Goal: Task Accomplishment & Management: Use online tool/utility

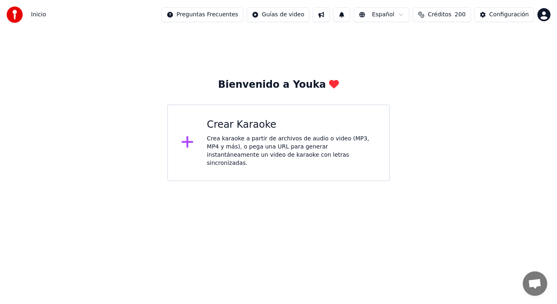
click at [248, 146] on div "Crea karaoke a partir de archivos de audio o video (MP3, MP4 y más), o pega una…" at bounding box center [291, 151] width 169 height 33
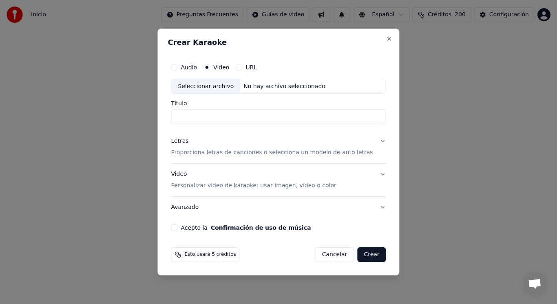
click at [217, 87] on div "Seleccionar archivo" at bounding box center [205, 86] width 69 height 15
click at [303, 117] on input "**********" at bounding box center [278, 117] width 215 height 15
type input "**********"
click at [377, 142] on button "Letras Proporciona letras de canciones o selecciona un modelo de auto letras" at bounding box center [278, 147] width 215 height 33
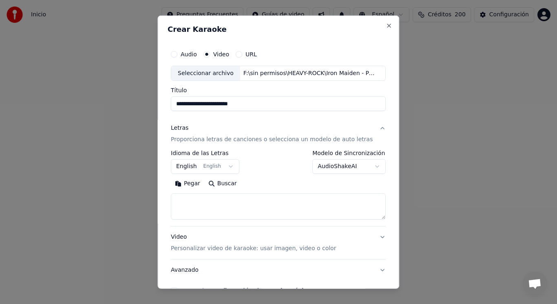
click at [231, 200] on textarea at bounding box center [278, 206] width 215 height 26
paste textarea "**********"
click at [207, 204] on textarea "**********" at bounding box center [271, 206] width 201 height 26
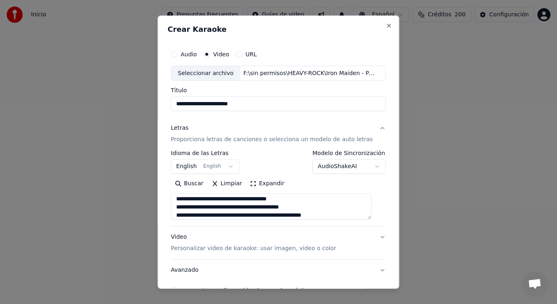
scroll to position [108, 0]
click at [203, 208] on textarea "**********" at bounding box center [271, 206] width 201 height 26
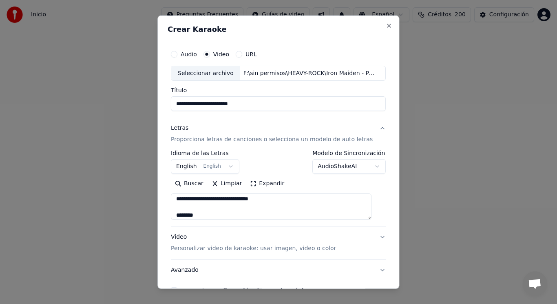
click at [223, 216] on textarea "**********" at bounding box center [271, 206] width 201 height 26
click at [291, 211] on textarea "**********" at bounding box center [271, 206] width 201 height 26
paste textarea "**********"
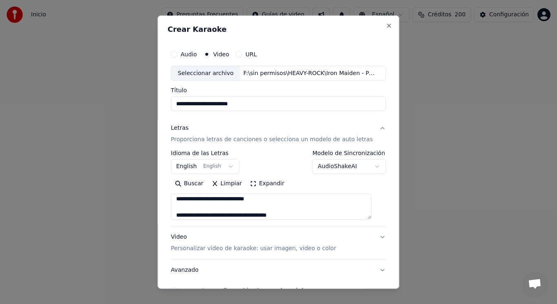
scroll to position [328, 0]
click at [260, 209] on textarea at bounding box center [271, 206] width 201 height 26
click at [208, 197] on textarea at bounding box center [271, 206] width 201 height 26
click at [213, 201] on textarea at bounding box center [271, 206] width 201 height 26
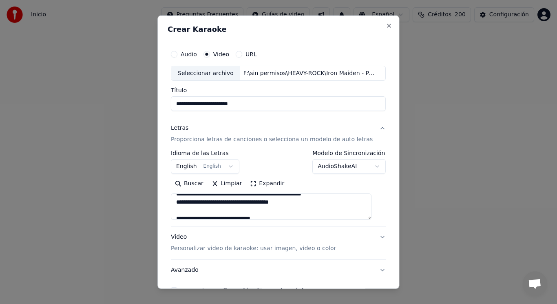
scroll to position [131, 0]
click at [239, 202] on textarea at bounding box center [271, 206] width 201 height 26
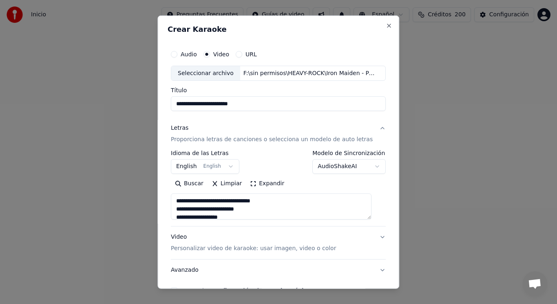
click at [243, 211] on textarea at bounding box center [271, 206] width 201 height 26
click at [243, 201] on textarea at bounding box center [271, 206] width 201 height 26
click at [244, 202] on textarea at bounding box center [271, 206] width 201 height 26
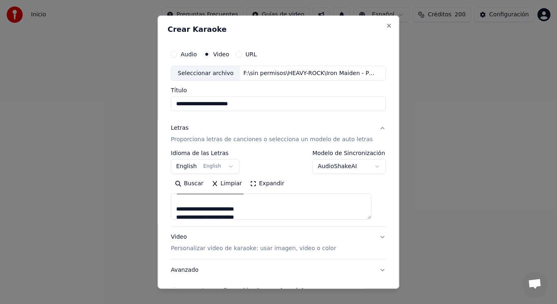
scroll to position [315, 0]
type textarea "**********"
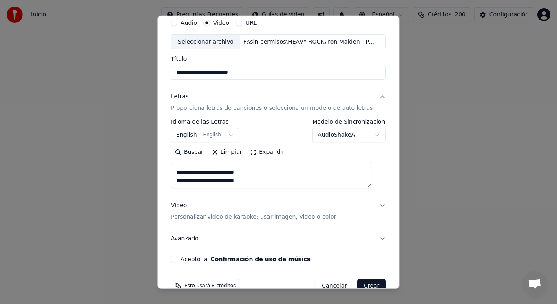
scroll to position [49, 0]
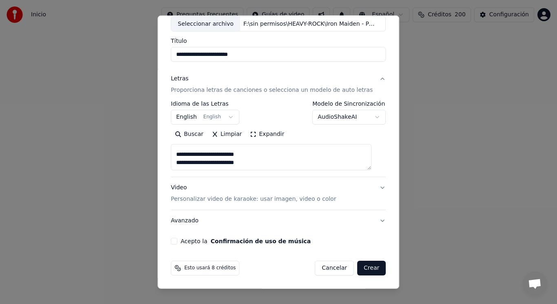
click at [177, 240] on button "Acepto la Confirmación de uso de música" at bounding box center [174, 241] width 7 height 7
click at [360, 269] on button "Crear" at bounding box center [371, 268] width 29 height 15
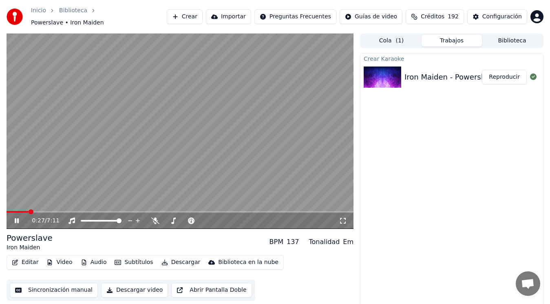
click at [15, 218] on icon at bounding box center [17, 220] width 4 height 5
click at [26, 258] on button "Editar" at bounding box center [25, 262] width 33 height 11
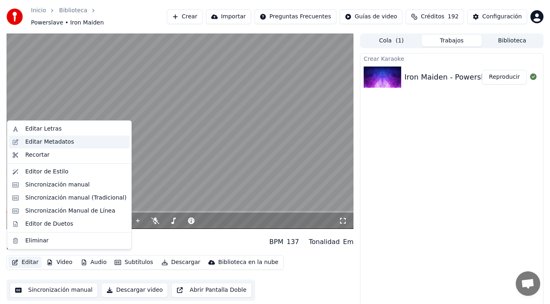
click at [58, 142] on div "Editar Metadatos" at bounding box center [49, 142] width 49 height 8
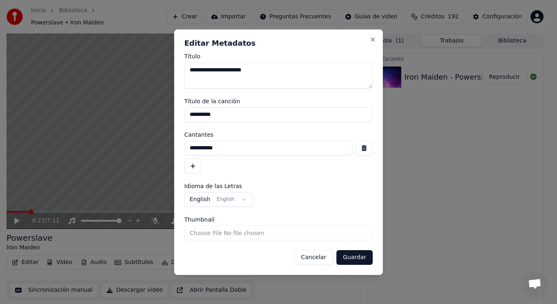
click at [365, 150] on button "button" at bounding box center [364, 148] width 17 height 15
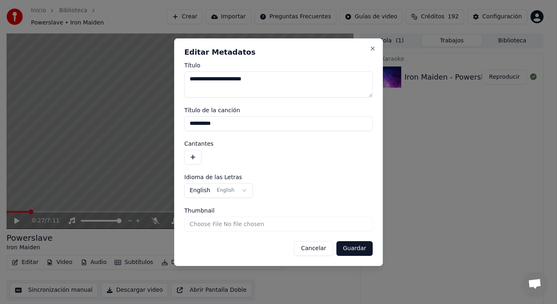
drag, startPoint x: 234, startPoint y: 122, endPoint x: 155, endPoint y: 120, distance: 78.8
click at [155, 120] on body "**********" at bounding box center [275, 152] width 550 height 304
click at [353, 249] on button "Guardar" at bounding box center [355, 248] width 36 height 15
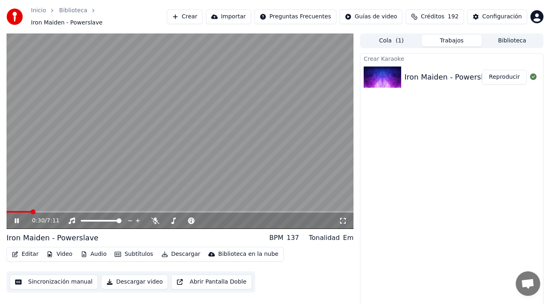
click at [17, 217] on icon at bounding box center [22, 220] width 19 height 7
click at [27, 252] on button "Editar" at bounding box center [25, 253] width 33 height 11
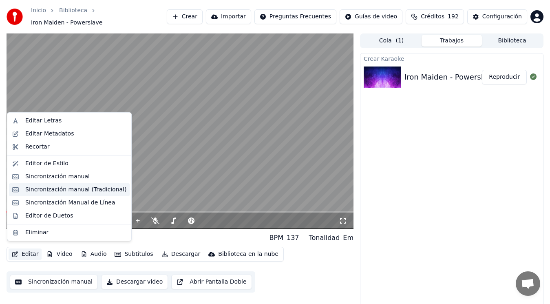
click at [65, 189] on div "Sincronización manual (Tradicional)" at bounding box center [75, 190] width 101 height 8
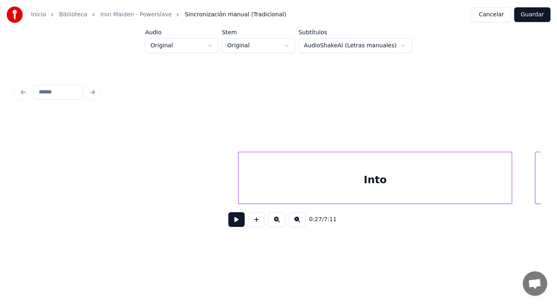
scroll to position [0, 15487]
click at [228, 224] on button at bounding box center [236, 219] width 16 height 15
click at [228, 215] on div "0:27 / 7:11" at bounding box center [279, 220] width 512 height 18
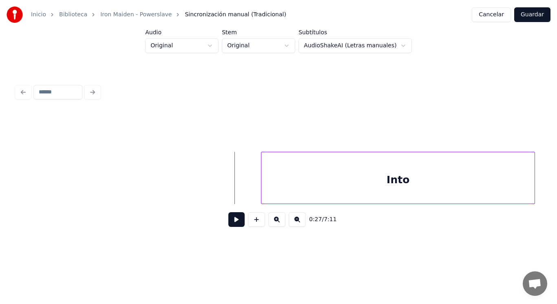
click at [228, 224] on button at bounding box center [236, 219] width 16 height 15
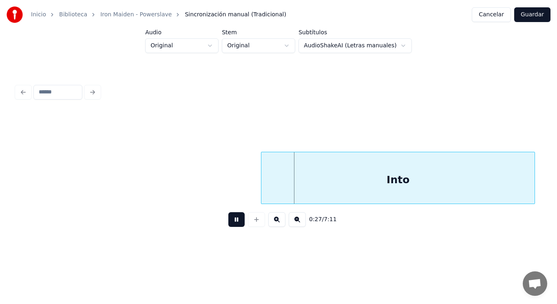
drag, startPoint x: 227, startPoint y: 224, endPoint x: 266, endPoint y: 188, distance: 52.5
click at [229, 224] on button at bounding box center [236, 219] width 16 height 15
click at [236, 188] on div at bounding box center [237, 177] width 2 height 51
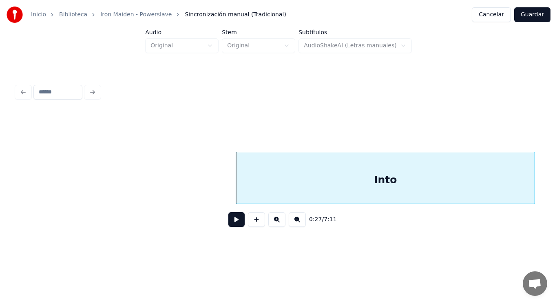
click at [231, 222] on button at bounding box center [236, 219] width 16 height 15
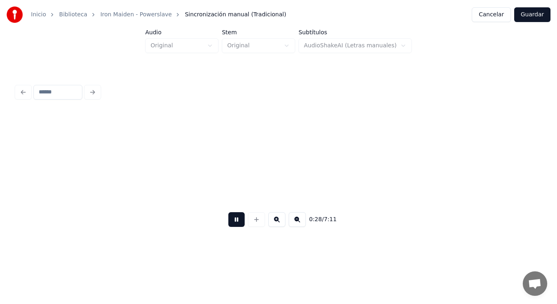
scroll to position [0, 16016]
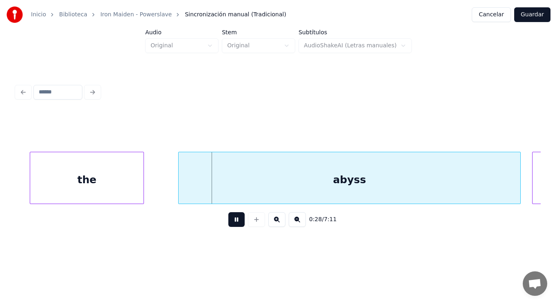
click at [231, 222] on button at bounding box center [236, 219] width 16 height 15
click at [113, 167] on div "the" at bounding box center [86, 179] width 113 height 55
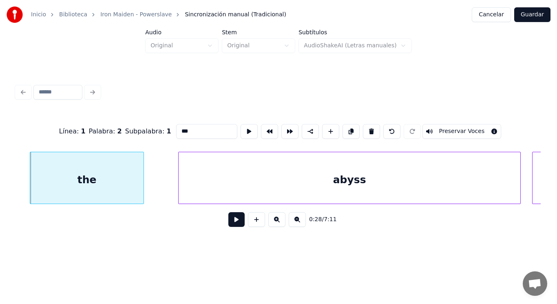
click at [230, 224] on button at bounding box center [236, 219] width 16 height 15
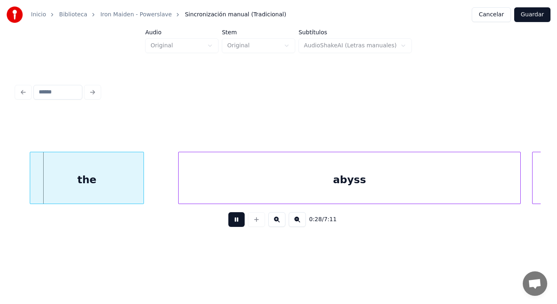
click at [230, 224] on button at bounding box center [236, 219] width 16 height 15
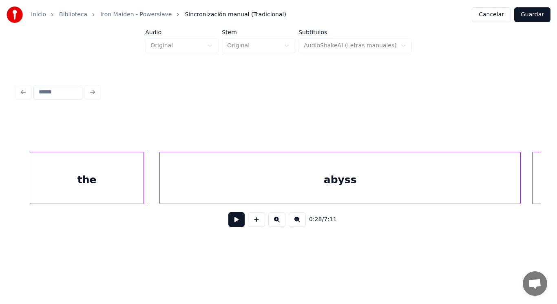
click at [162, 188] on div at bounding box center [161, 177] width 2 height 51
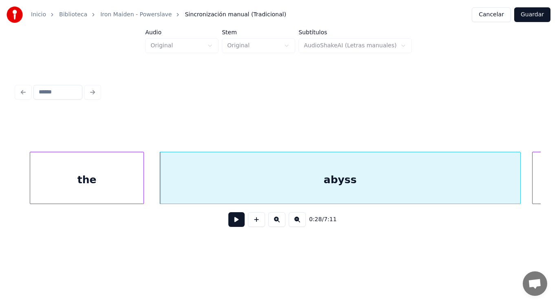
click at [230, 222] on button at bounding box center [236, 219] width 16 height 15
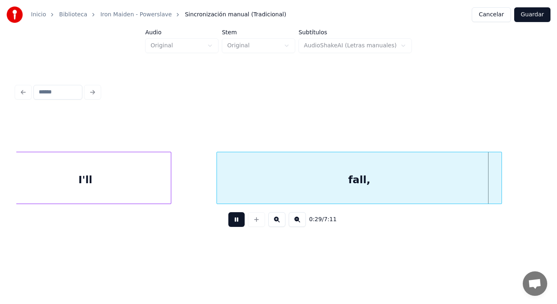
scroll to position [0, 17080]
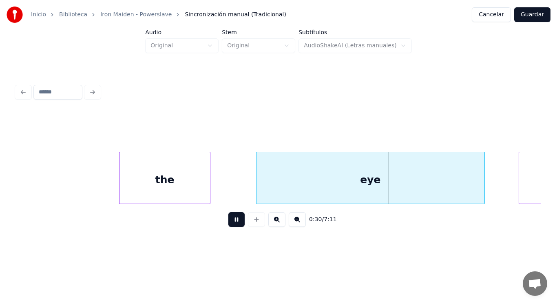
click at [230, 222] on button at bounding box center [236, 219] width 16 height 15
click at [195, 186] on div "the" at bounding box center [165, 179] width 91 height 55
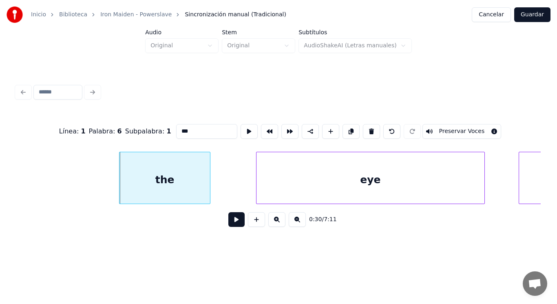
click at [230, 222] on button at bounding box center [236, 219] width 16 height 15
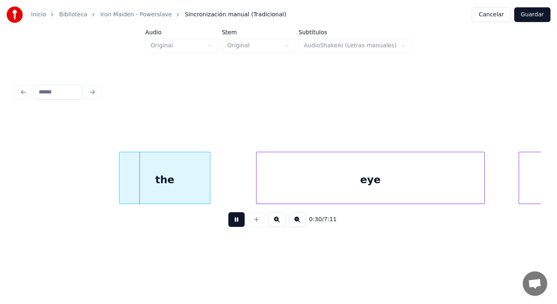
click at [230, 222] on button at bounding box center [236, 219] width 16 height 15
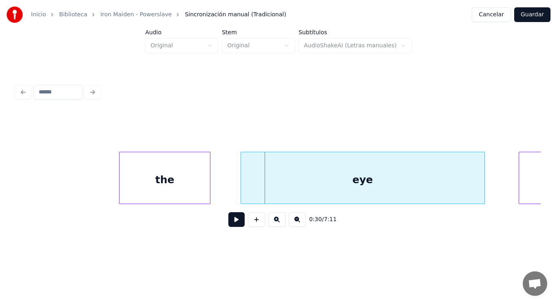
click at [242, 195] on div at bounding box center [242, 177] width 2 height 51
click at [232, 224] on button at bounding box center [236, 219] width 16 height 15
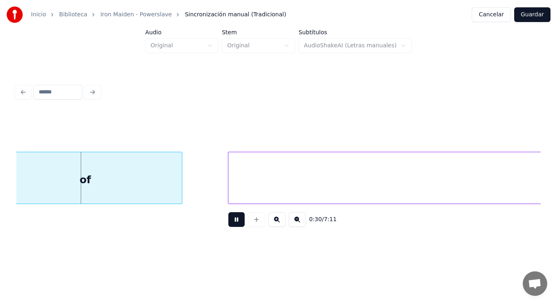
click at [232, 224] on button at bounding box center [236, 219] width 16 height 15
click at [155, 177] on div "of" at bounding box center [85, 179] width 193 height 55
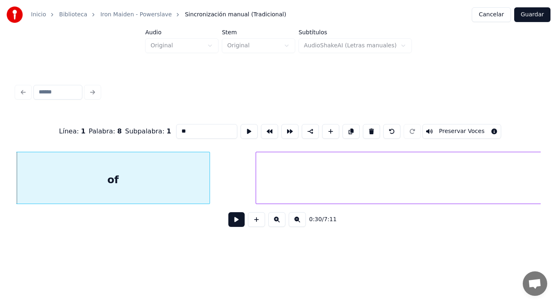
click at [231, 224] on button at bounding box center [236, 219] width 16 height 15
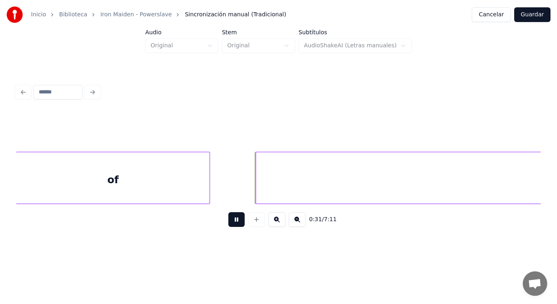
click at [231, 224] on button at bounding box center [236, 219] width 16 height 15
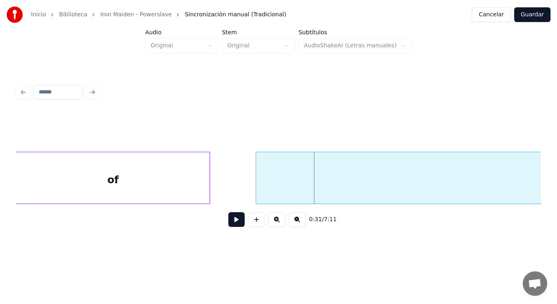
click at [231, 224] on button at bounding box center [236, 219] width 16 height 15
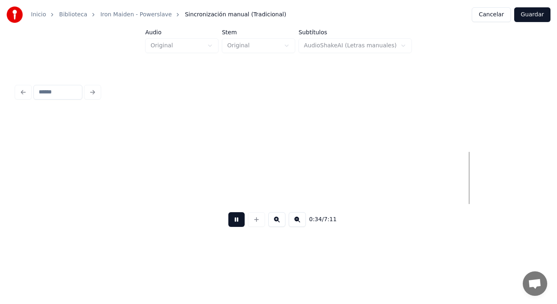
scroll to position [0, 19699]
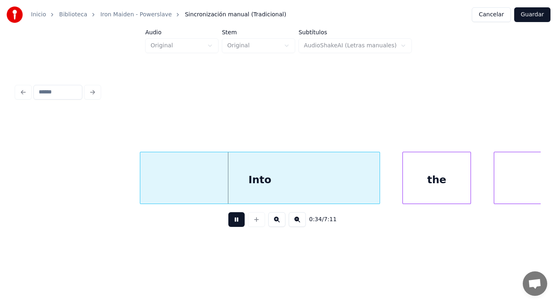
click at [231, 224] on button at bounding box center [236, 219] width 16 height 15
click at [120, 179] on div at bounding box center [120, 177] width 2 height 51
click at [232, 226] on button at bounding box center [236, 219] width 16 height 15
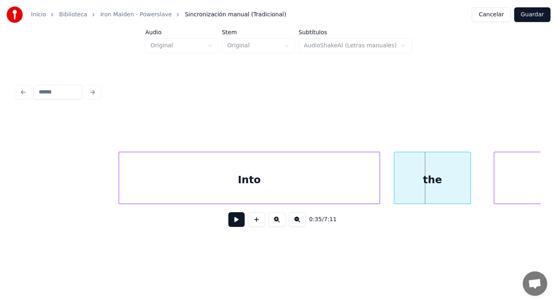
click at [396, 193] on div at bounding box center [396, 177] width 2 height 51
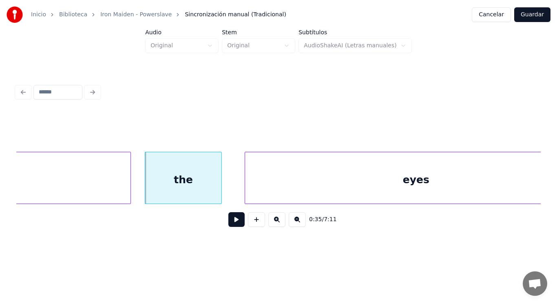
scroll to position [0, 19960]
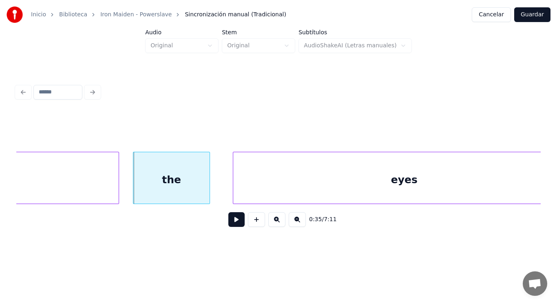
click at [206, 191] on div "the" at bounding box center [171, 179] width 76 height 55
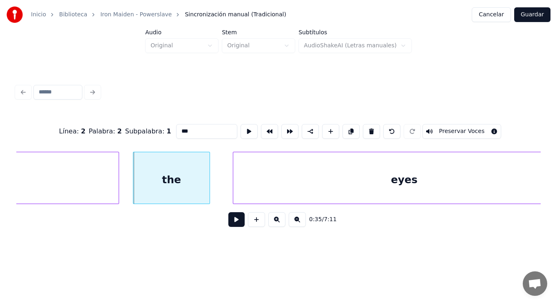
click at [228, 220] on button at bounding box center [236, 219] width 16 height 15
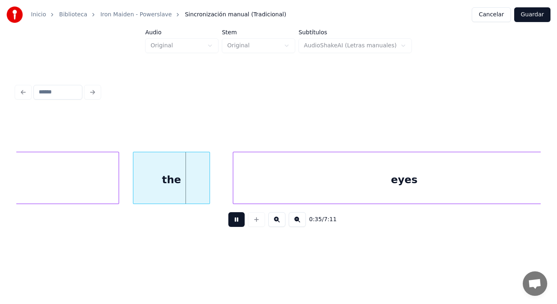
click at [228, 220] on button at bounding box center [236, 219] width 16 height 15
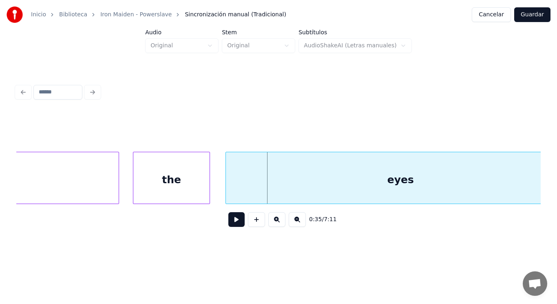
click at [227, 191] on div at bounding box center [227, 177] width 2 height 51
click at [230, 224] on button at bounding box center [236, 219] width 16 height 15
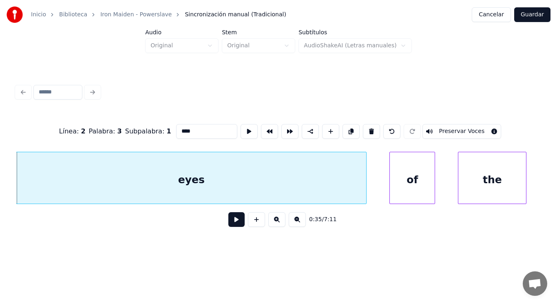
click at [230, 223] on button at bounding box center [236, 219] width 16 height 15
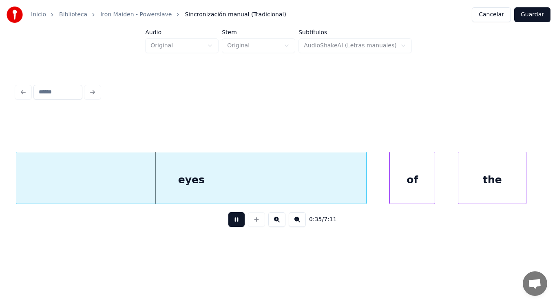
click at [230, 223] on button at bounding box center [236, 219] width 16 height 15
click at [238, 185] on div "eyes" at bounding box center [191, 179] width 350 height 55
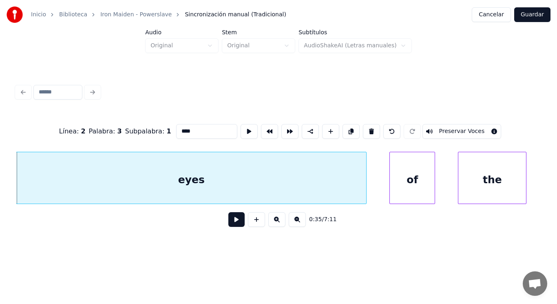
click at [232, 221] on button at bounding box center [236, 219] width 16 height 15
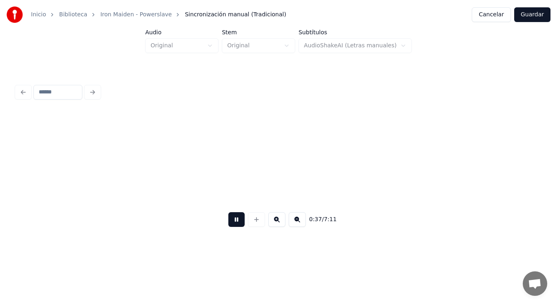
scroll to position [0, 21232]
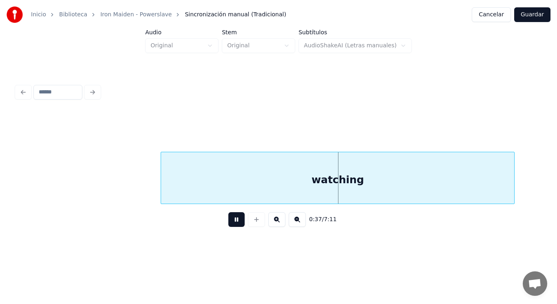
click at [232, 221] on button at bounding box center [236, 219] width 16 height 15
click at [153, 191] on div at bounding box center [153, 177] width 2 height 51
click at [220, 224] on div "0:37 / 7:11" at bounding box center [279, 220] width 512 height 18
click at [228, 224] on button at bounding box center [236, 219] width 16 height 15
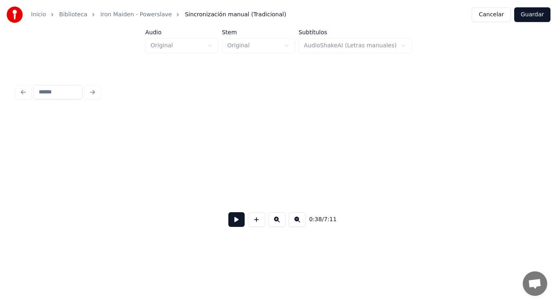
scroll to position [0, 21761]
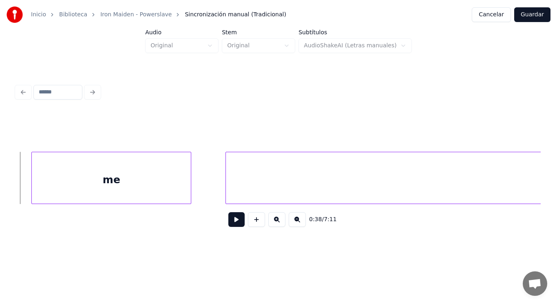
click at [134, 195] on div "me" at bounding box center [111, 179] width 159 height 55
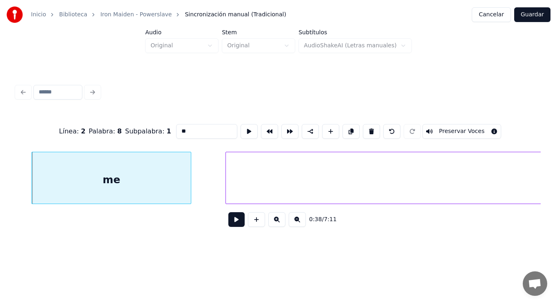
click at [231, 224] on button at bounding box center [236, 219] width 16 height 15
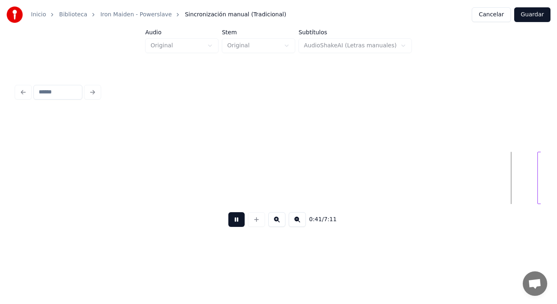
scroll to position [0, 23890]
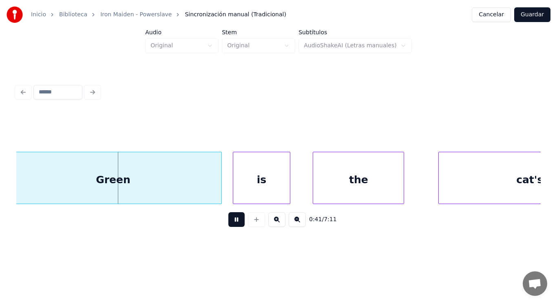
click at [231, 224] on button at bounding box center [236, 219] width 16 height 15
click at [192, 194] on div "Green" at bounding box center [113, 179] width 216 height 55
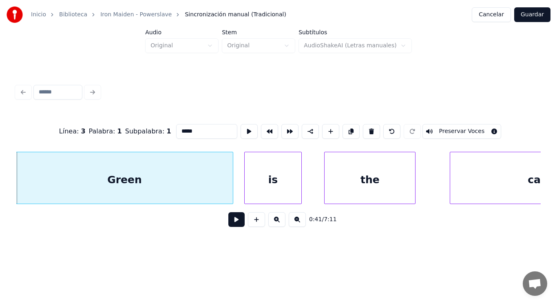
click at [228, 220] on button at bounding box center [236, 219] width 16 height 15
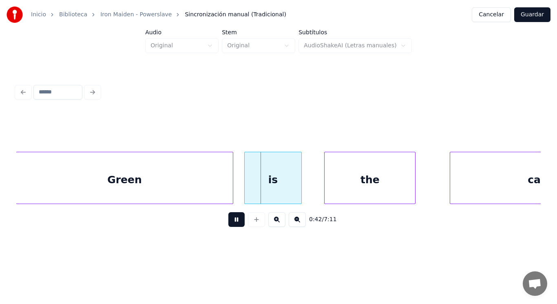
click at [228, 220] on button at bounding box center [236, 219] width 16 height 15
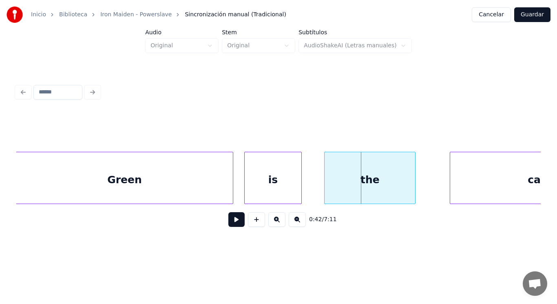
click at [228, 220] on button at bounding box center [236, 219] width 16 height 15
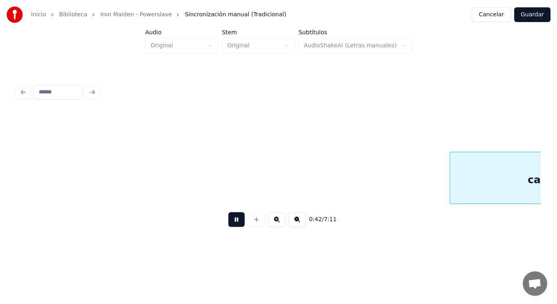
scroll to position [0, 24403]
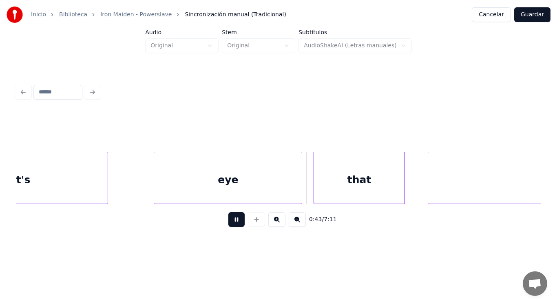
click at [228, 220] on button at bounding box center [236, 219] width 16 height 15
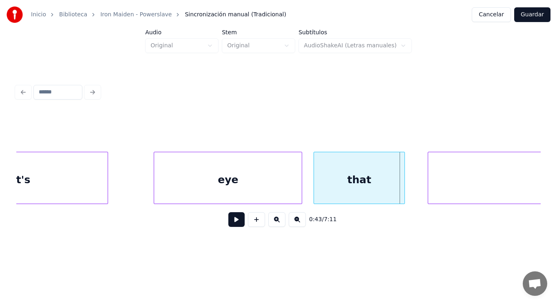
click at [77, 171] on div "cat's" at bounding box center [17, 179] width 182 height 55
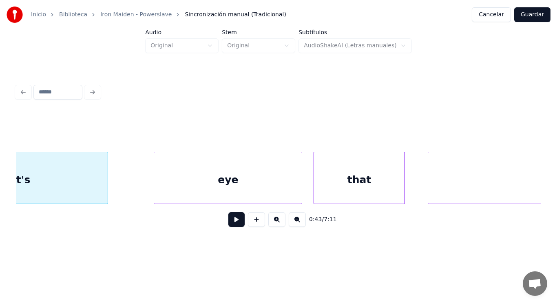
scroll to position [0, 24313]
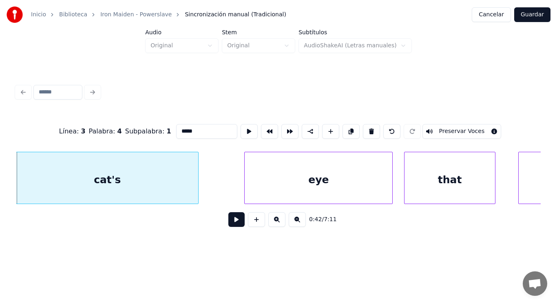
click at [232, 225] on button at bounding box center [236, 219] width 16 height 15
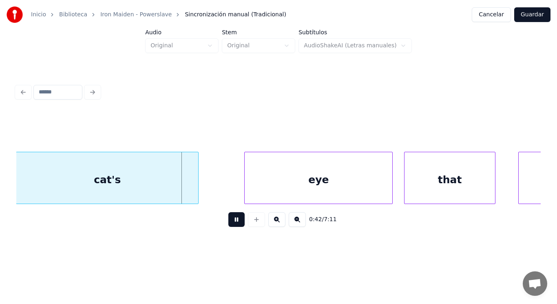
click at [232, 225] on button at bounding box center [236, 219] width 16 height 15
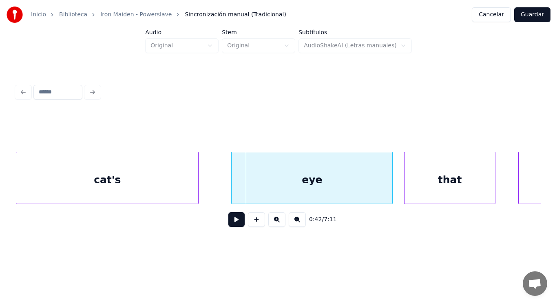
click at [233, 194] on div at bounding box center [233, 177] width 2 height 51
click at [234, 226] on button at bounding box center [236, 219] width 16 height 15
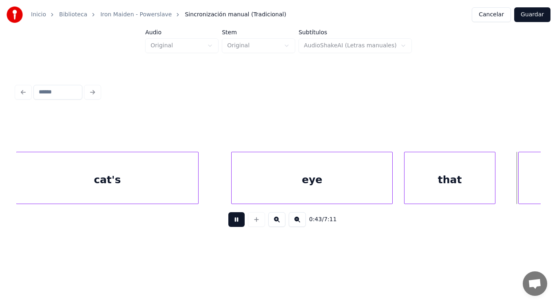
click at [234, 226] on button at bounding box center [236, 219] width 16 height 15
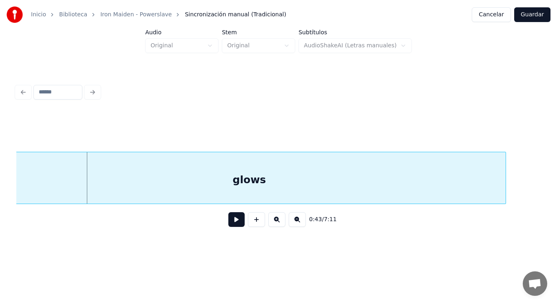
click at [234, 226] on button at bounding box center [236, 219] width 16 height 15
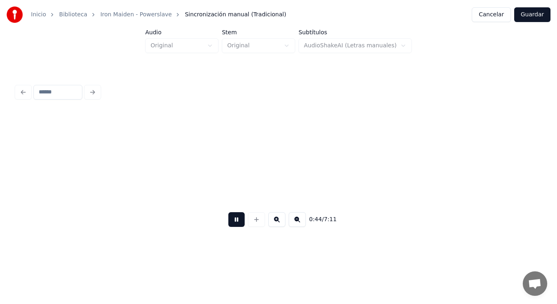
scroll to position [0, 25370]
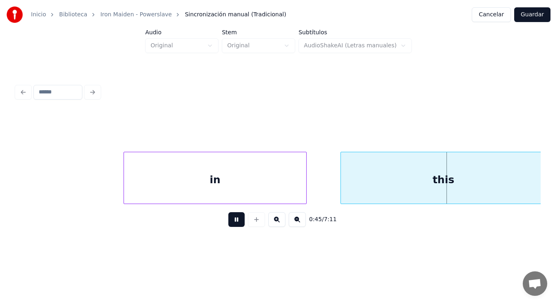
click at [234, 226] on button at bounding box center [236, 219] width 16 height 15
click at [111, 180] on div at bounding box center [111, 177] width 2 height 51
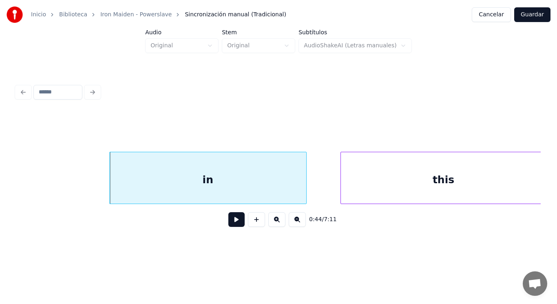
click at [230, 221] on button at bounding box center [236, 219] width 16 height 15
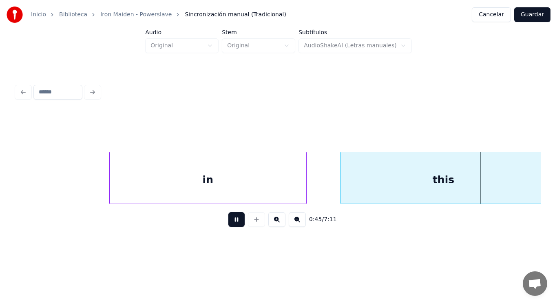
scroll to position [0, 25899]
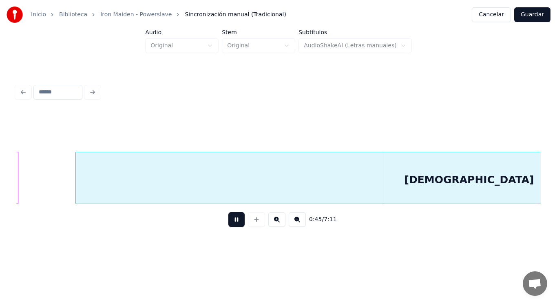
click at [230, 221] on button at bounding box center [236, 219] width 16 height 15
click at [220, 180] on div "[DEMOGRAPHIC_DATA]" at bounding box center [470, 179] width 788 height 55
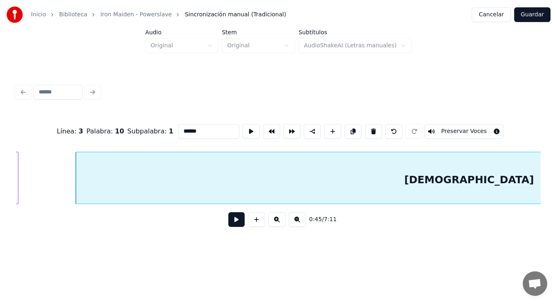
click at [228, 220] on button at bounding box center [236, 219] width 16 height 15
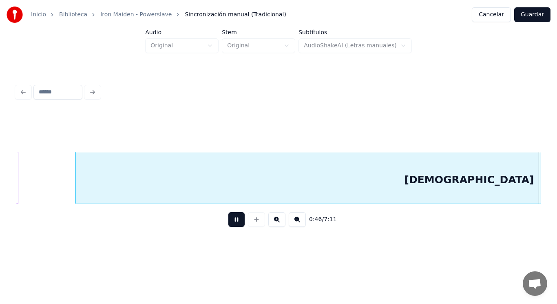
scroll to position [0, 26432]
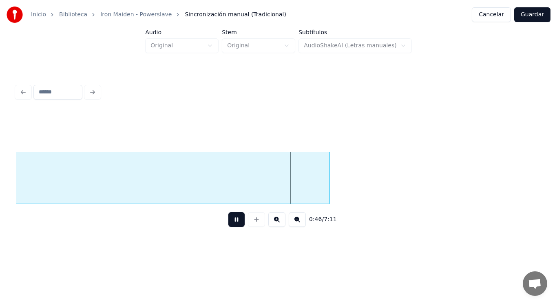
click at [228, 220] on button at bounding box center [236, 219] width 16 height 15
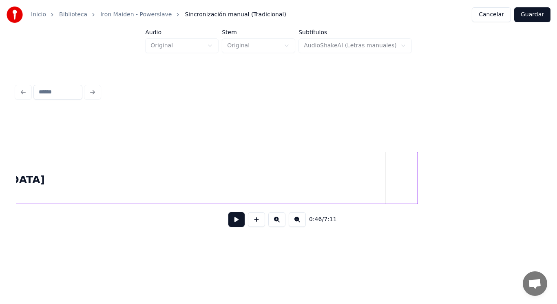
click at [415, 188] on div at bounding box center [416, 177] width 2 height 51
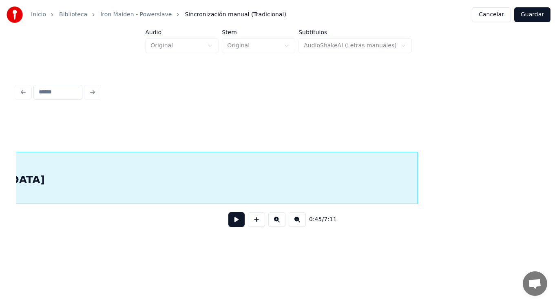
scroll to position [0, 25958]
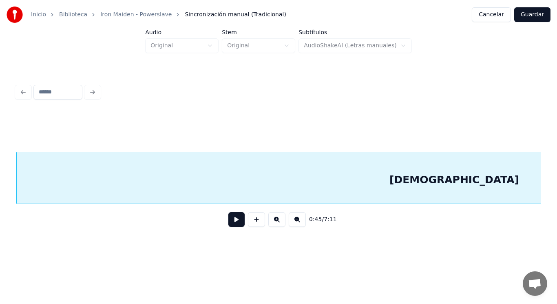
click at [233, 219] on button at bounding box center [236, 219] width 16 height 15
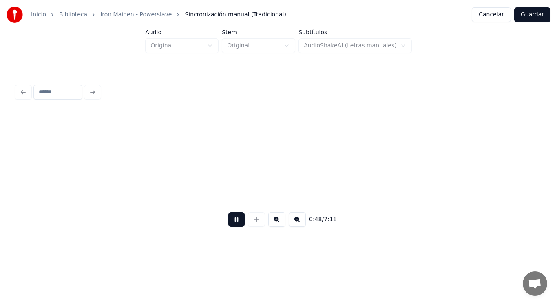
scroll to position [0, 27554]
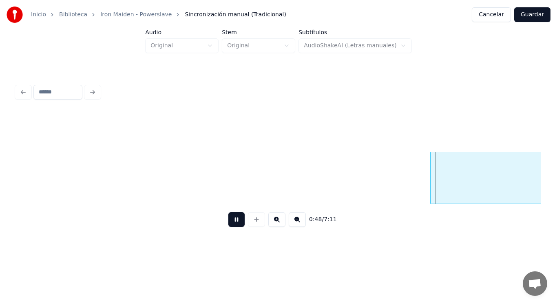
click at [233, 219] on button at bounding box center [236, 219] width 16 height 15
click at [413, 191] on div at bounding box center [412, 177] width 2 height 51
click at [233, 220] on button at bounding box center [236, 219] width 16 height 15
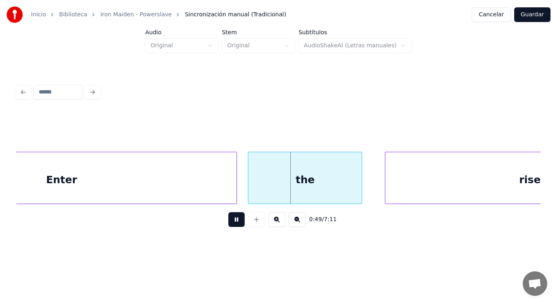
click at [233, 220] on button at bounding box center [236, 219] width 16 height 15
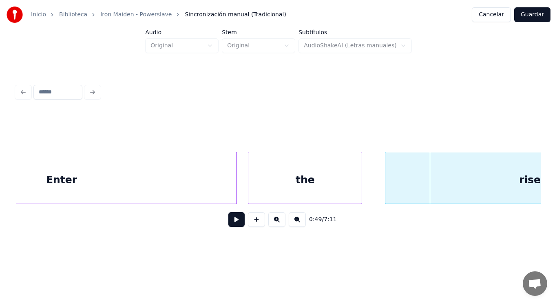
click at [233, 220] on button at bounding box center [236, 219] width 16 height 15
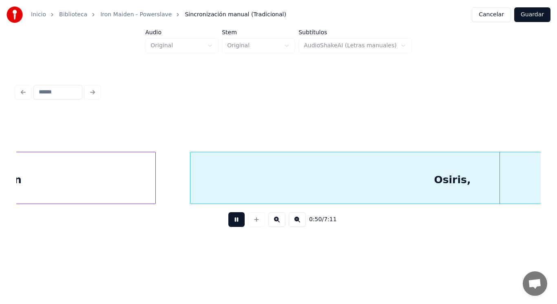
click at [233, 220] on button at bounding box center [236, 219] width 16 height 15
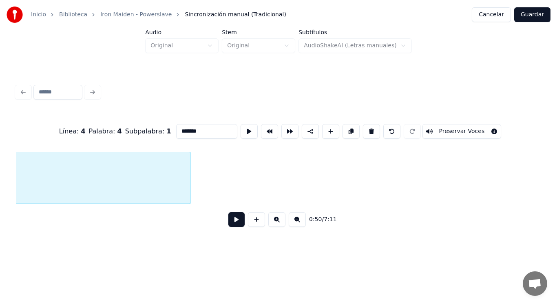
scroll to position [0, 28780]
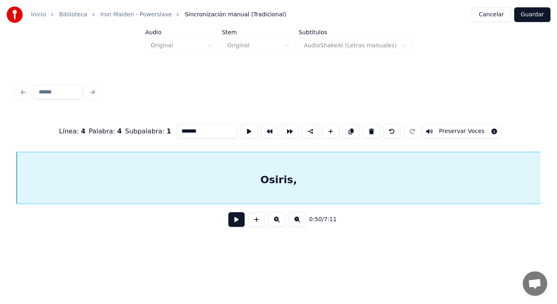
click at [233, 222] on button at bounding box center [236, 219] width 16 height 15
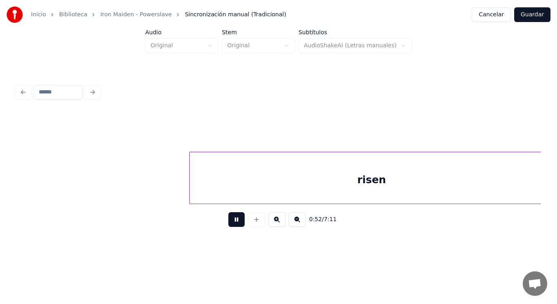
scroll to position [0, 29847]
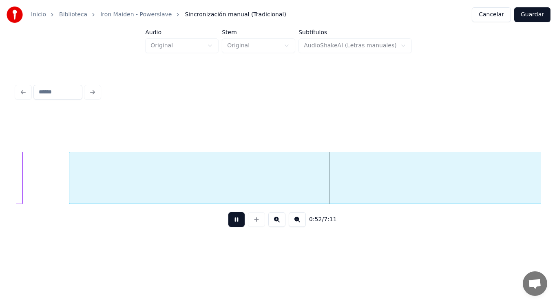
click at [233, 222] on button at bounding box center [236, 219] width 16 height 15
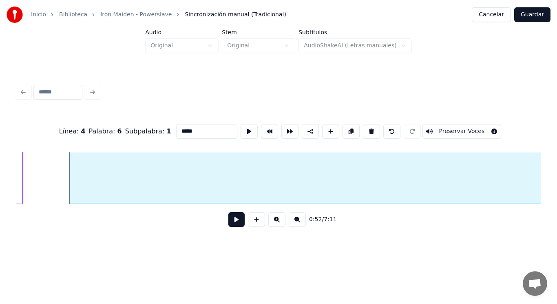
click at [233, 224] on button at bounding box center [236, 219] width 16 height 15
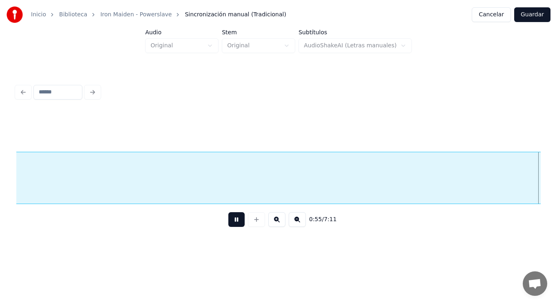
scroll to position [0, 31436]
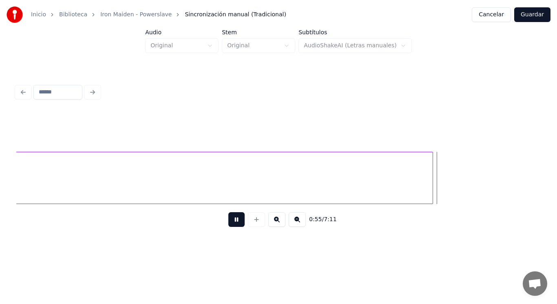
click at [233, 224] on button at bounding box center [236, 219] width 16 height 15
click at [497, 187] on div at bounding box center [497, 177] width 2 height 51
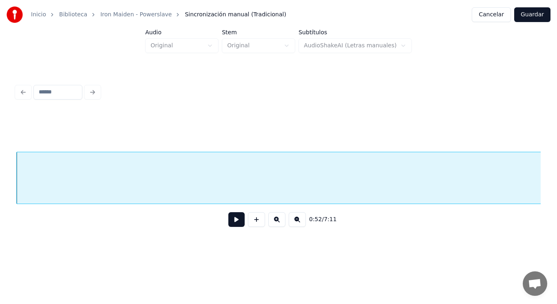
click at [228, 223] on button at bounding box center [236, 219] width 16 height 15
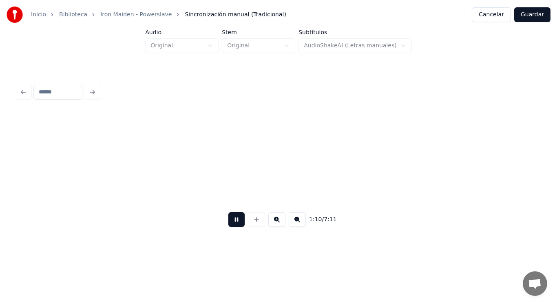
scroll to position [0, 40006]
click at [228, 225] on button at bounding box center [236, 219] width 16 height 15
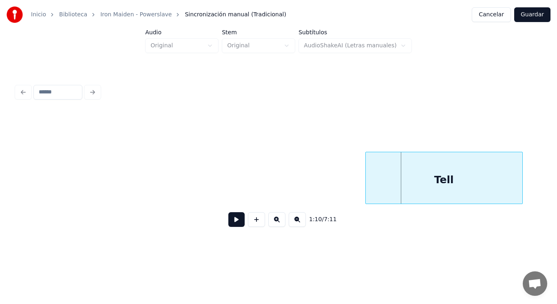
click at [367, 186] on div at bounding box center [367, 177] width 2 height 51
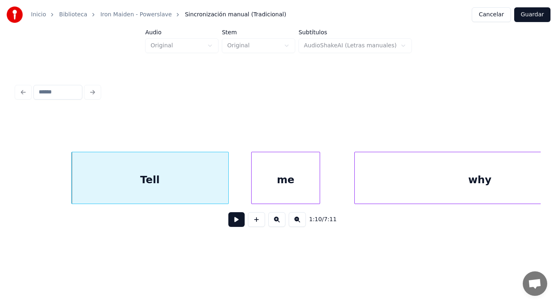
scroll to position [0, 40349]
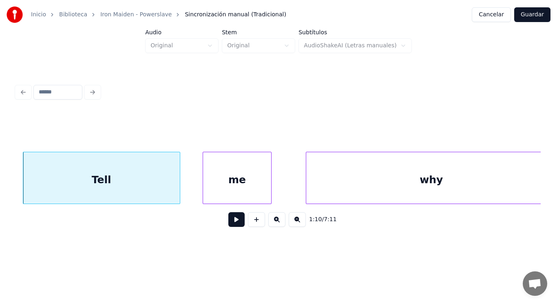
click at [230, 219] on button at bounding box center [236, 219] width 16 height 15
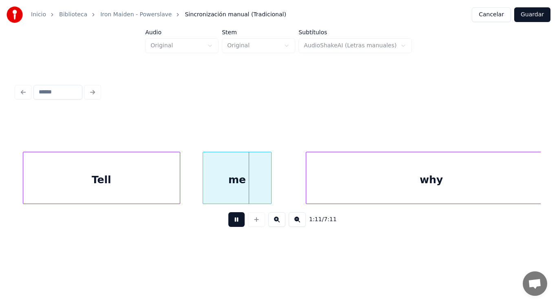
click at [230, 219] on button at bounding box center [236, 219] width 16 height 15
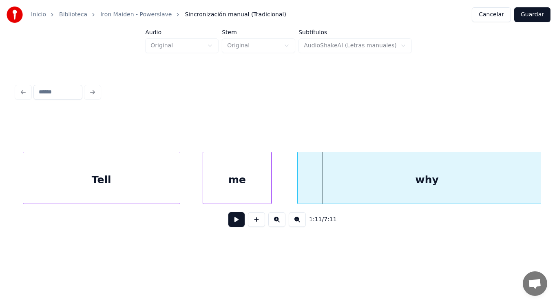
click at [298, 184] on div at bounding box center [299, 177] width 2 height 51
click at [234, 218] on button at bounding box center [236, 219] width 16 height 15
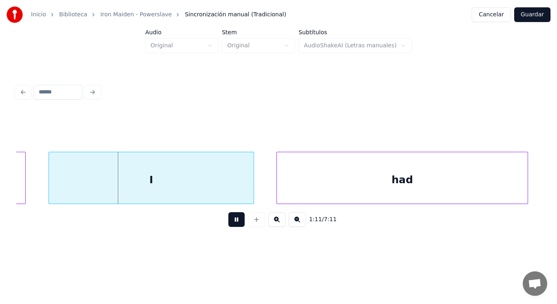
click at [234, 218] on button at bounding box center [236, 219] width 16 height 15
click at [215, 183] on div "I" at bounding box center [151, 179] width 205 height 55
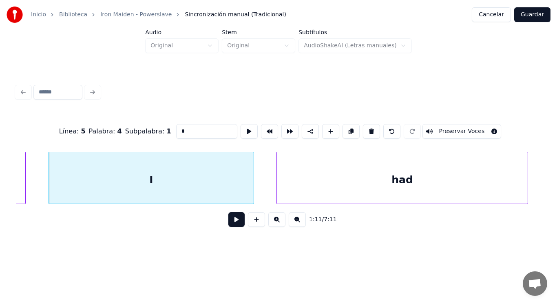
click at [228, 218] on button at bounding box center [236, 219] width 16 height 15
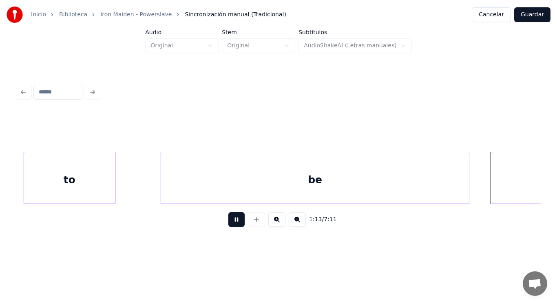
scroll to position [0, 41940]
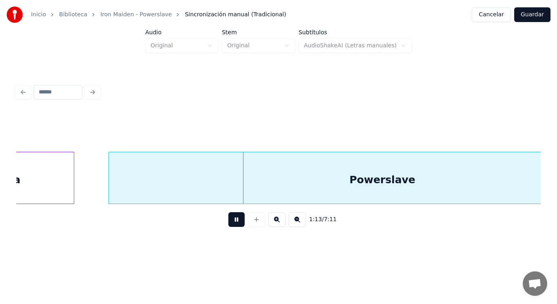
click at [228, 218] on button at bounding box center [236, 219] width 16 height 15
click at [61, 181] on div "a" at bounding box center [16, 179] width 113 height 55
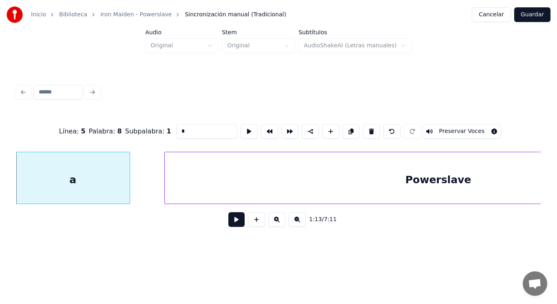
click at [232, 224] on button at bounding box center [236, 219] width 16 height 15
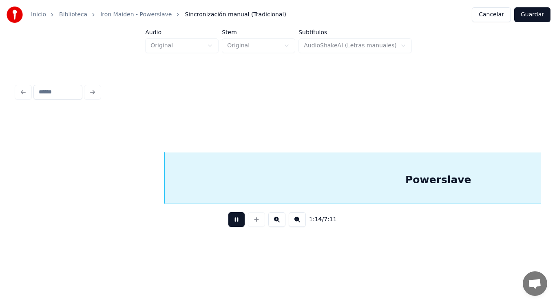
scroll to position [0, 42412]
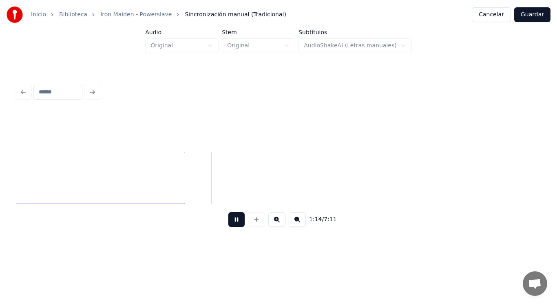
click at [232, 224] on button at bounding box center [236, 219] width 16 height 15
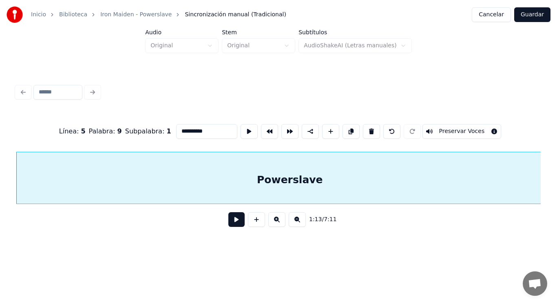
click at [232, 224] on button at bounding box center [236, 219] width 16 height 15
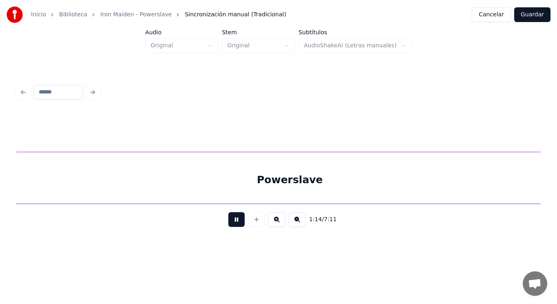
scroll to position [0, 42563]
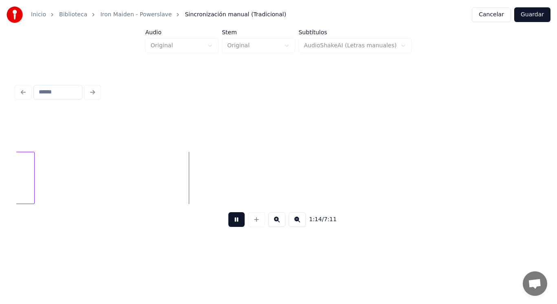
click at [232, 224] on button at bounding box center [236, 219] width 16 height 15
click at [63, 183] on div at bounding box center [63, 177] width 2 height 51
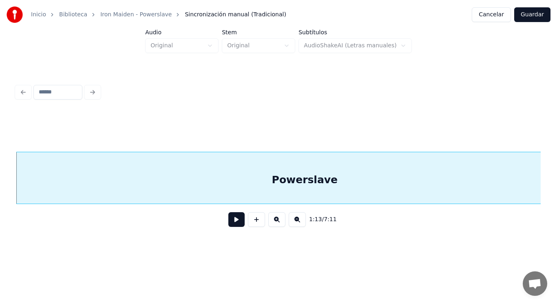
click at [235, 220] on button at bounding box center [236, 219] width 16 height 15
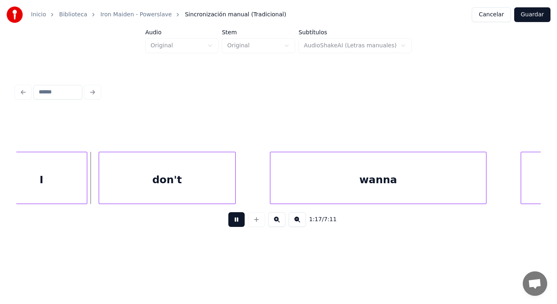
click at [235, 220] on button at bounding box center [236, 219] width 16 height 15
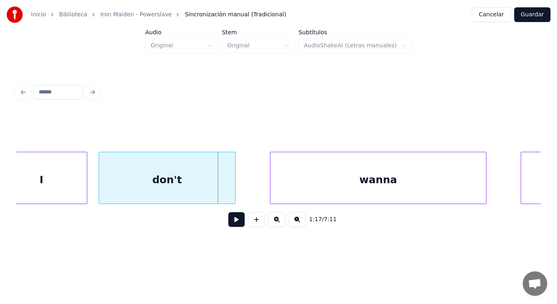
click at [60, 181] on div "I" at bounding box center [41, 179] width 91 height 55
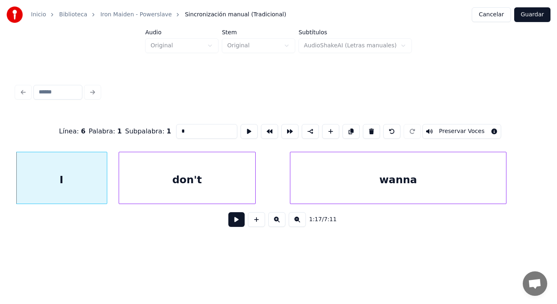
click at [236, 223] on button at bounding box center [236, 219] width 16 height 15
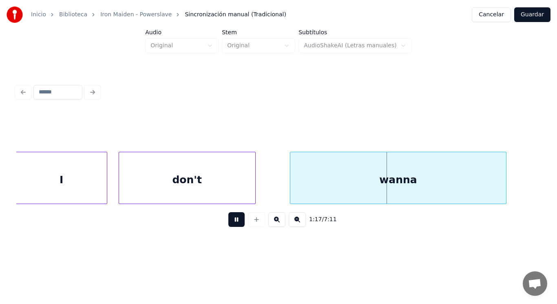
click at [236, 223] on button at bounding box center [236, 219] width 16 height 15
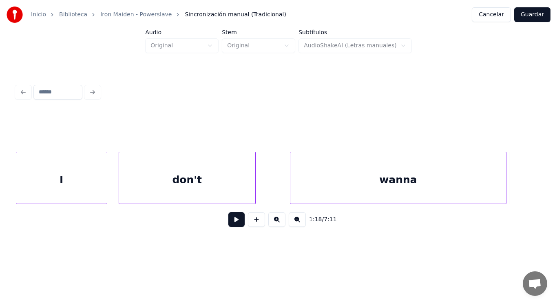
click at [236, 223] on button at bounding box center [236, 219] width 16 height 15
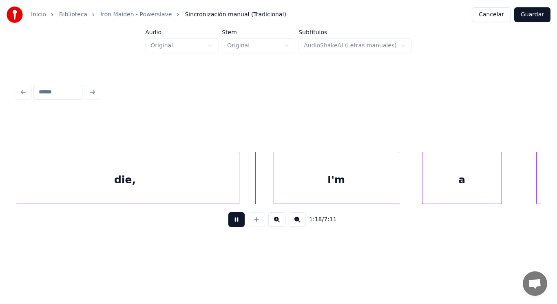
click at [236, 223] on button at bounding box center [236, 219] width 16 height 15
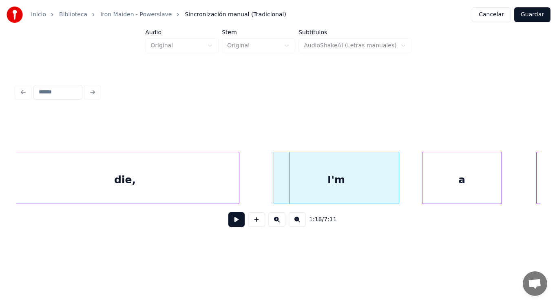
click at [198, 190] on div "die," at bounding box center [125, 179] width 228 height 55
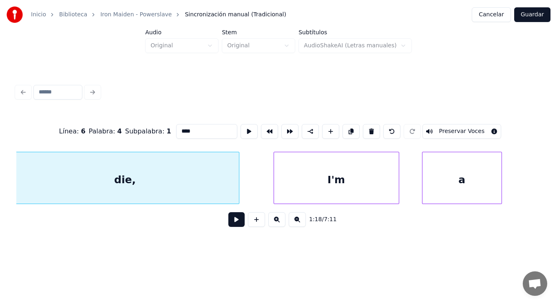
scroll to position [0, 44672]
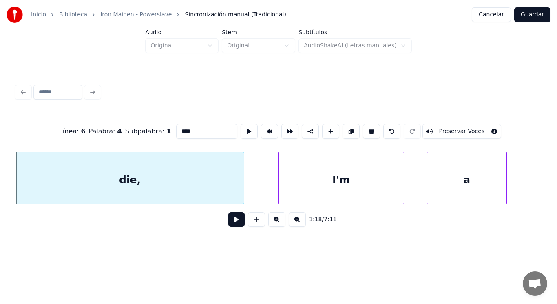
click at [228, 223] on button at bounding box center [236, 219] width 16 height 15
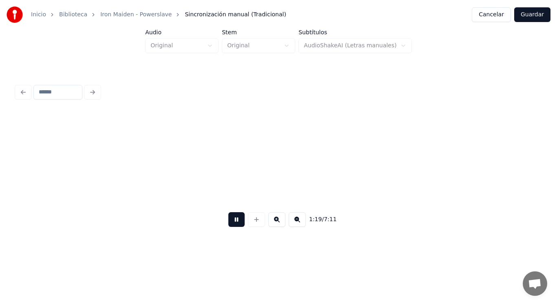
scroll to position [0, 45202]
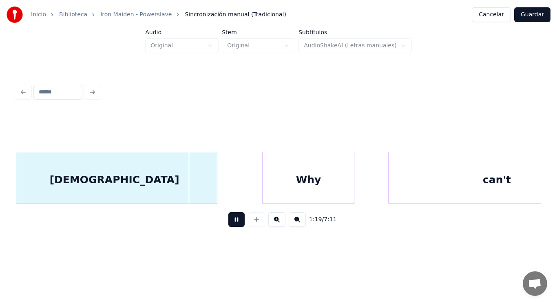
click at [228, 223] on button at bounding box center [236, 219] width 16 height 15
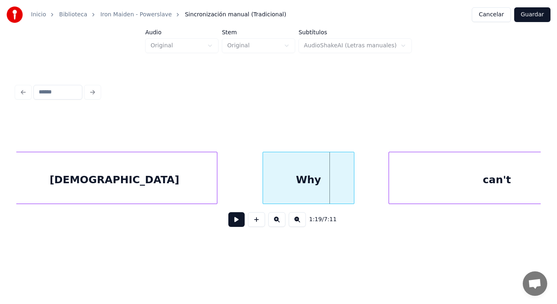
click at [172, 191] on div "[DEMOGRAPHIC_DATA]" at bounding box center [114, 179] width 205 height 55
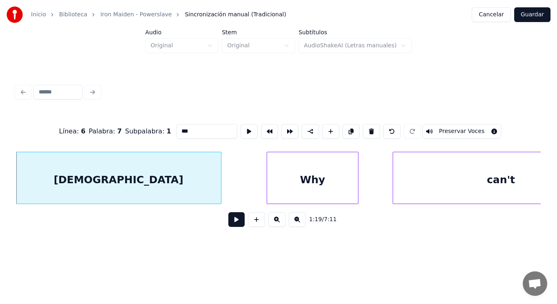
click at [177, 129] on input "***" at bounding box center [206, 131] width 61 height 15
type input "****"
click at [231, 221] on button at bounding box center [236, 219] width 16 height 15
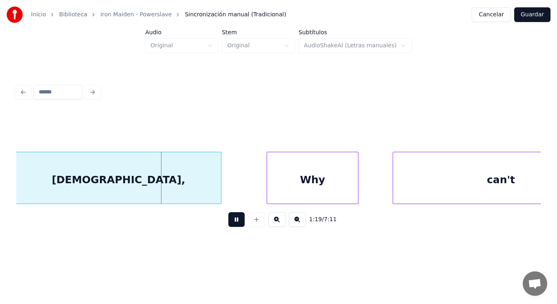
click at [231, 221] on button at bounding box center [236, 219] width 16 height 15
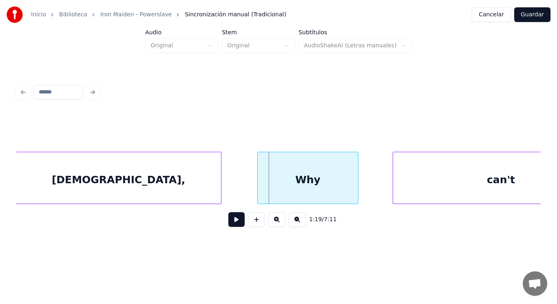
click at [258, 192] on div at bounding box center [259, 177] width 2 height 51
click at [234, 221] on button at bounding box center [236, 219] width 16 height 15
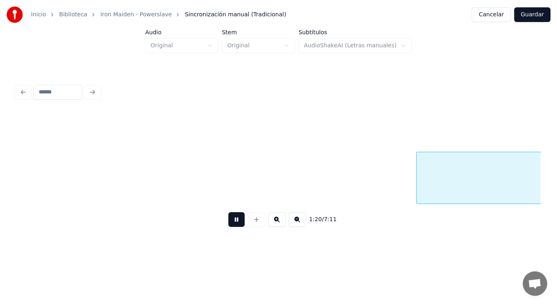
scroll to position [0, 46249]
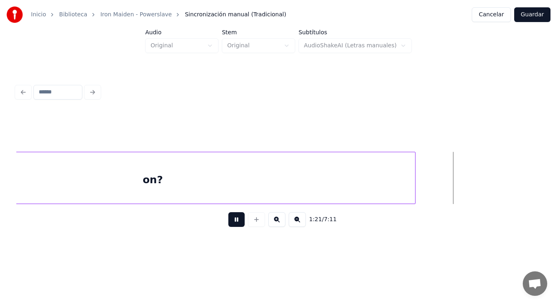
click at [234, 221] on button at bounding box center [236, 219] width 16 height 15
click at [268, 187] on div "on?" at bounding box center [153, 179] width 525 height 55
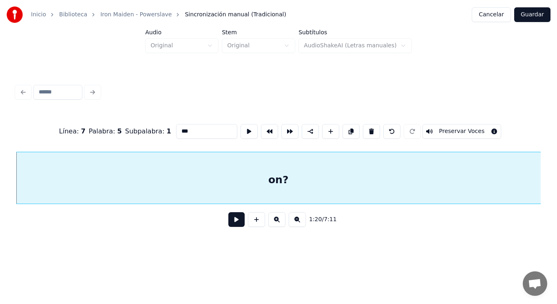
click at [231, 222] on button at bounding box center [236, 219] width 16 height 15
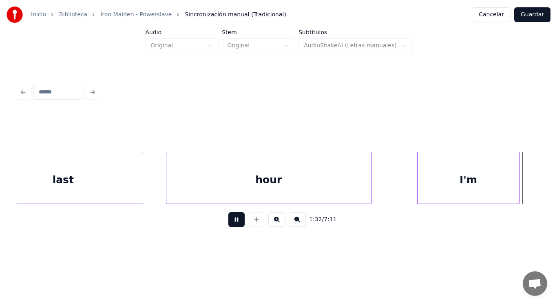
scroll to position [0, 53040]
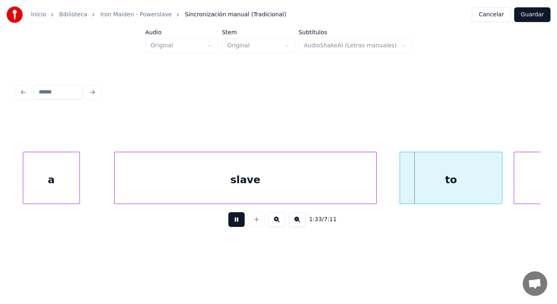
click at [230, 225] on button at bounding box center [236, 219] width 16 height 15
click at [219, 192] on div "slave" at bounding box center [246, 179] width 262 height 55
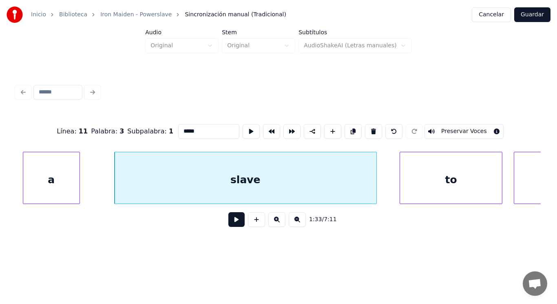
click at [229, 222] on button at bounding box center [236, 219] width 16 height 15
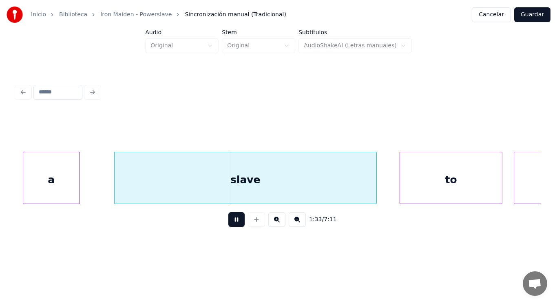
click at [229, 222] on button at bounding box center [236, 219] width 16 height 15
click at [142, 174] on div "slave" at bounding box center [246, 179] width 262 height 55
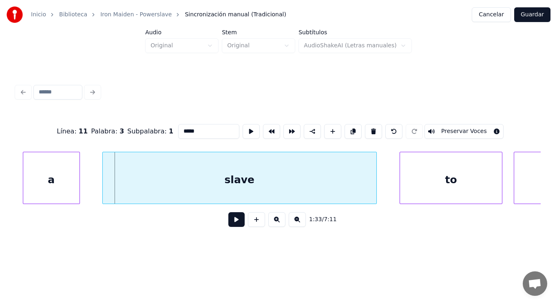
click at [104, 186] on div at bounding box center [104, 177] width 2 height 51
click at [228, 227] on button at bounding box center [236, 219] width 16 height 15
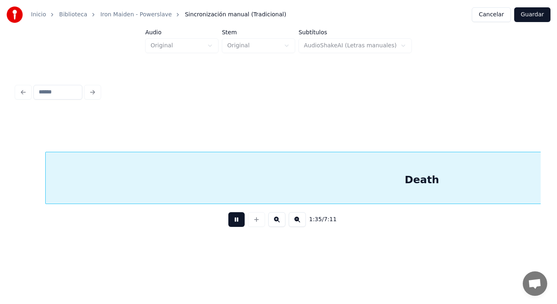
scroll to position [0, 54632]
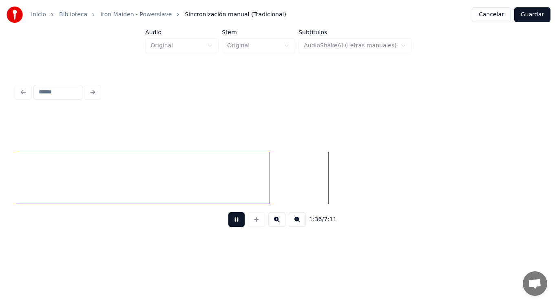
click at [228, 227] on button at bounding box center [236, 219] width 16 height 15
click at [283, 193] on div at bounding box center [283, 177] width 2 height 51
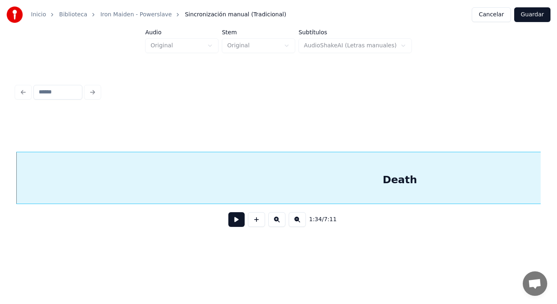
click at [233, 220] on button at bounding box center [236, 219] width 16 height 15
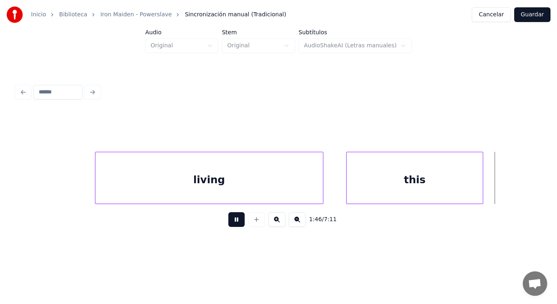
click at [231, 226] on button at bounding box center [236, 219] width 16 height 15
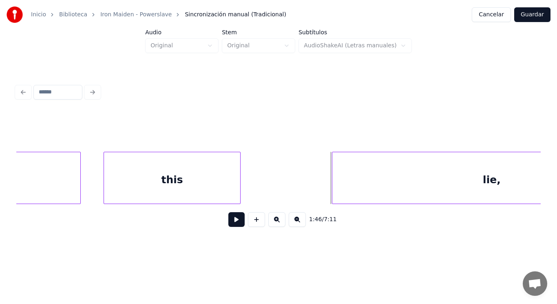
scroll to position [0, 60165]
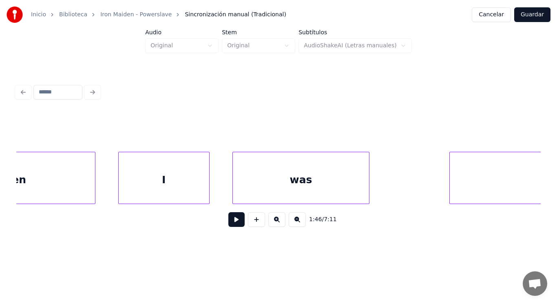
click at [164, 184] on div "I" at bounding box center [164, 179] width 91 height 55
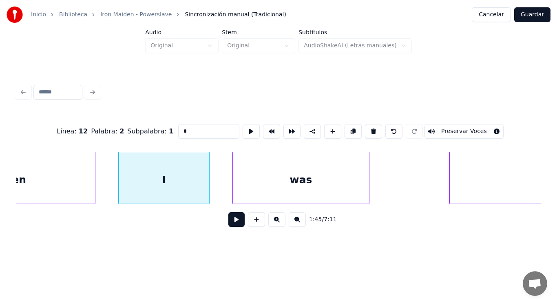
click at [230, 227] on button at bounding box center [236, 219] width 16 height 15
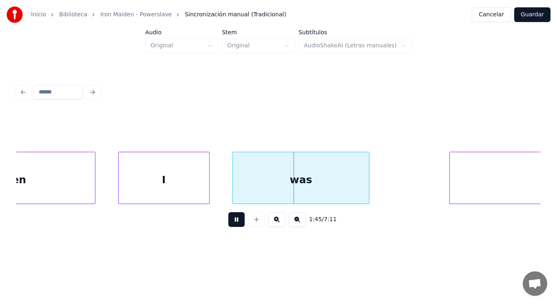
click at [230, 227] on button at bounding box center [236, 219] width 16 height 15
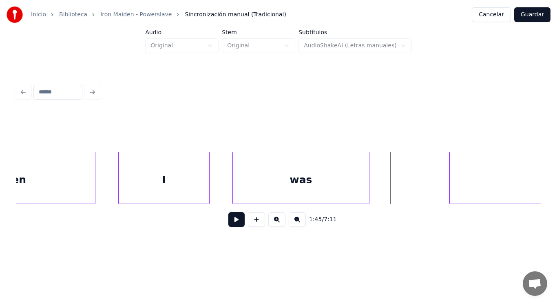
click at [287, 188] on div "was" at bounding box center [301, 179] width 136 height 55
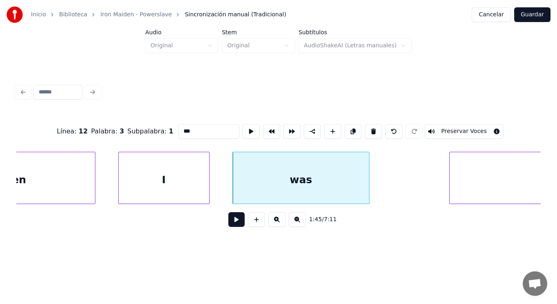
click at [234, 220] on button at bounding box center [236, 219] width 16 height 15
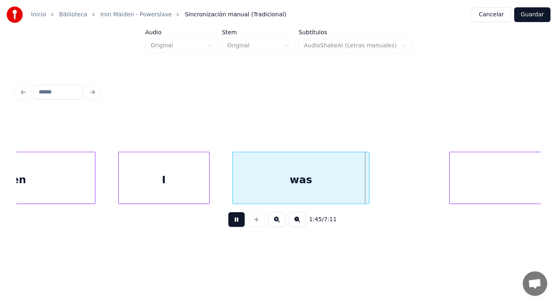
click at [234, 220] on button at bounding box center [236, 219] width 16 height 15
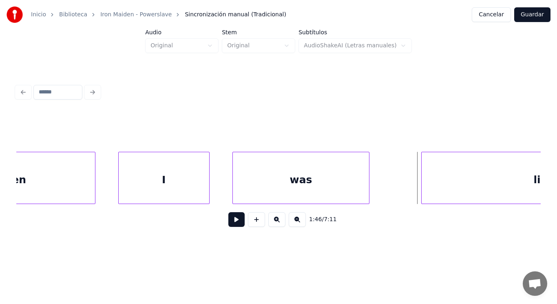
click at [422, 185] on div at bounding box center [423, 177] width 2 height 51
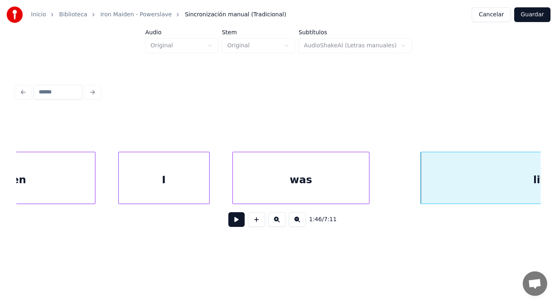
click at [231, 223] on button at bounding box center [236, 219] width 16 height 15
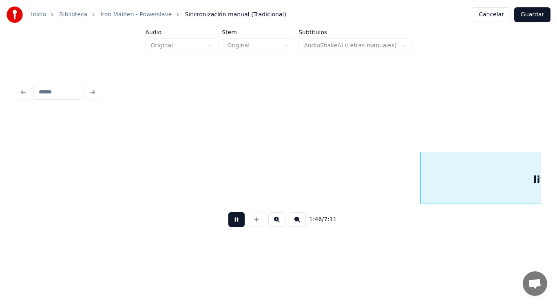
scroll to position [0, 60692]
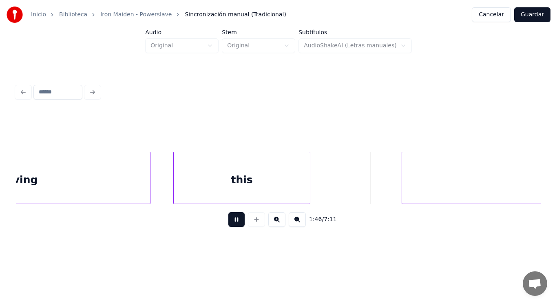
click at [231, 223] on button at bounding box center [236, 219] width 16 height 15
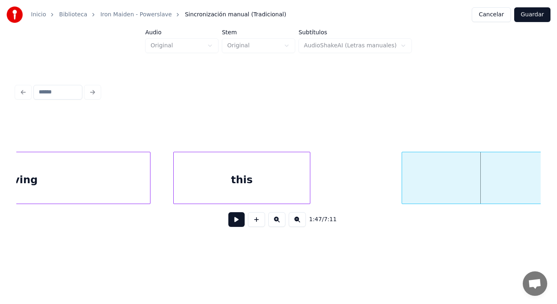
click at [255, 180] on div "this" at bounding box center [242, 179] width 136 height 55
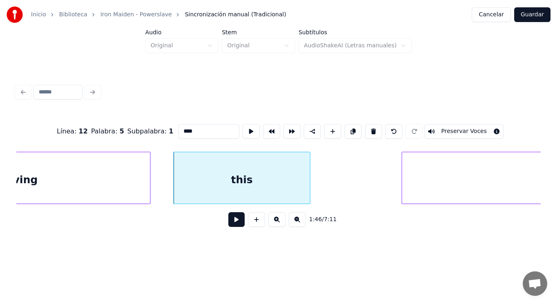
click at [230, 222] on button at bounding box center [236, 219] width 16 height 15
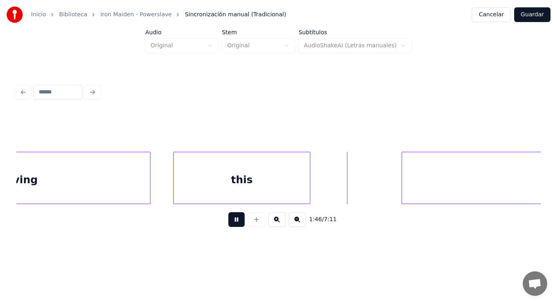
click at [230, 222] on button at bounding box center [236, 219] width 16 height 15
click at [345, 184] on div at bounding box center [345, 177] width 2 height 51
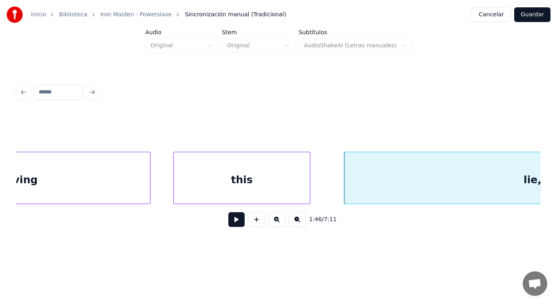
click at [228, 221] on button at bounding box center [236, 219] width 16 height 15
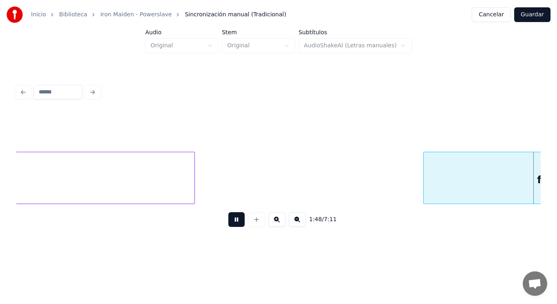
scroll to position [0, 61748]
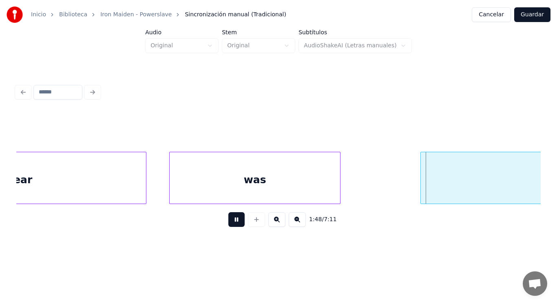
click at [228, 221] on button at bounding box center [236, 219] width 16 height 15
click at [228, 195] on div "was" at bounding box center [255, 179] width 171 height 55
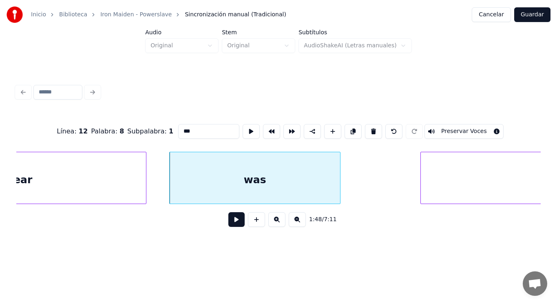
click at [230, 222] on button at bounding box center [236, 219] width 16 height 15
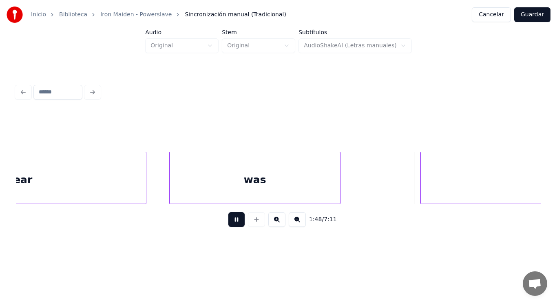
click at [230, 222] on button at bounding box center [236, 219] width 16 height 15
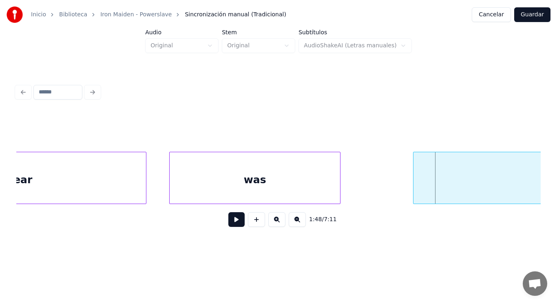
click at [416, 195] on div at bounding box center [415, 177] width 2 height 51
click at [234, 222] on button at bounding box center [236, 219] width 16 height 15
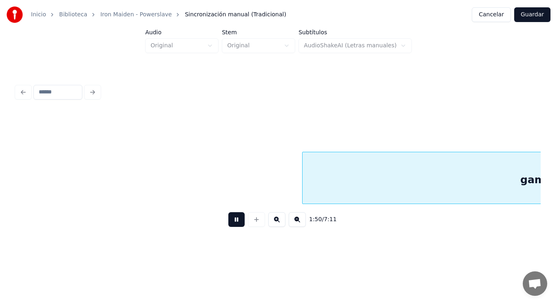
scroll to position [0, 62811]
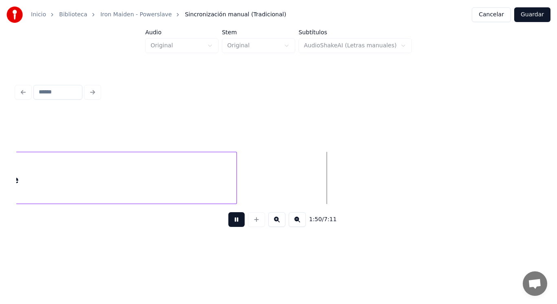
click at [234, 222] on button at bounding box center [236, 219] width 16 height 15
click at [214, 190] on div "game" at bounding box center [3, 179] width 468 height 55
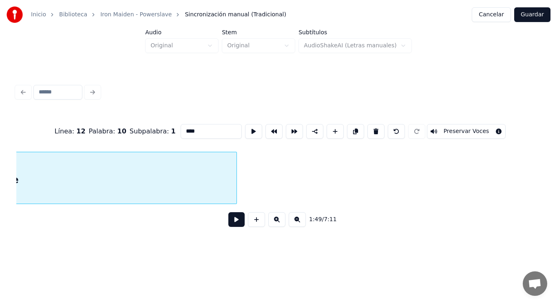
scroll to position [0, 62564]
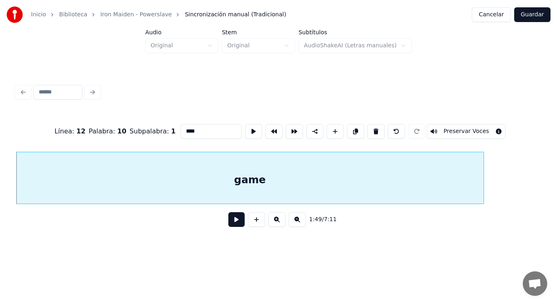
click at [233, 227] on button at bounding box center [236, 219] width 16 height 15
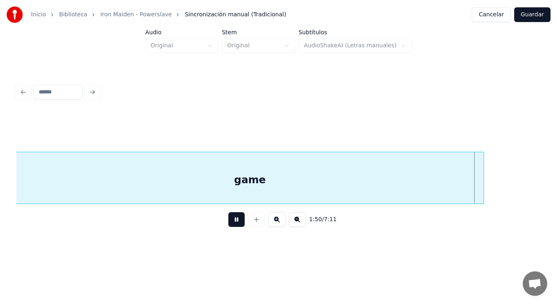
click at [233, 227] on button at bounding box center [236, 219] width 16 height 15
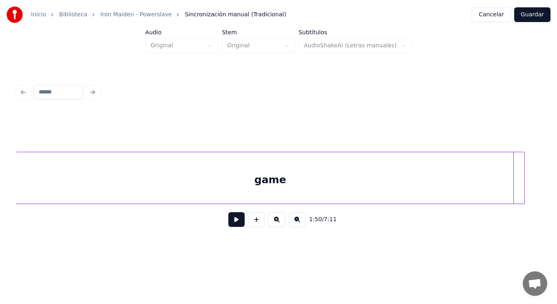
click at [524, 186] on div at bounding box center [523, 177] width 2 height 51
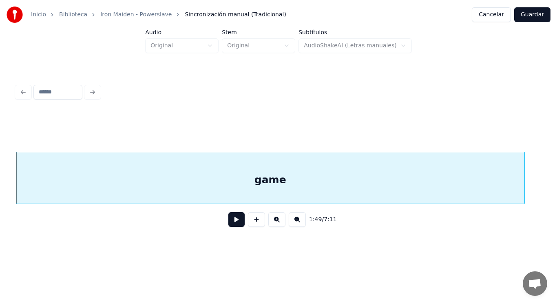
click at [233, 221] on button at bounding box center [236, 219] width 16 height 15
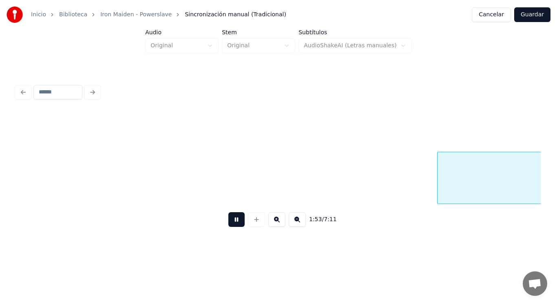
scroll to position [0, 64698]
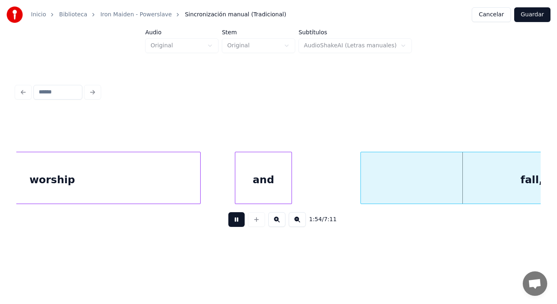
click at [233, 221] on button at bounding box center [236, 219] width 16 height 15
click at [160, 193] on div "worship" at bounding box center [52, 179] width 296 height 55
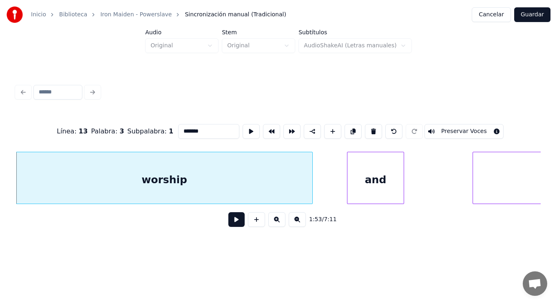
click at [233, 226] on button at bounding box center [236, 219] width 16 height 15
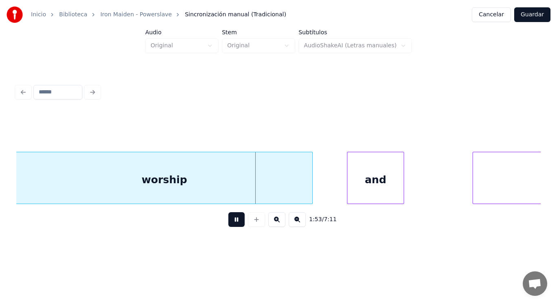
click at [233, 226] on button at bounding box center [236, 219] width 16 height 15
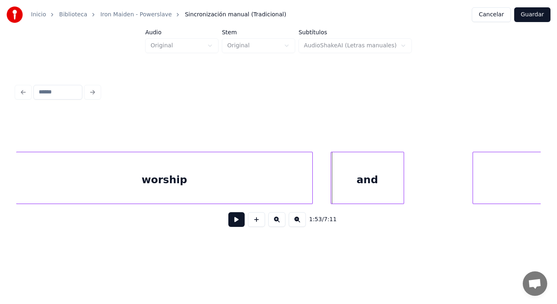
click at [332, 187] on div at bounding box center [332, 177] width 2 height 51
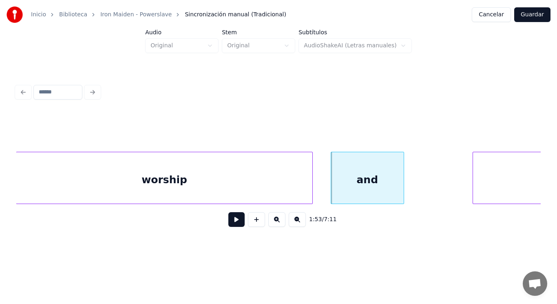
click at [235, 217] on button at bounding box center [236, 219] width 16 height 15
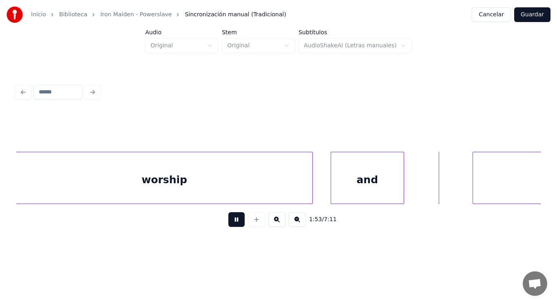
click at [235, 217] on button at bounding box center [236, 219] width 16 height 15
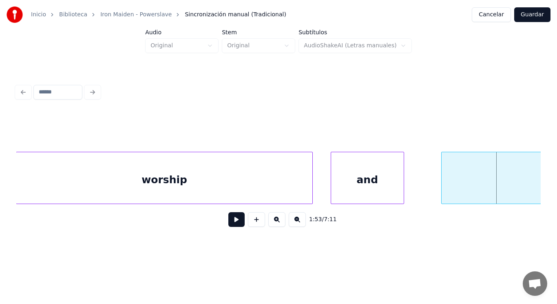
click at [444, 189] on div at bounding box center [443, 177] width 2 height 51
click at [231, 219] on button at bounding box center [236, 219] width 16 height 15
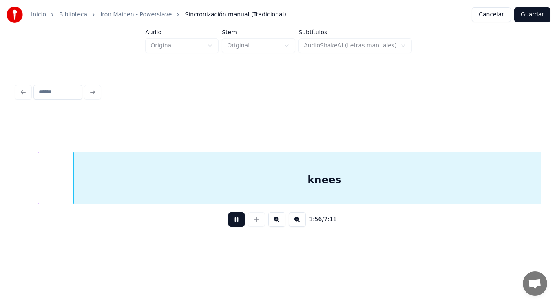
scroll to position [0, 66707]
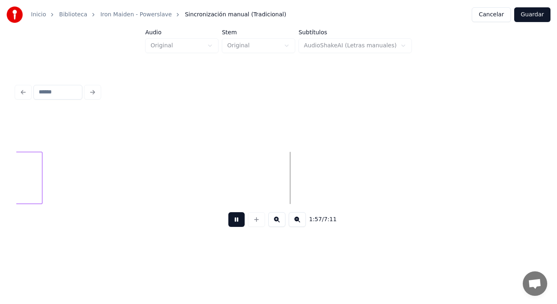
click at [231, 219] on button at bounding box center [236, 219] width 16 height 15
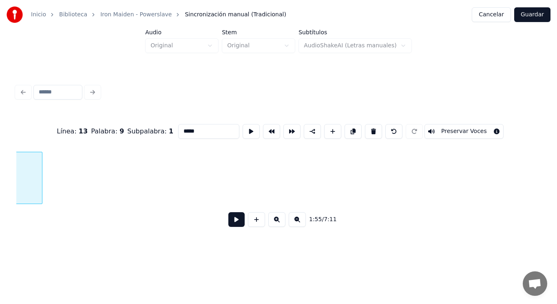
scroll to position [0, 66231]
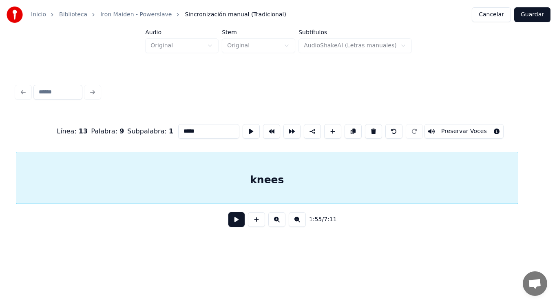
click at [231, 222] on button at bounding box center [236, 219] width 16 height 15
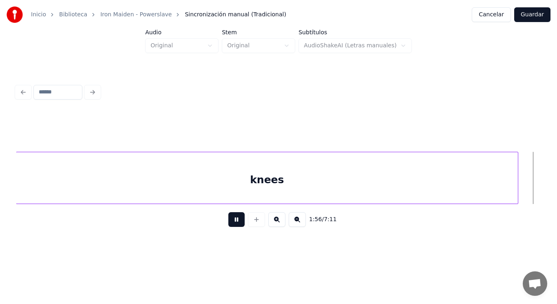
click at [231, 222] on button at bounding box center [236, 219] width 16 height 15
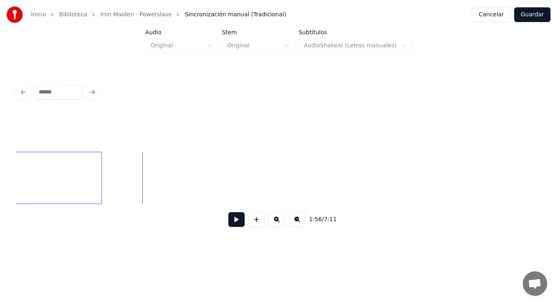
scroll to position [0, 66645]
click at [144, 186] on div at bounding box center [144, 177] width 2 height 51
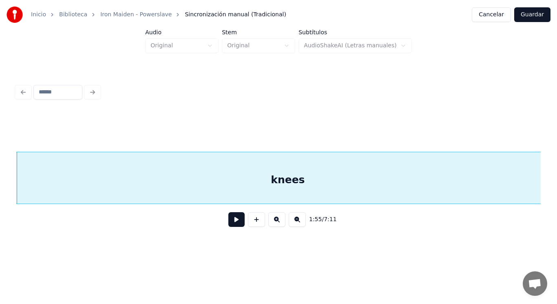
click at [228, 224] on button at bounding box center [236, 219] width 16 height 15
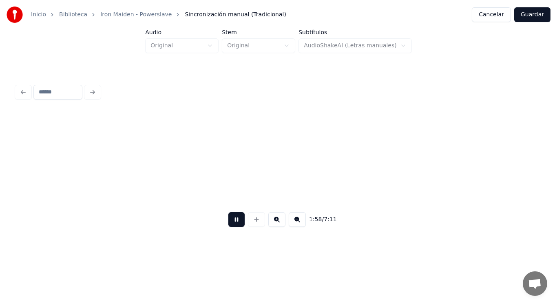
scroll to position [0, 67826]
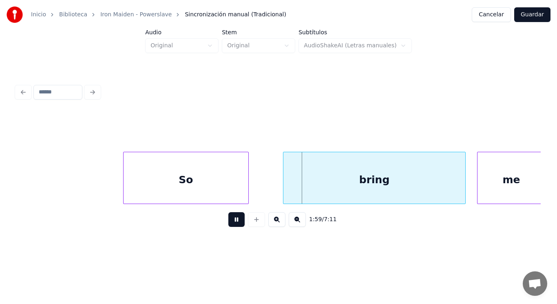
click at [228, 224] on button at bounding box center [236, 219] width 16 height 15
click at [13, 186] on div "1:59 / 7:11" at bounding box center [278, 158] width 531 height 162
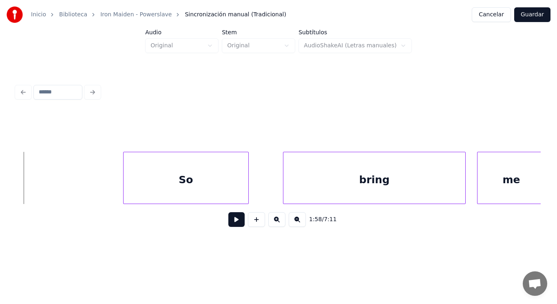
click at [231, 223] on button at bounding box center [236, 219] width 16 height 15
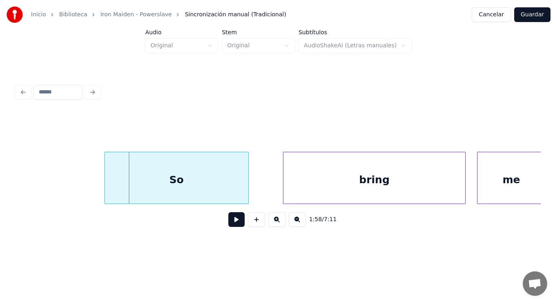
click at [105, 191] on div at bounding box center [106, 177] width 2 height 51
click at [230, 226] on button at bounding box center [236, 219] width 16 height 15
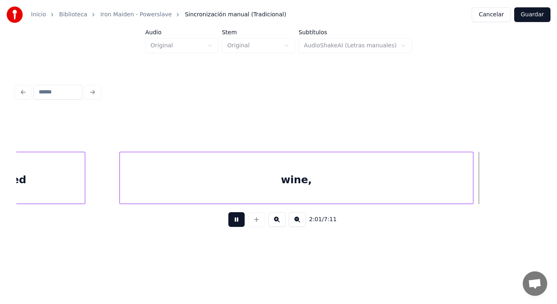
scroll to position [0, 69414]
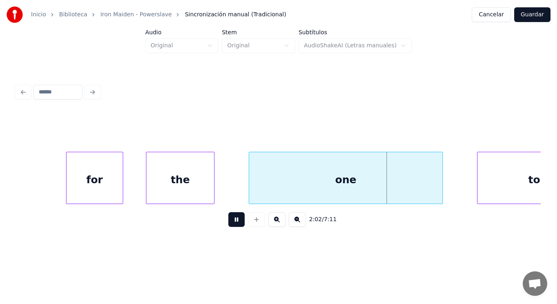
click at [230, 226] on button at bounding box center [236, 219] width 16 height 15
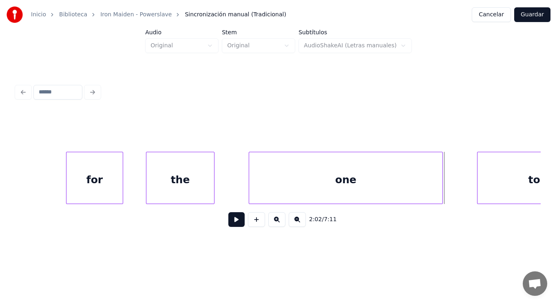
click at [230, 226] on button at bounding box center [236, 219] width 16 height 15
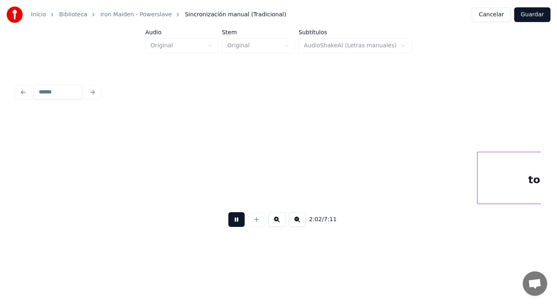
scroll to position [0, 69939]
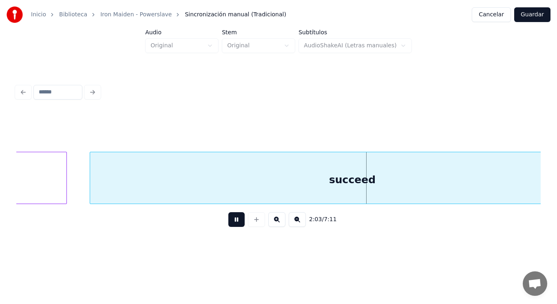
click at [230, 226] on button at bounding box center [236, 219] width 16 height 15
click at [217, 175] on div "succeed" at bounding box center [352, 179] width 525 height 55
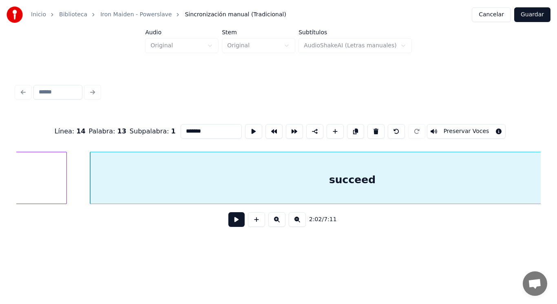
click at [230, 217] on button at bounding box center [236, 219] width 16 height 15
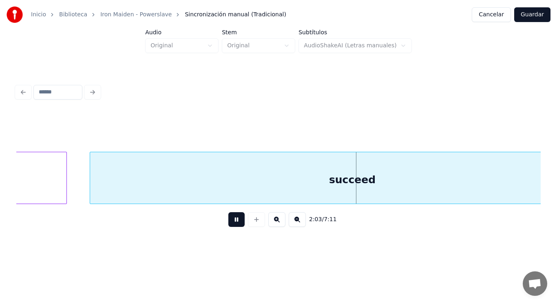
click at [230, 217] on button at bounding box center [236, 219] width 16 height 15
click at [53, 189] on div "to" at bounding box center [9, 179] width 113 height 55
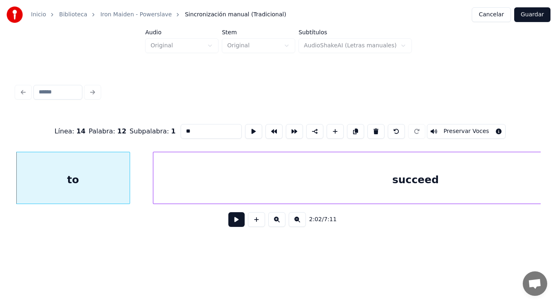
click at [232, 226] on button at bounding box center [236, 219] width 16 height 15
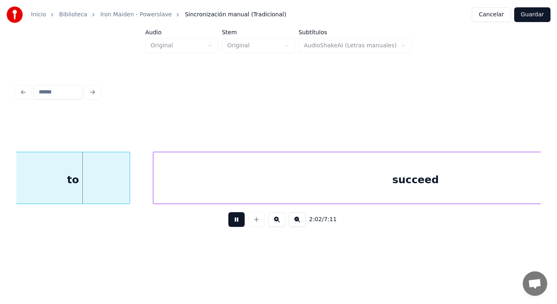
click at [232, 226] on button at bounding box center [236, 219] width 16 height 15
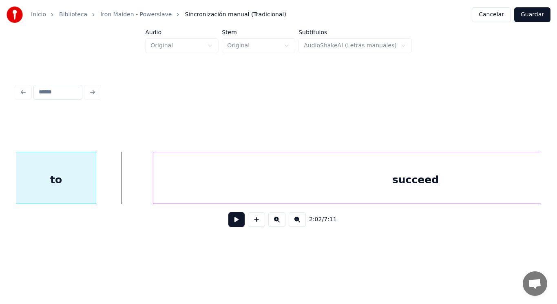
click at [96, 189] on div "to" at bounding box center [56, 178] width 80 height 52
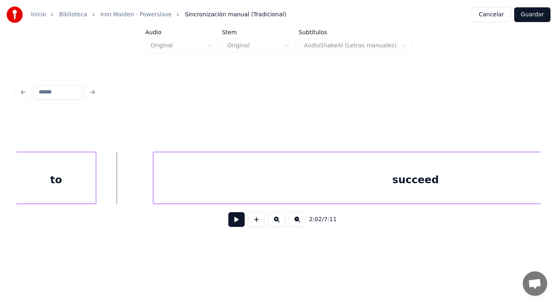
click at [231, 219] on button at bounding box center [236, 219] width 16 height 15
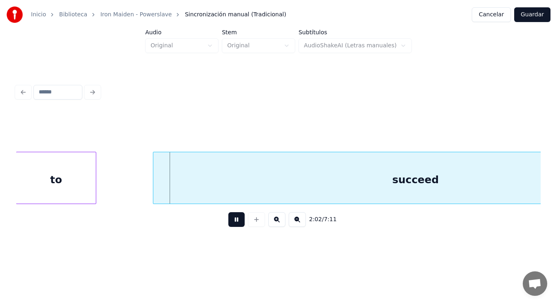
click at [231, 219] on button at bounding box center [236, 219] width 16 height 15
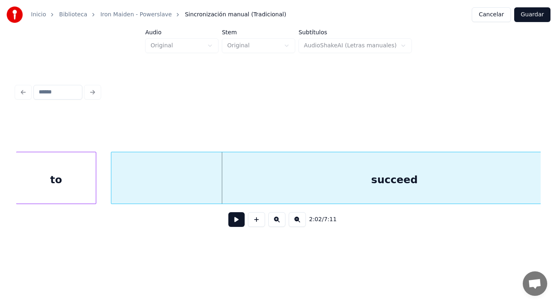
click at [112, 183] on div at bounding box center [112, 177] width 2 height 51
click at [231, 224] on button at bounding box center [236, 219] width 16 height 15
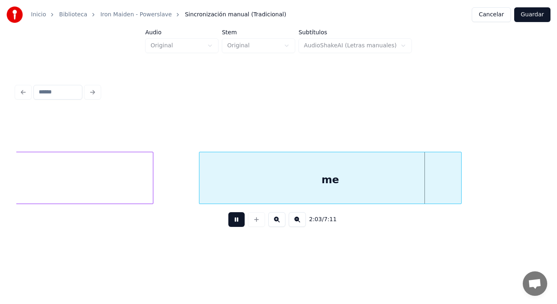
click at [231, 224] on button at bounding box center [236, 219] width 16 height 15
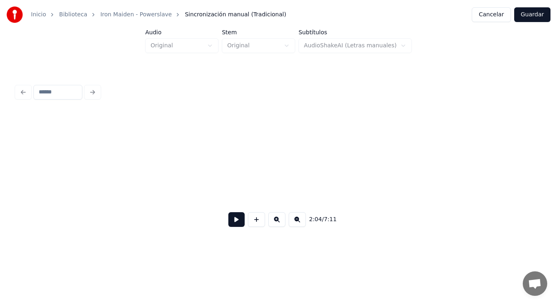
scroll to position [0, 70933]
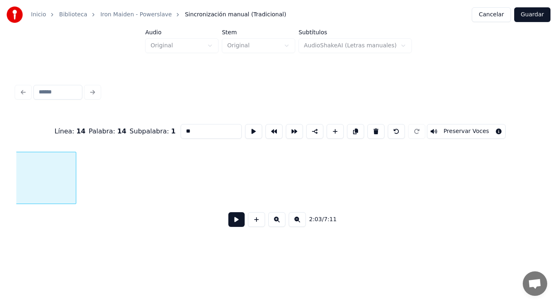
scroll to position [0, 70584]
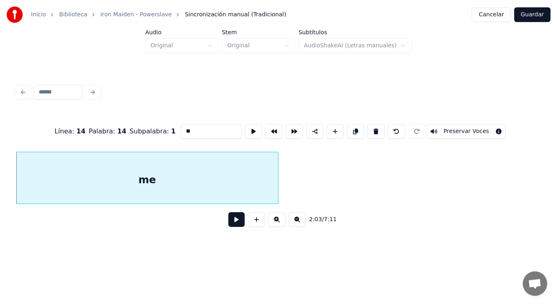
click at [228, 226] on button at bounding box center [236, 219] width 16 height 15
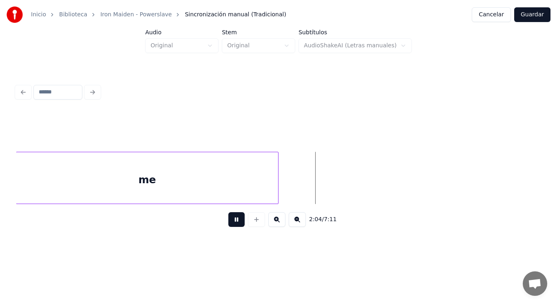
click at [228, 226] on button at bounding box center [236, 219] width 16 height 15
click at [305, 186] on div at bounding box center [305, 177] width 2 height 51
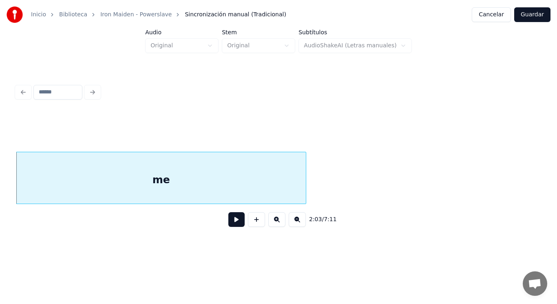
click at [230, 224] on button at bounding box center [236, 219] width 16 height 15
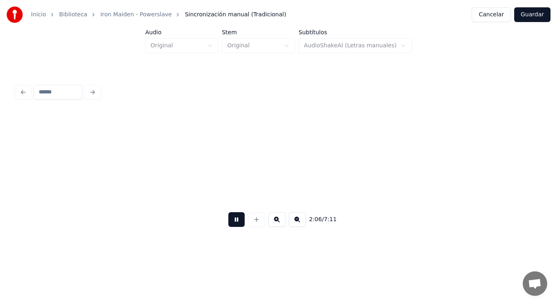
scroll to position [0, 72183]
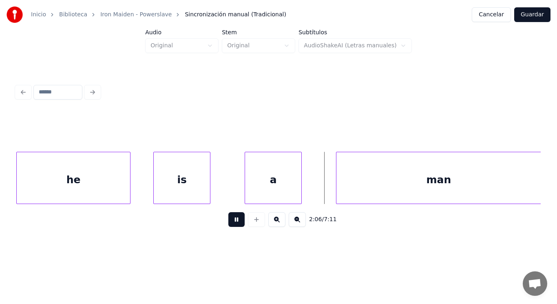
click at [230, 227] on button at bounding box center [236, 219] width 16 height 15
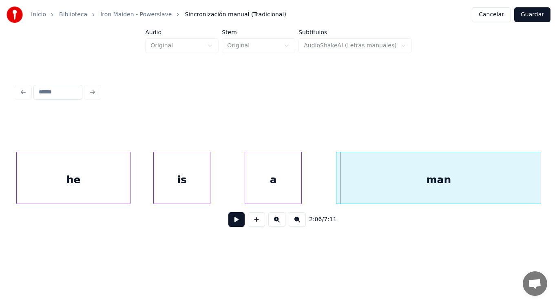
click at [207, 199] on div "is" at bounding box center [182, 179] width 56 height 55
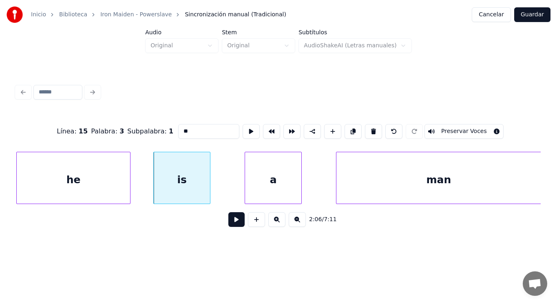
click at [228, 226] on button at bounding box center [236, 219] width 16 height 15
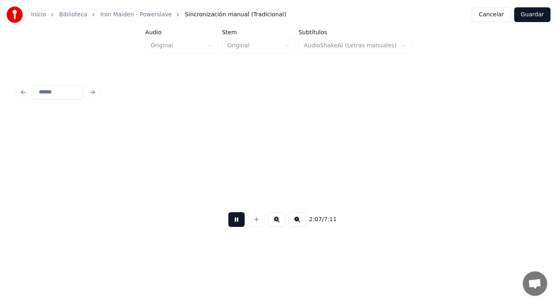
scroll to position [0, 72709]
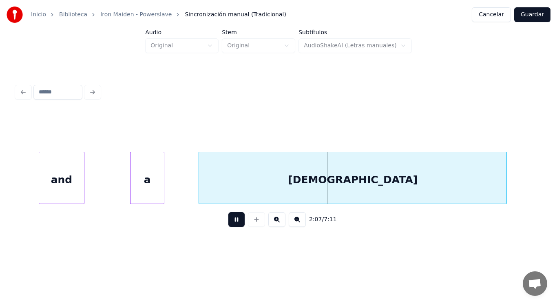
click at [228, 226] on button at bounding box center [236, 219] width 16 height 15
click at [78, 177] on div "and" at bounding box center [61, 179] width 45 height 55
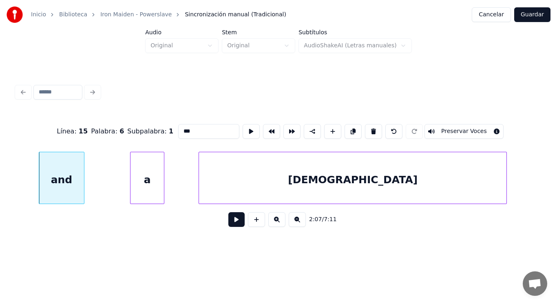
click at [228, 227] on button at bounding box center [236, 219] width 16 height 15
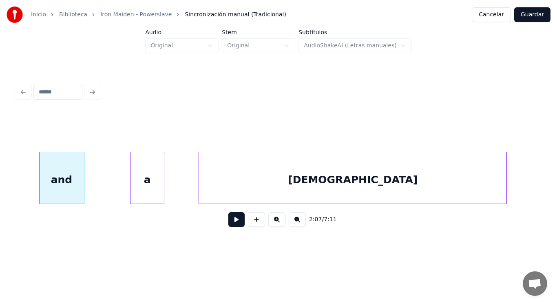
click at [228, 227] on button at bounding box center [236, 219] width 16 height 15
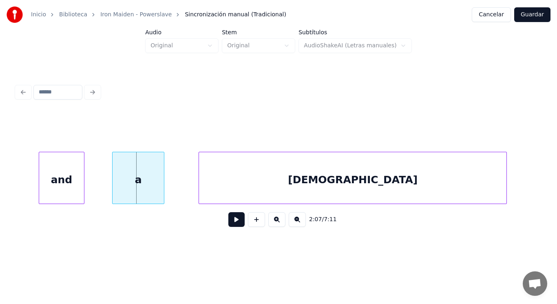
click at [115, 186] on div at bounding box center [114, 177] width 2 height 51
click at [187, 190] on div at bounding box center [187, 177] width 2 height 51
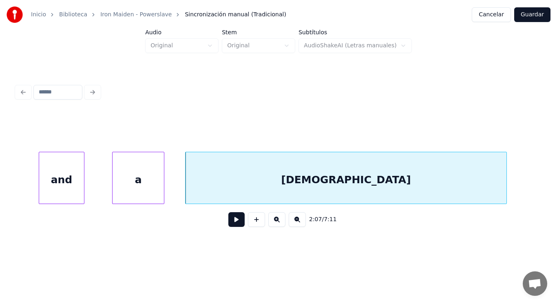
click at [235, 227] on button at bounding box center [236, 219] width 16 height 15
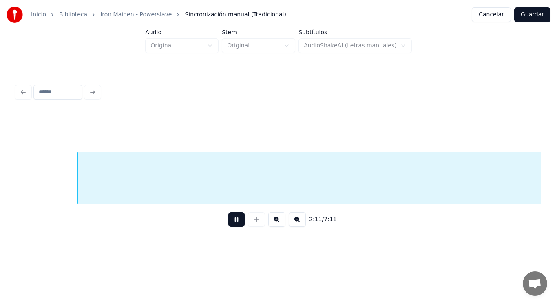
scroll to position [0, 74838]
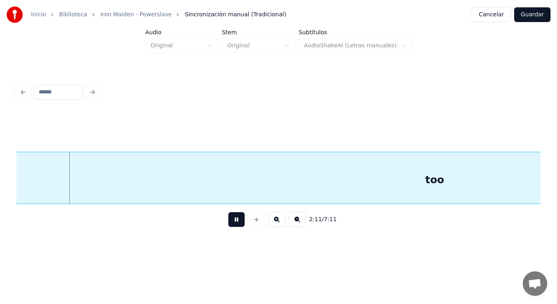
click at [235, 227] on button at bounding box center [236, 219] width 16 height 15
click at [232, 226] on button at bounding box center [236, 219] width 16 height 15
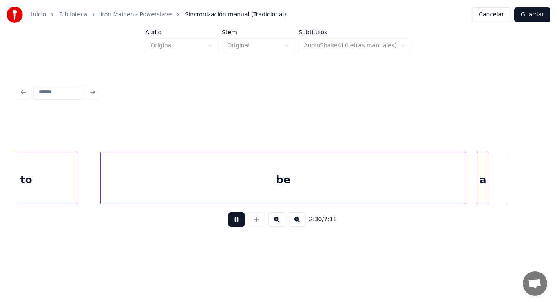
click at [232, 226] on button at bounding box center [236, 219] width 16 height 15
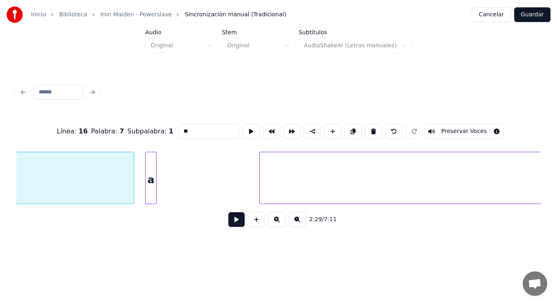
scroll to position [0, 85539]
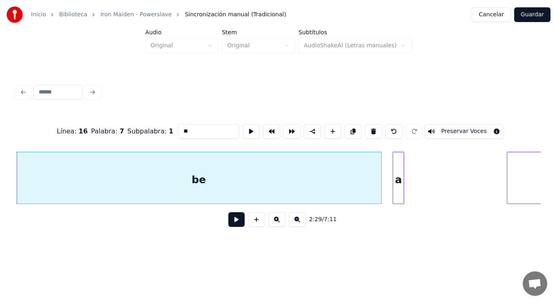
click at [231, 226] on button at bounding box center [236, 219] width 16 height 15
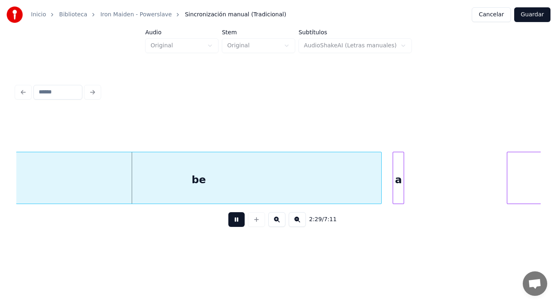
click at [231, 226] on button at bounding box center [236, 219] width 16 height 15
click at [224, 191] on div "be" at bounding box center [198, 179] width 365 height 55
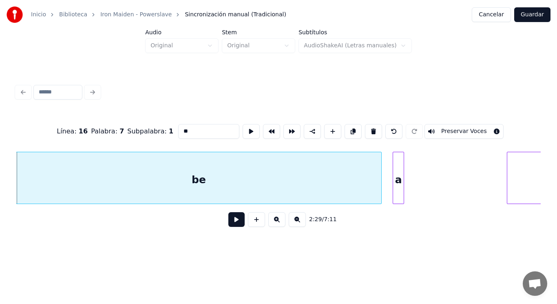
click at [230, 223] on button at bounding box center [236, 219] width 16 height 15
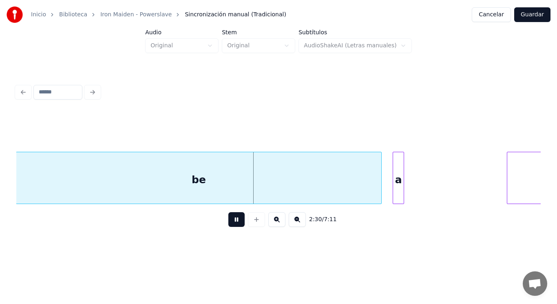
click at [230, 223] on button at bounding box center [236, 219] width 16 height 15
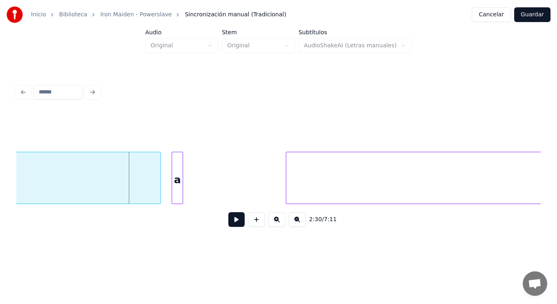
scroll to position [0, 85784]
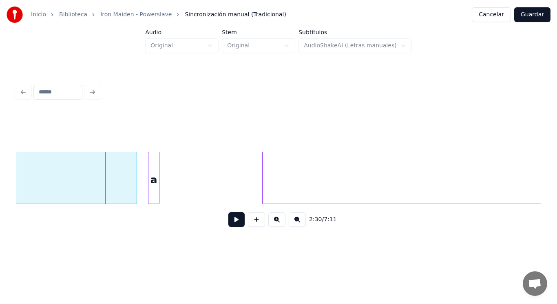
click at [153, 187] on div "a" at bounding box center [154, 179] width 11 height 55
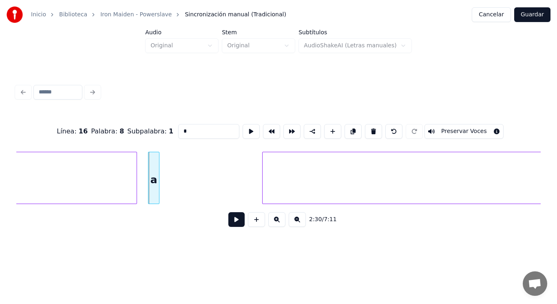
click at [237, 222] on button at bounding box center [236, 219] width 16 height 15
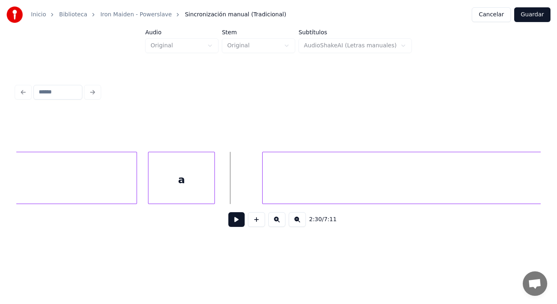
click at [215, 192] on div at bounding box center [213, 177] width 2 height 51
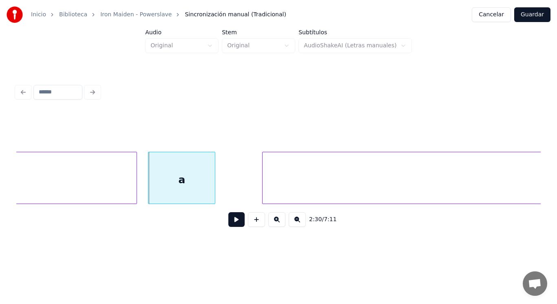
click at [231, 224] on button at bounding box center [236, 219] width 16 height 15
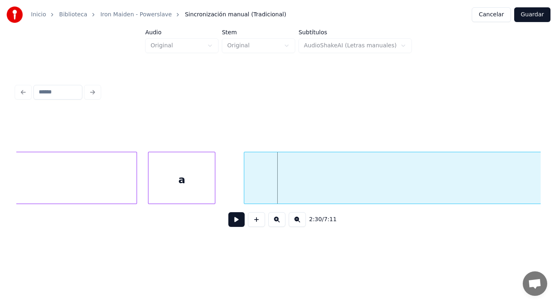
click at [244, 192] on div at bounding box center [245, 177] width 2 height 51
click at [213, 189] on div at bounding box center [214, 177] width 2 height 51
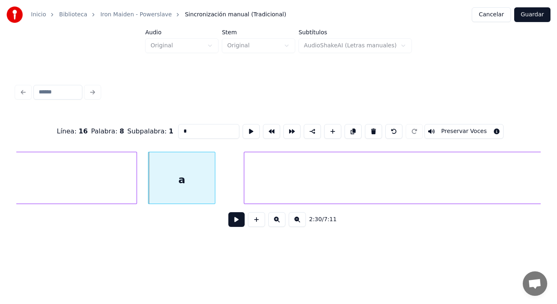
click at [228, 222] on button at bounding box center [236, 219] width 16 height 15
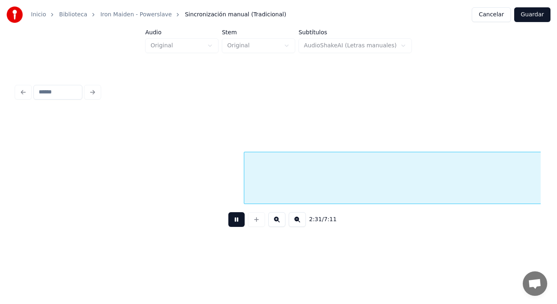
scroll to position [0, 86312]
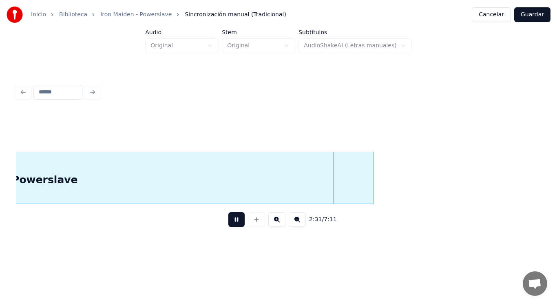
click at [228, 222] on button at bounding box center [236, 219] width 16 height 15
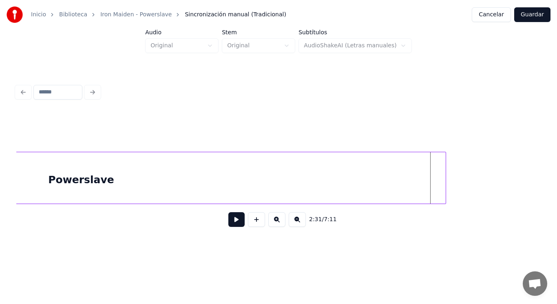
click at [446, 190] on div at bounding box center [445, 177] width 2 height 51
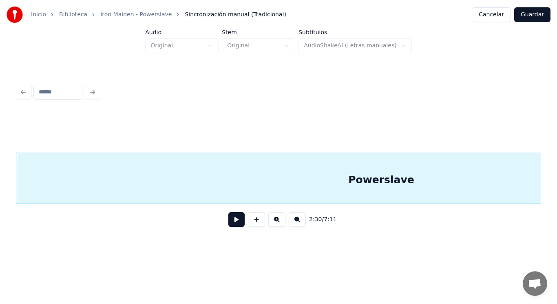
click at [228, 224] on button at bounding box center [236, 219] width 16 height 15
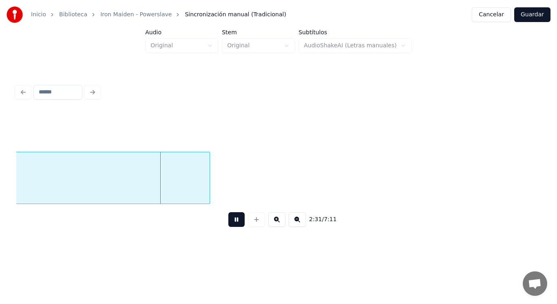
click at [228, 224] on button at bounding box center [236, 219] width 16 height 15
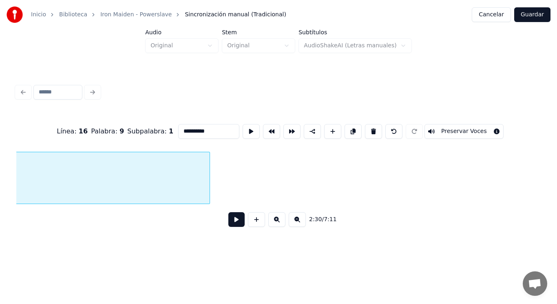
scroll to position [0, 86012]
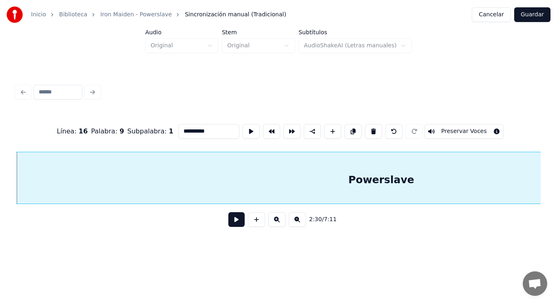
click at [229, 222] on button at bounding box center [236, 219] width 16 height 15
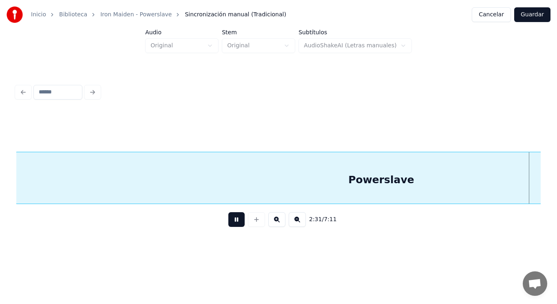
scroll to position [0, 86547]
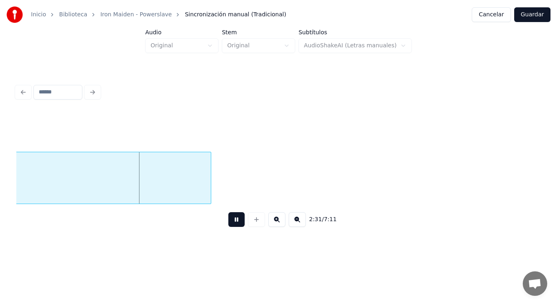
click at [229, 222] on button at bounding box center [236, 219] width 16 height 15
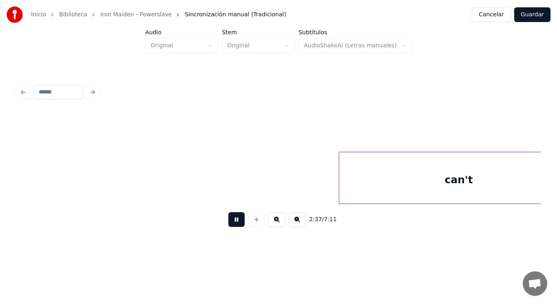
scroll to position [0, 89737]
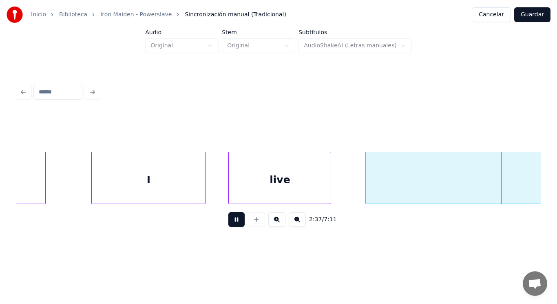
click at [229, 222] on button at bounding box center [236, 219] width 16 height 15
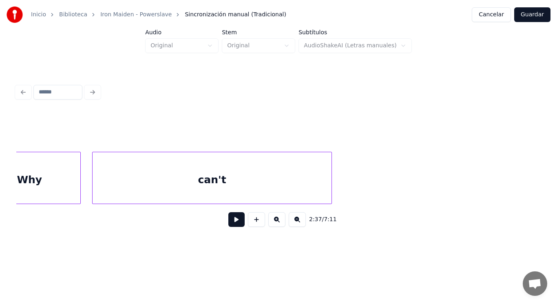
scroll to position [0, 89052]
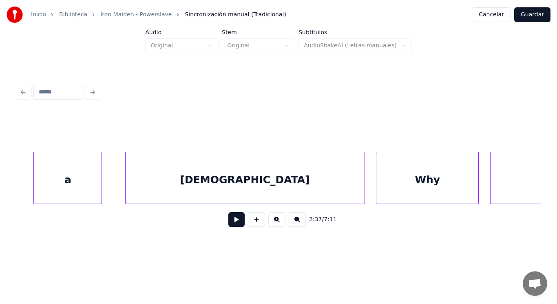
click at [208, 186] on div "[DEMOGRAPHIC_DATA]" at bounding box center [245, 179] width 239 height 55
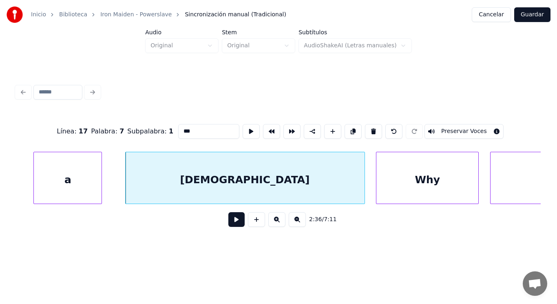
click at [185, 127] on input "***" at bounding box center [208, 131] width 61 height 15
type input "****"
click at [231, 223] on button at bounding box center [236, 219] width 16 height 15
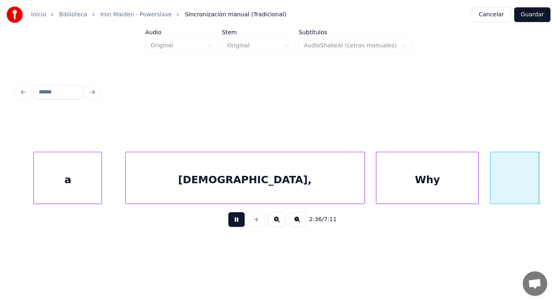
scroll to position [0, 89577]
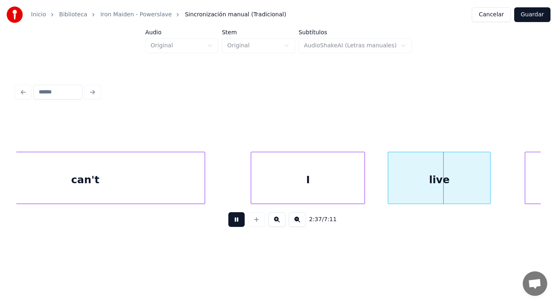
click at [231, 223] on button at bounding box center [236, 219] width 16 height 15
click at [164, 187] on div "can't" at bounding box center [85, 179] width 239 height 55
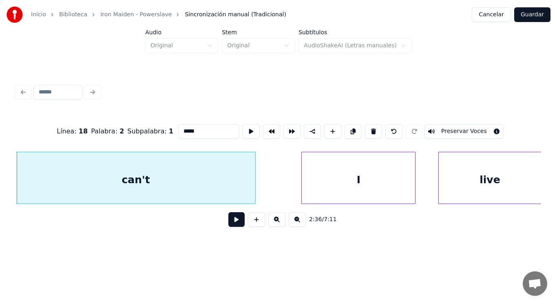
click at [233, 225] on button at bounding box center [236, 219] width 16 height 15
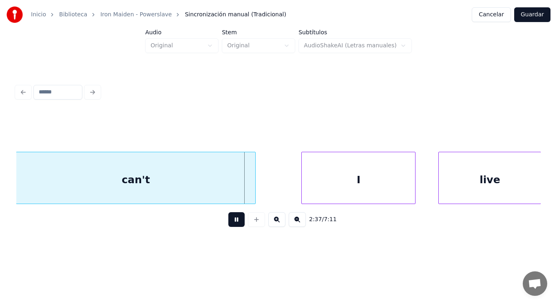
click at [233, 225] on button at bounding box center [236, 219] width 16 height 15
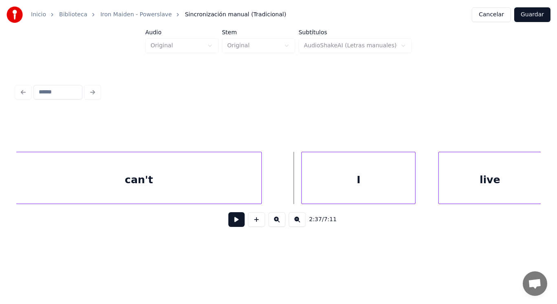
click at [261, 191] on div at bounding box center [260, 177] width 2 height 51
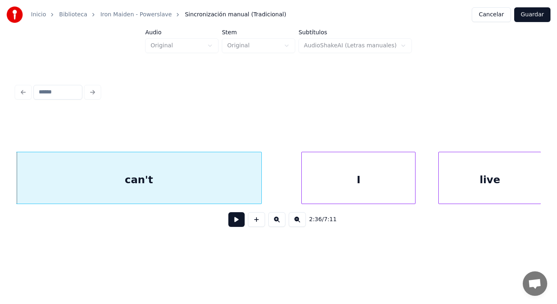
click at [232, 221] on button at bounding box center [236, 219] width 16 height 15
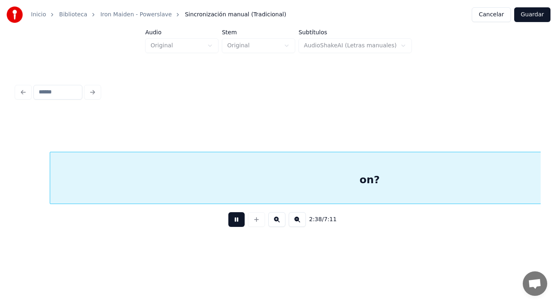
scroll to position [0, 90586]
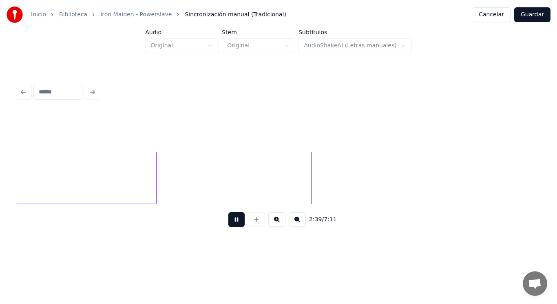
click at [232, 221] on button at bounding box center [236, 219] width 16 height 15
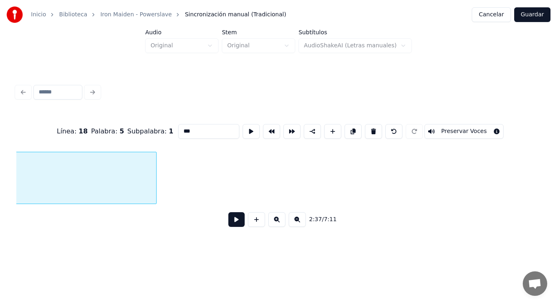
scroll to position [0, 90086]
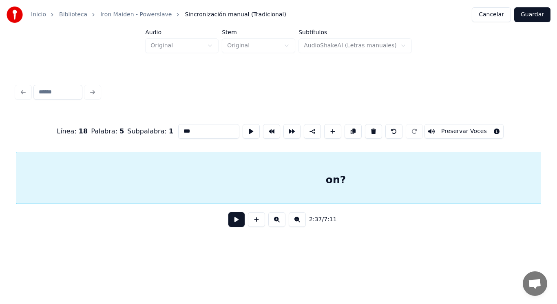
click at [228, 224] on button at bounding box center [236, 219] width 16 height 15
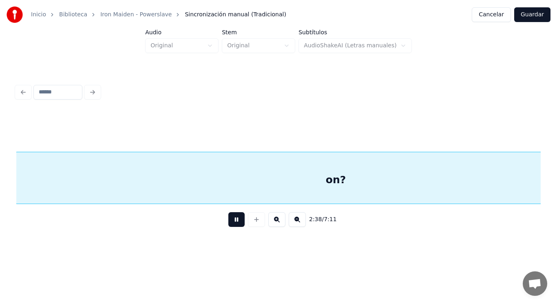
scroll to position [0, 90618]
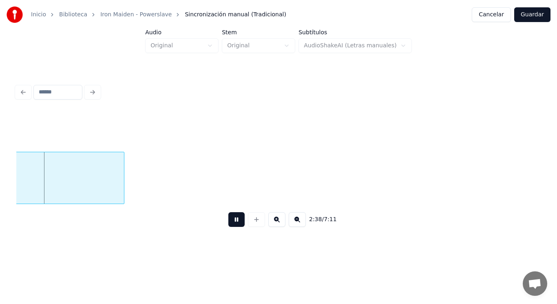
click at [228, 224] on button at bounding box center [236, 219] width 16 height 15
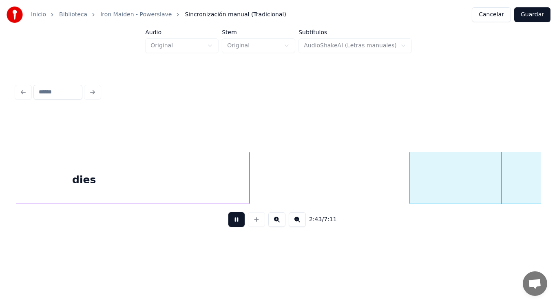
click at [228, 224] on button at bounding box center [236, 219] width 16 height 15
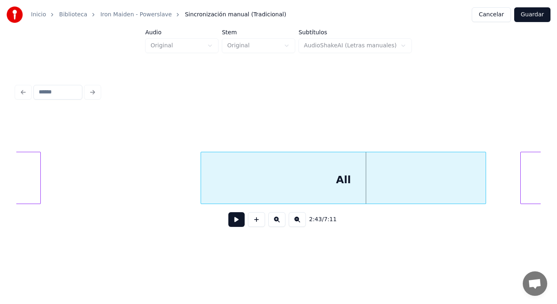
scroll to position [0, 92950]
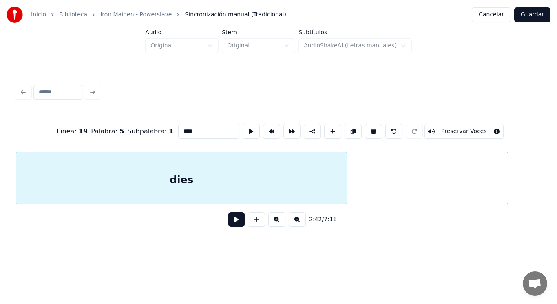
click at [232, 224] on button at bounding box center [236, 219] width 16 height 15
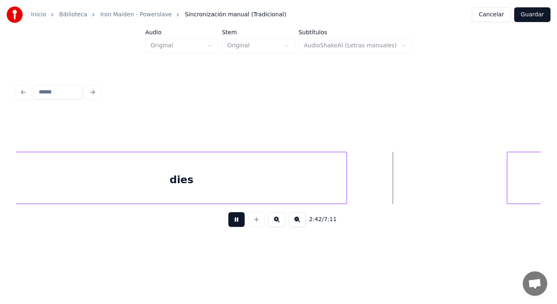
click at [232, 224] on button at bounding box center [236, 219] width 16 height 15
click at [267, 191] on div "dies" at bounding box center [181, 179] width 331 height 55
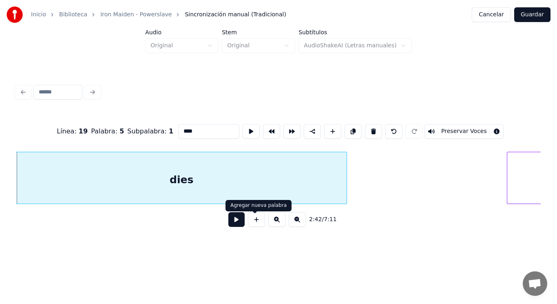
click at [233, 221] on button at bounding box center [236, 219] width 16 height 15
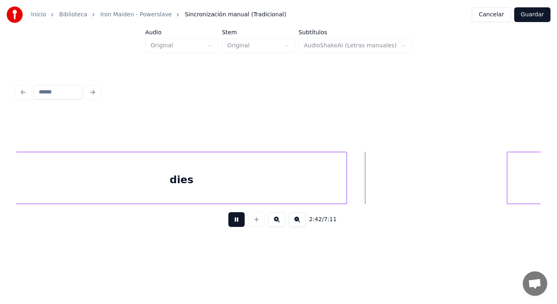
click at [233, 221] on button at bounding box center [236, 219] width 16 height 15
click at [378, 189] on div at bounding box center [379, 177] width 2 height 51
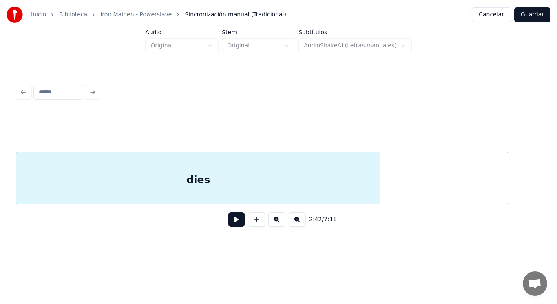
click at [229, 222] on button at bounding box center [236, 219] width 16 height 15
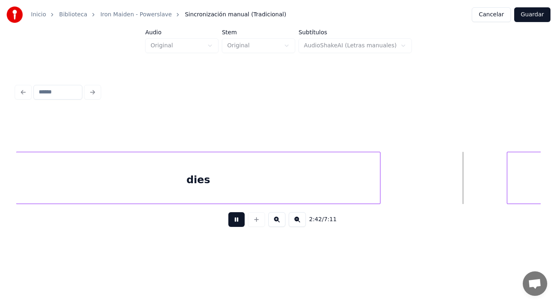
click at [229, 222] on button at bounding box center [236, 219] width 16 height 15
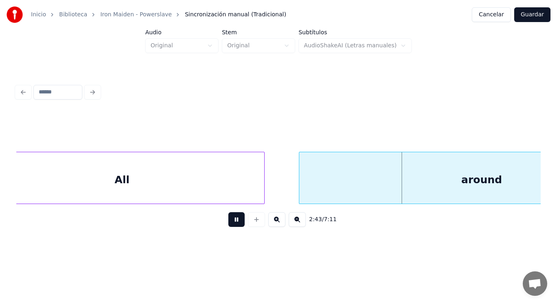
click at [229, 222] on button at bounding box center [236, 219] width 16 height 15
click at [313, 182] on div "around" at bounding box center [481, 179] width 365 height 55
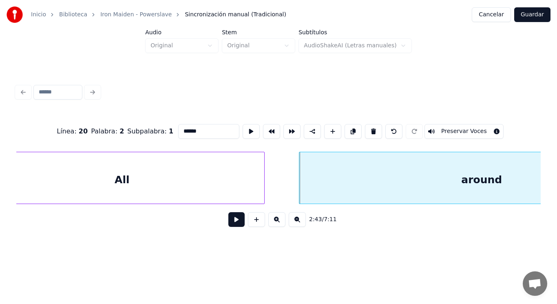
click at [236, 219] on button at bounding box center [236, 219] width 16 height 15
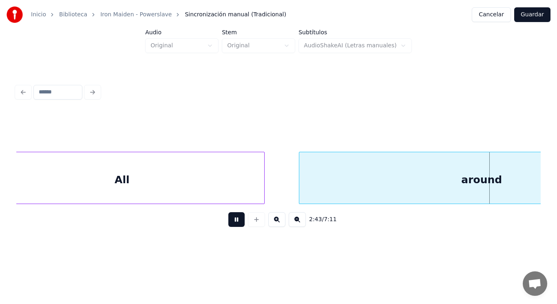
click at [236, 219] on button at bounding box center [236, 219] width 16 height 15
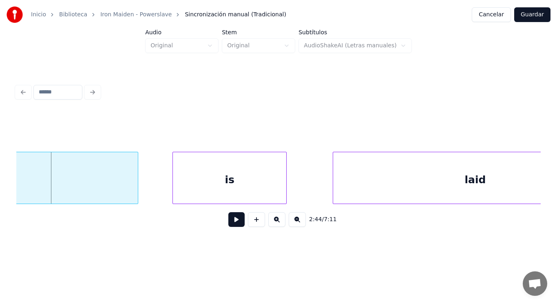
click at [236, 219] on button at bounding box center [236, 219] width 16 height 15
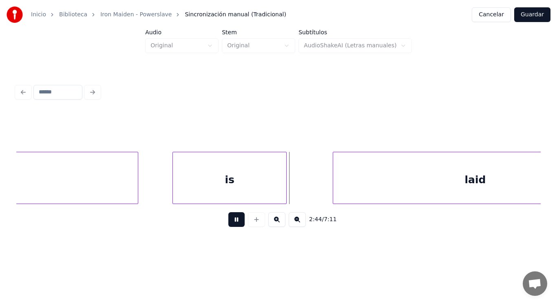
click at [236, 219] on button at bounding box center [236, 219] width 16 height 15
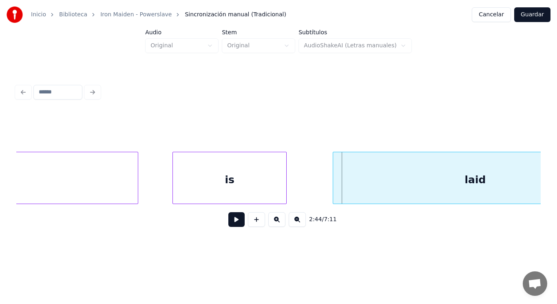
click at [236, 219] on button at bounding box center [236, 219] width 16 height 15
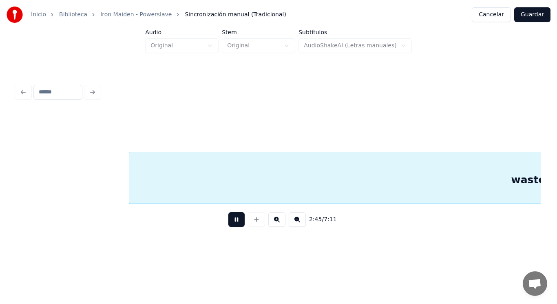
scroll to position [0, 94768]
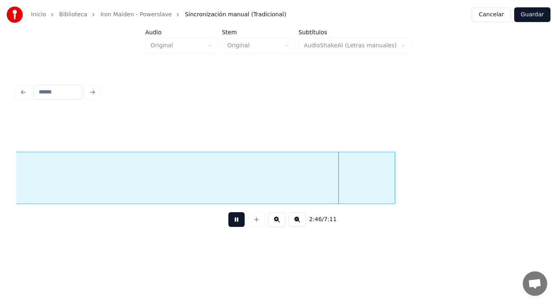
click at [236, 219] on button at bounding box center [236, 219] width 16 height 15
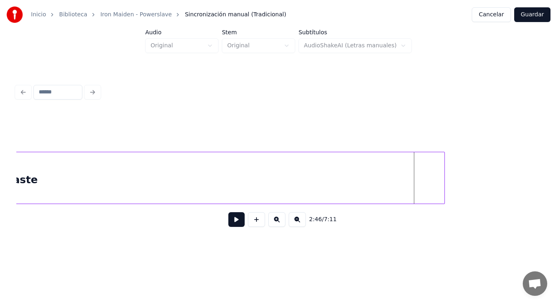
click at [444, 181] on div at bounding box center [443, 177] width 2 height 51
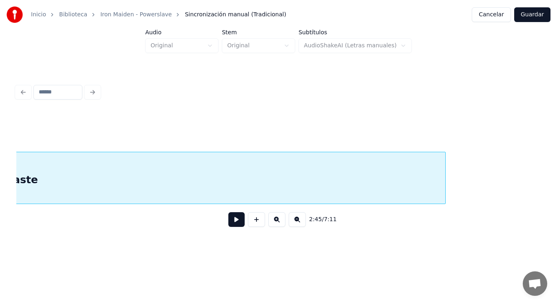
scroll to position [0, 94348]
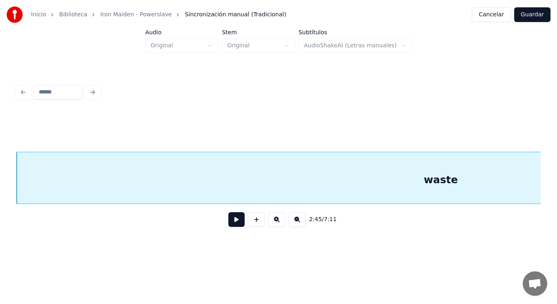
click at [228, 224] on button at bounding box center [236, 219] width 16 height 15
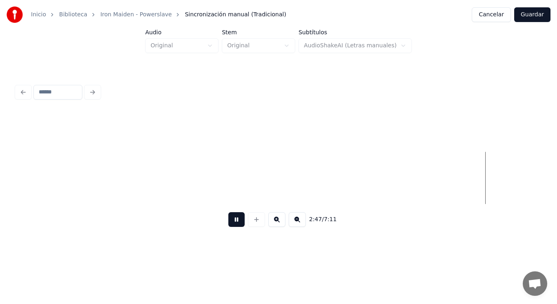
scroll to position [0, 95941]
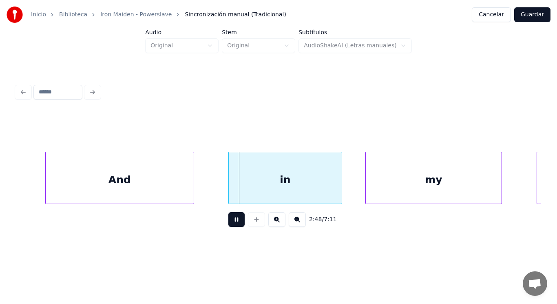
click at [228, 224] on button at bounding box center [236, 219] width 16 height 15
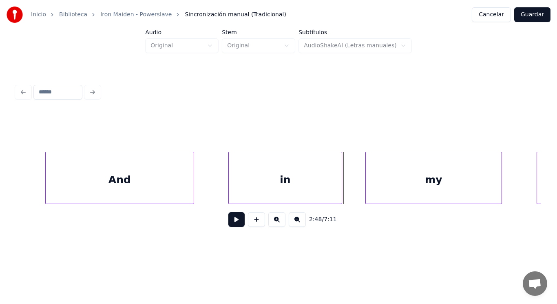
click at [228, 224] on button at bounding box center [236, 219] width 16 height 15
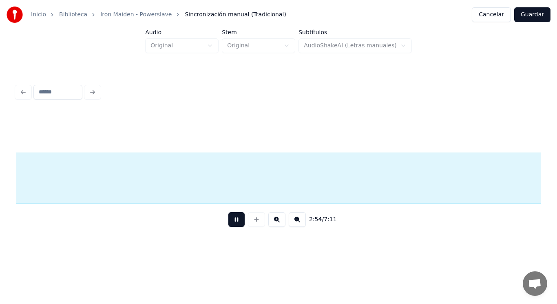
scroll to position [0, 99652]
click at [228, 224] on button at bounding box center [236, 219] width 16 height 15
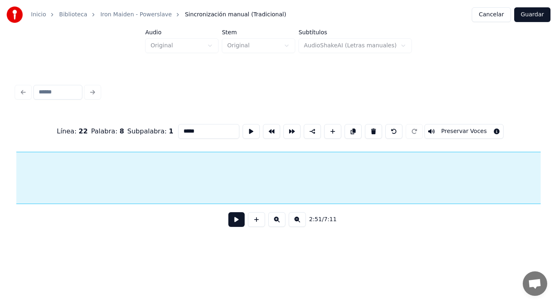
scroll to position [0, 98118]
click at [377, 132] on button at bounding box center [373, 131] width 17 height 15
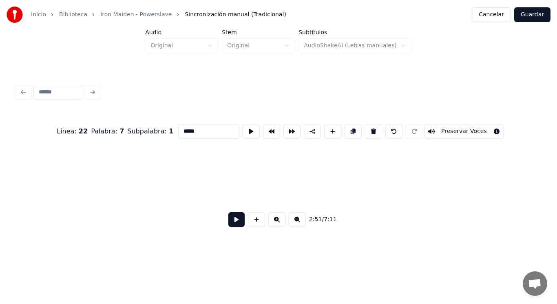
type input "**"
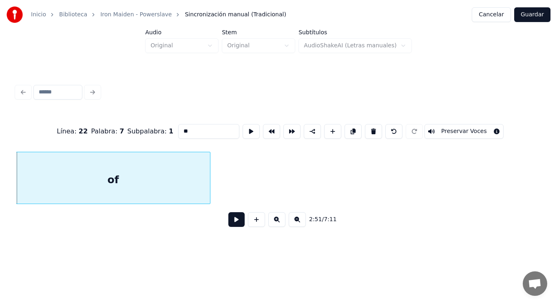
click at [233, 220] on button at bounding box center [236, 219] width 16 height 15
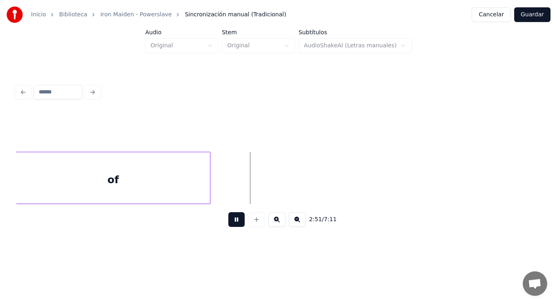
click at [233, 220] on button at bounding box center [236, 219] width 16 height 15
click at [196, 186] on div "of" at bounding box center [112, 179] width 193 height 55
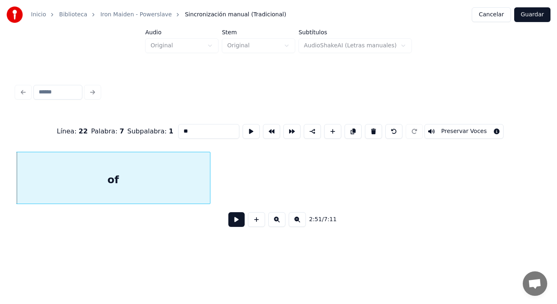
click at [229, 222] on button at bounding box center [236, 219] width 16 height 15
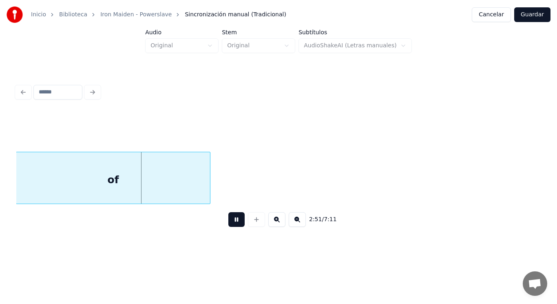
click at [229, 222] on button at bounding box center [236, 219] width 16 height 15
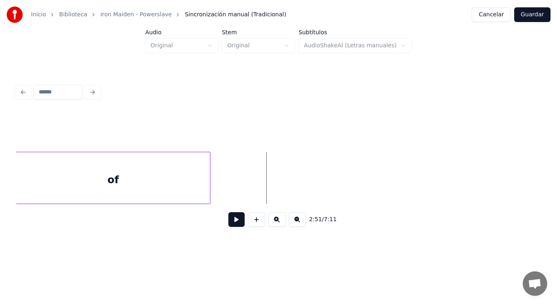
click at [252, 220] on button at bounding box center [256, 219] width 17 height 15
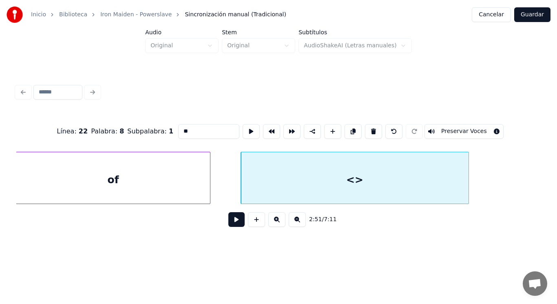
drag, startPoint x: 181, startPoint y: 129, endPoint x: 135, endPoint y: 129, distance: 46.1
click at [135, 129] on div "Línea : 22 Palabra : 8 Subpalabra : 1 ** Preservar Voces" at bounding box center [278, 131] width 525 height 41
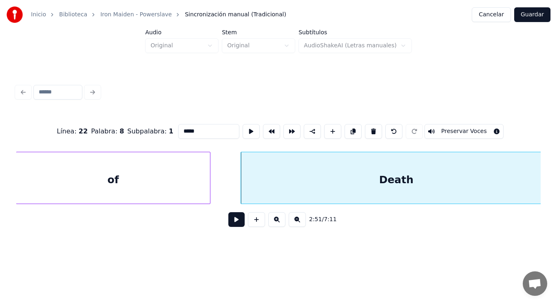
click at [551, 180] on div "Inicio Biblioteca Iron Maiden - Powerslave Sincronización manual (Tradicional) …" at bounding box center [278, 124] width 557 height 248
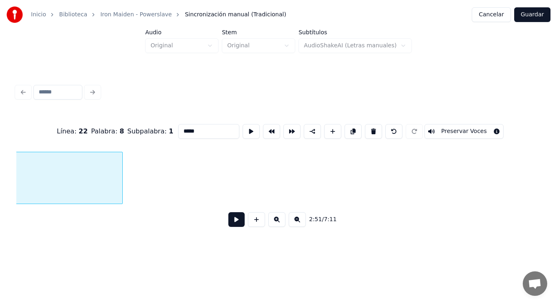
scroll to position [0, 98363]
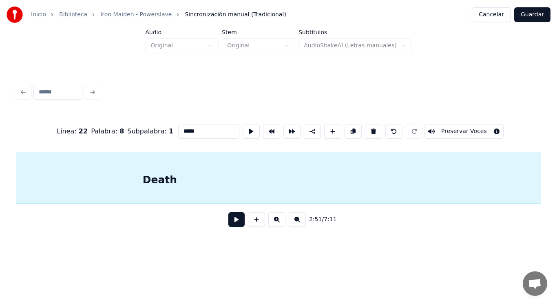
click at [552, 173] on div "Inicio Biblioteca Iron Maiden - Powerslave Sincronización manual (Tradicional) …" at bounding box center [278, 124] width 557 height 248
type input "*****"
click at [231, 222] on button at bounding box center [236, 219] width 16 height 15
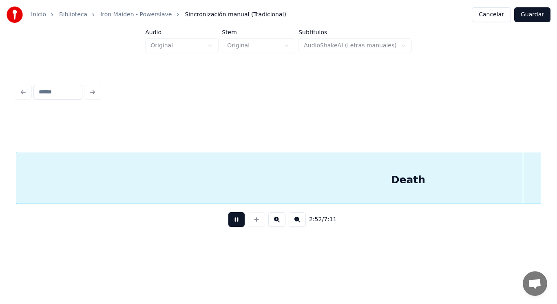
scroll to position [0, 98649]
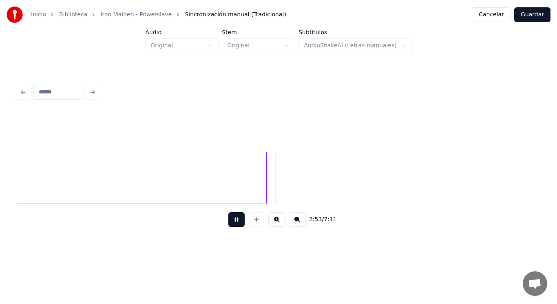
click at [231, 222] on button at bounding box center [236, 219] width 16 height 15
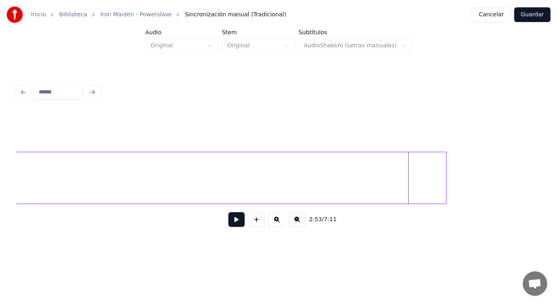
click at [445, 179] on div at bounding box center [445, 177] width 2 height 51
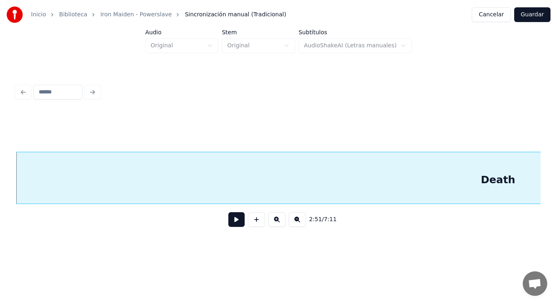
click at [228, 222] on button at bounding box center [236, 219] width 16 height 15
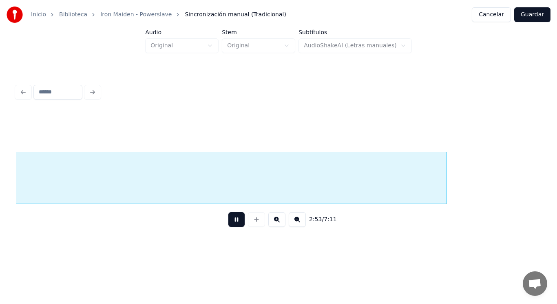
click at [228, 222] on button at bounding box center [236, 219] width 16 height 15
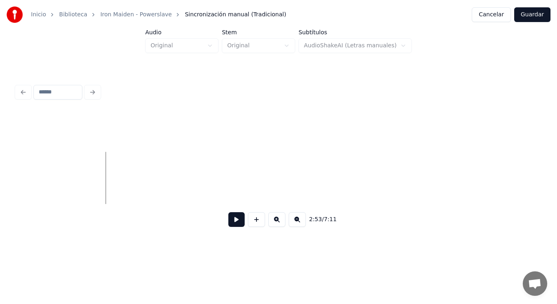
scroll to position [0, 99066]
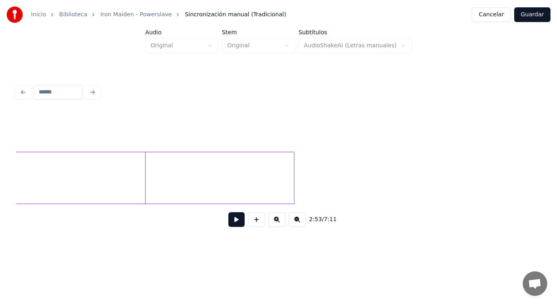
click at [293, 182] on div at bounding box center [293, 177] width 2 height 51
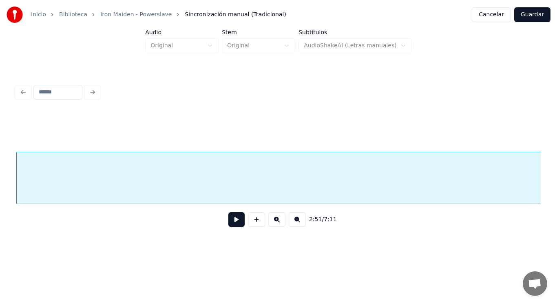
click at [231, 219] on button at bounding box center [236, 219] width 16 height 15
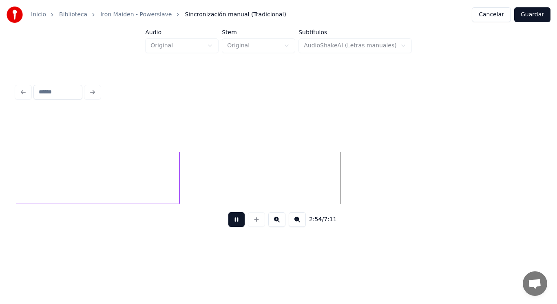
click at [231, 219] on button at bounding box center [236, 219] width 16 height 15
click at [307, 178] on div at bounding box center [307, 177] width 2 height 51
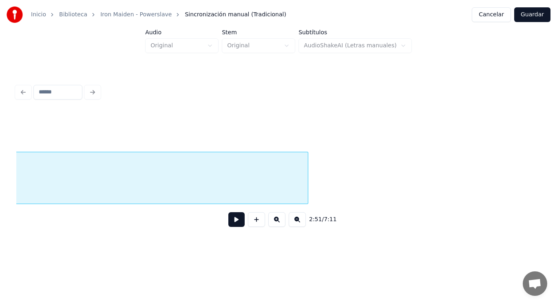
scroll to position [0, 98114]
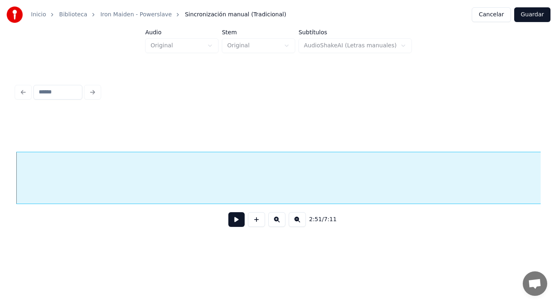
click at [235, 220] on button at bounding box center [236, 219] width 16 height 15
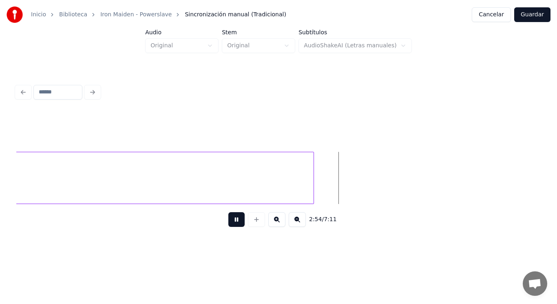
click at [235, 220] on button at bounding box center [236, 219] width 16 height 15
click at [364, 182] on div at bounding box center [365, 177] width 2 height 51
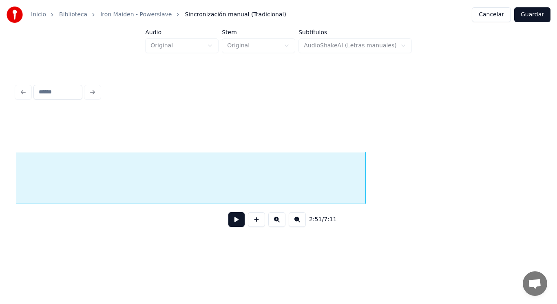
scroll to position [0, 98114]
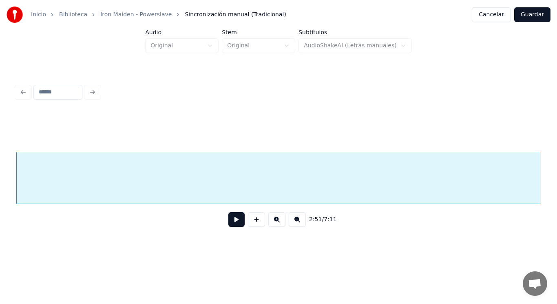
click at [228, 222] on button at bounding box center [236, 219] width 16 height 15
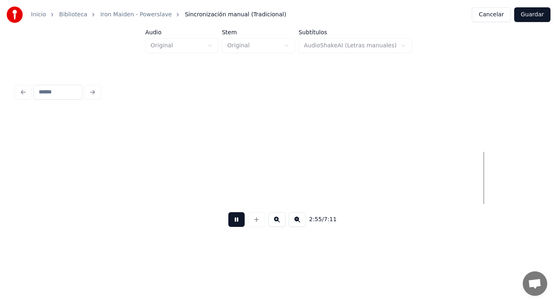
scroll to position [0, 100237]
click at [228, 222] on button at bounding box center [236, 219] width 16 height 15
click at [229, 221] on button at bounding box center [236, 219] width 16 height 15
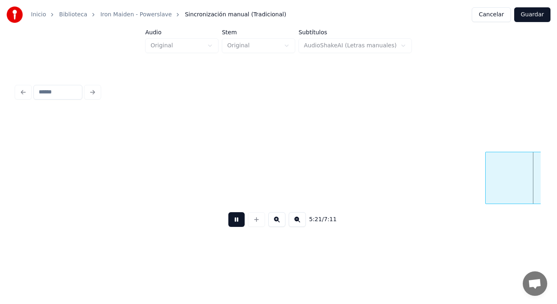
scroll to position [0, 183614]
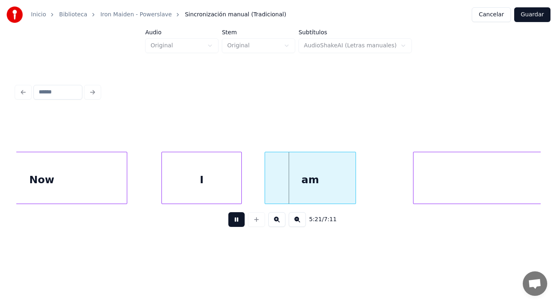
click at [229, 221] on button at bounding box center [236, 219] width 16 height 15
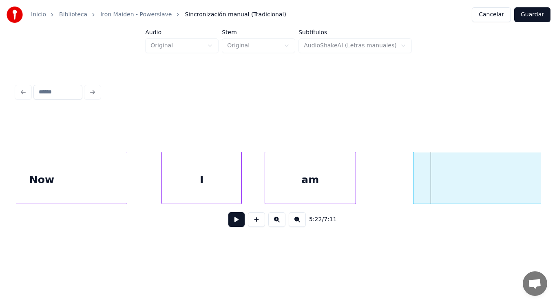
click at [226, 189] on div "I" at bounding box center [201, 179] width 79 height 55
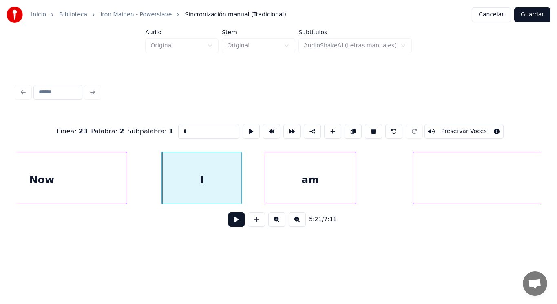
click at [232, 222] on button at bounding box center [236, 219] width 16 height 15
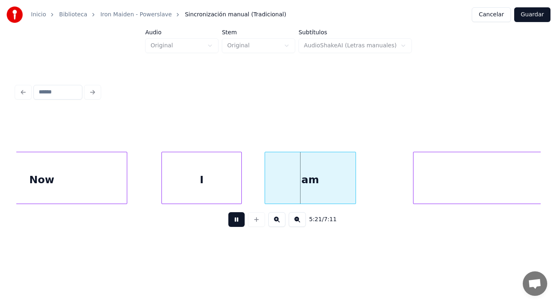
click at [232, 222] on button at bounding box center [236, 219] width 16 height 15
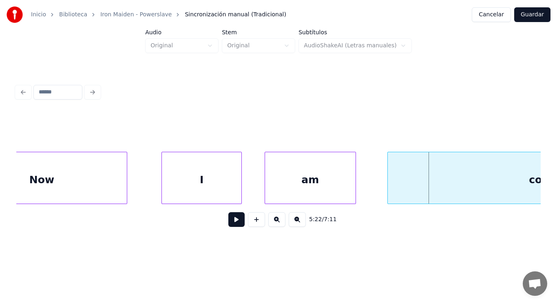
click at [389, 186] on div at bounding box center [389, 177] width 2 height 51
click at [230, 221] on button at bounding box center [236, 219] width 16 height 15
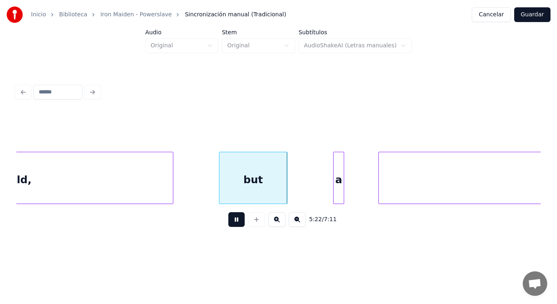
click at [230, 221] on button at bounding box center [236, 219] width 16 height 15
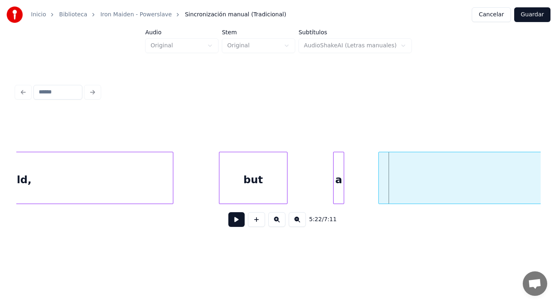
click at [223, 191] on div "but" at bounding box center [254, 179] width 68 height 55
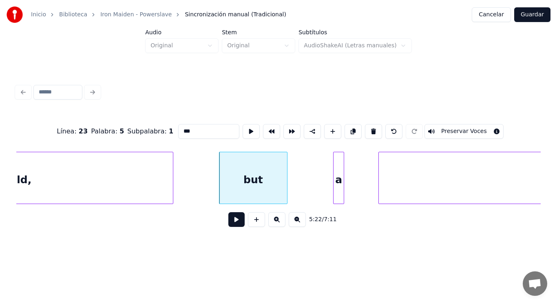
click at [233, 226] on button at bounding box center [236, 219] width 16 height 15
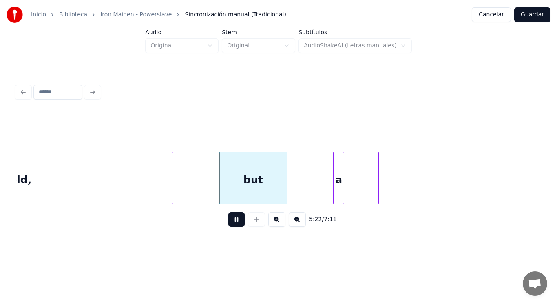
click at [233, 226] on button at bounding box center [236, 219] width 16 height 15
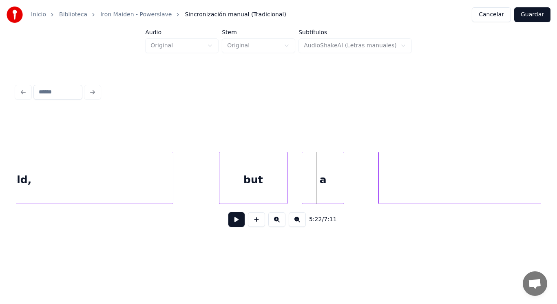
click at [304, 189] on div at bounding box center [303, 177] width 2 height 51
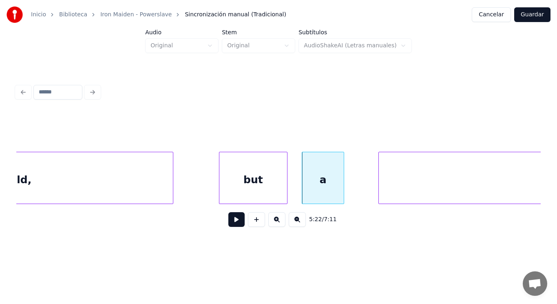
click at [392, 191] on div "ghost" at bounding box center [561, 179] width 365 height 55
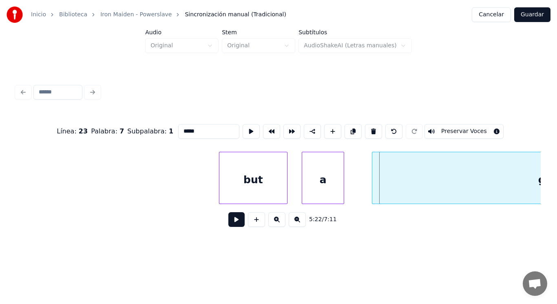
scroll to position [0, 184341]
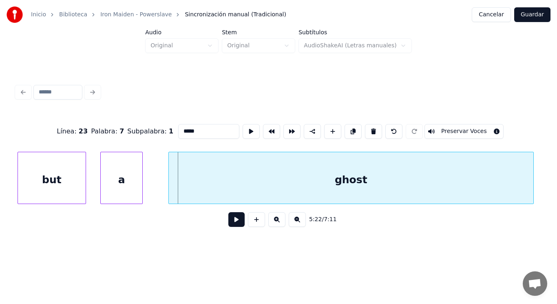
click at [373, 186] on div "ghost" at bounding box center [351, 179] width 365 height 55
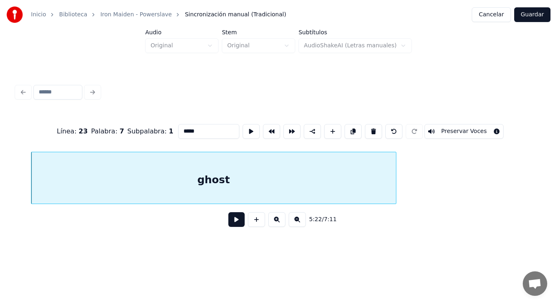
scroll to position [0, 184488]
click at [232, 224] on button at bounding box center [236, 219] width 16 height 15
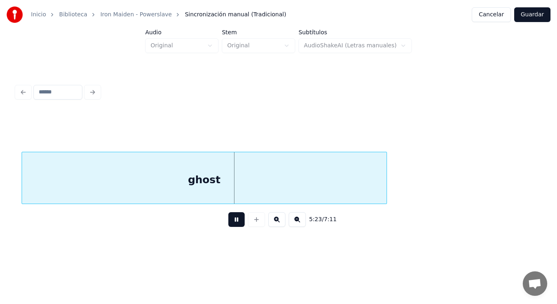
click at [232, 224] on button at bounding box center [236, 219] width 16 height 15
click at [241, 197] on div "ghost" at bounding box center [204, 179] width 365 height 55
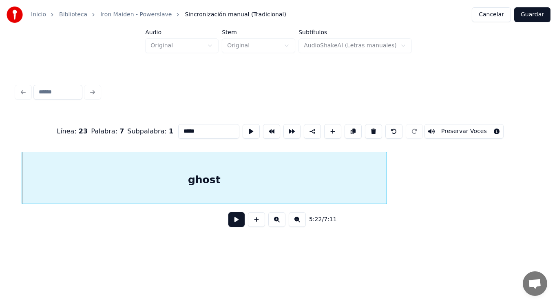
click at [233, 221] on button at bounding box center [236, 219] width 16 height 15
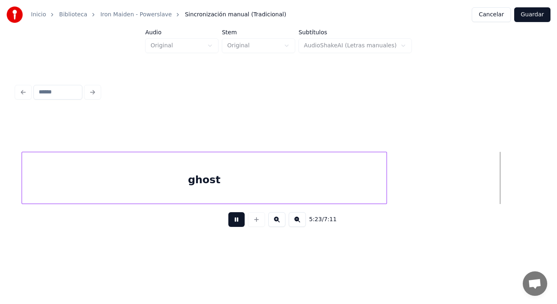
scroll to position [0, 185020]
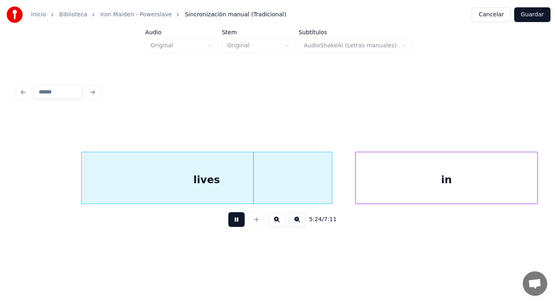
click at [233, 221] on button at bounding box center [236, 219] width 16 height 15
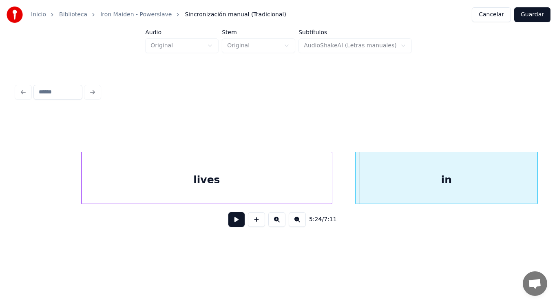
click at [220, 188] on div "lives" at bounding box center [207, 179] width 251 height 55
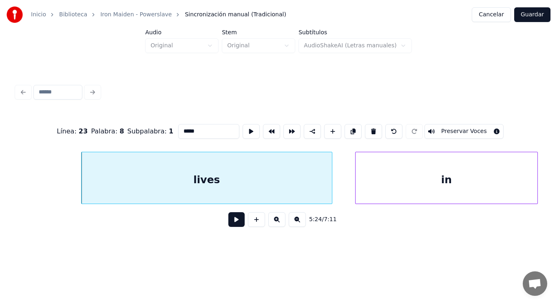
click at [232, 222] on button at bounding box center [236, 219] width 16 height 15
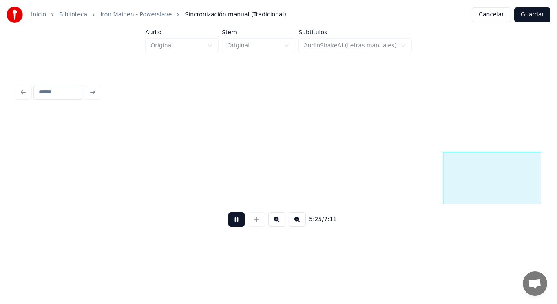
scroll to position [0, 186083]
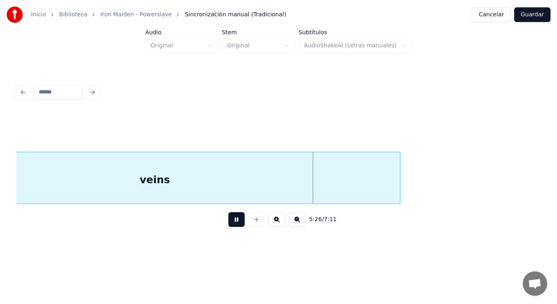
click at [232, 222] on button at bounding box center [236, 219] width 16 height 15
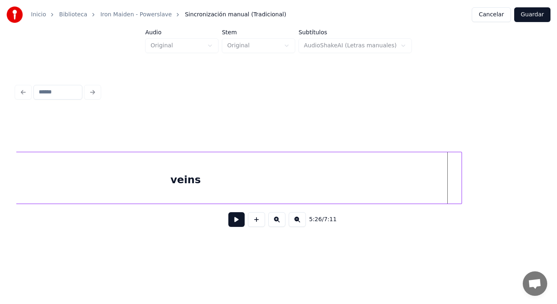
click at [461, 174] on div at bounding box center [460, 177] width 2 height 51
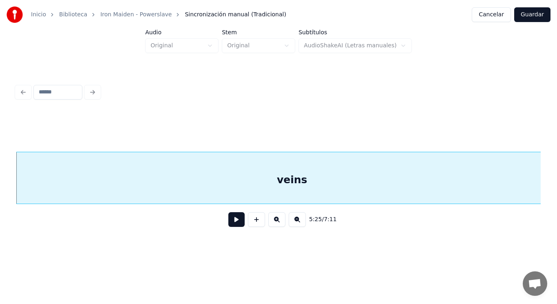
click at [234, 220] on button at bounding box center [236, 219] width 16 height 15
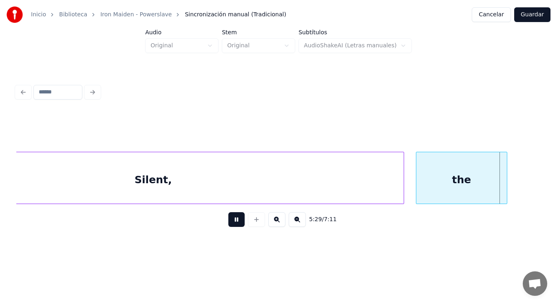
scroll to position [0, 188107]
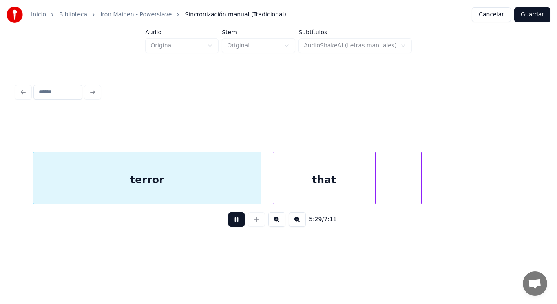
click at [234, 220] on button at bounding box center [236, 219] width 16 height 15
click at [115, 185] on div "terror" at bounding box center [147, 179] width 228 height 55
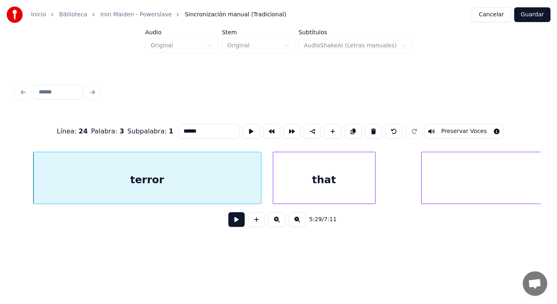
click at [229, 222] on button at bounding box center [236, 219] width 16 height 15
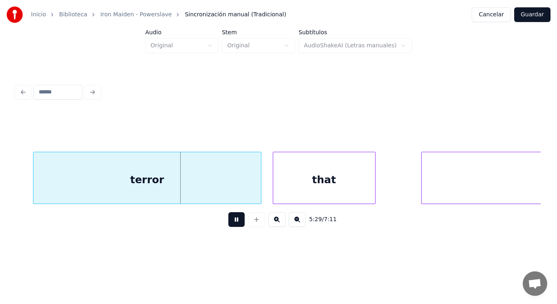
click at [229, 222] on button at bounding box center [236, 219] width 16 height 15
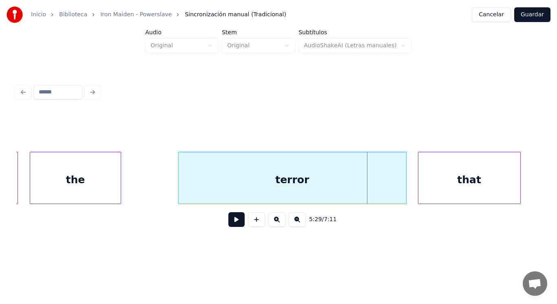
scroll to position [0, 187960]
click at [75, 193] on div "the" at bounding box center [77, 179] width 91 height 55
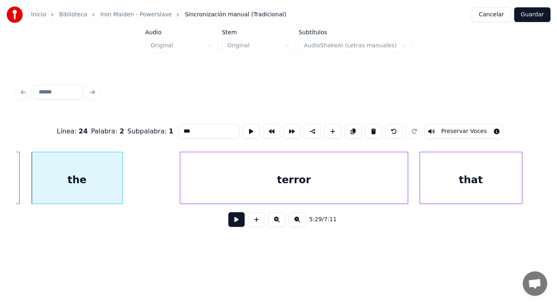
click at [230, 226] on button at bounding box center [236, 219] width 16 height 15
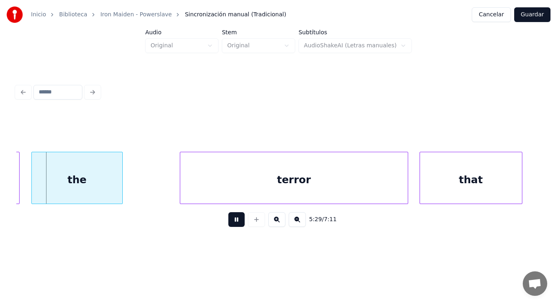
click at [230, 226] on button at bounding box center [236, 219] width 16 height 15
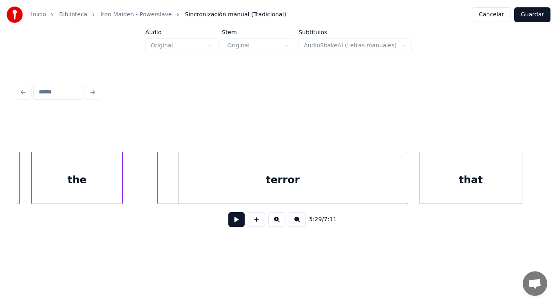
click at [159, 181] on div at bounding box center [159, 177] width 2 height 51
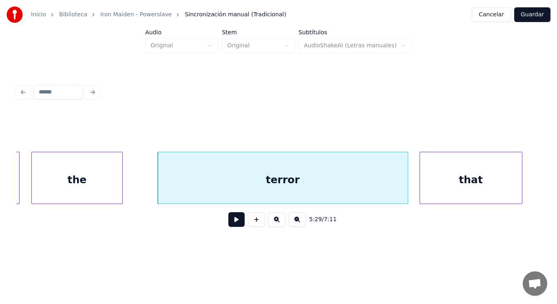
click at [230, 223] on button at bounding box center [236, 219] width 16 height 15
click at [62, 185] on div "the" at bounding box center [77, 179] width 91 height 55
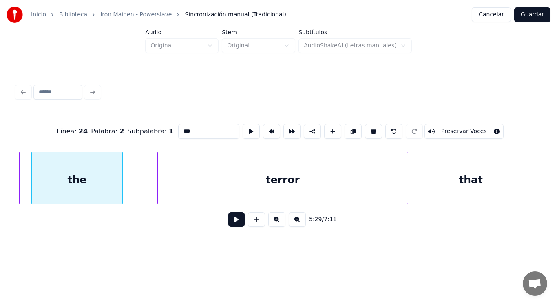
click at [231, 226] on button at bounding box center [236, 219] width 16 height 15
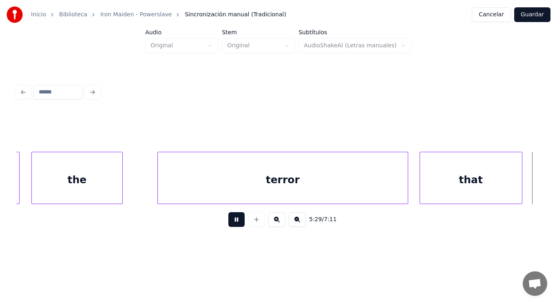
scroll to position [0, 188487]
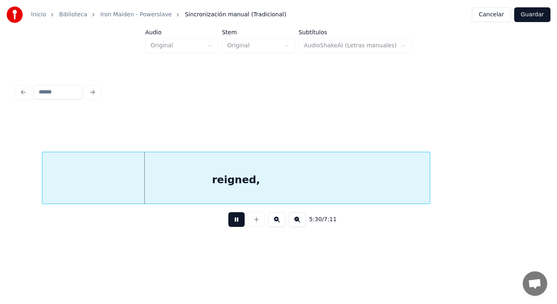
click at [231, 226] on button at bounding box center [236, 219] width 16 height 15
click at [216, 177] on div "reigned," at bounding box center [236, 179] width 388 height 55
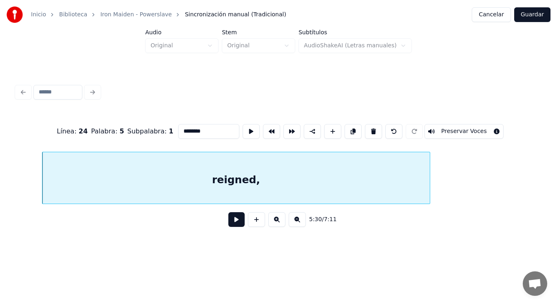
click at [234, 225] on button at bounding box center [236, 219] width 16 height 15
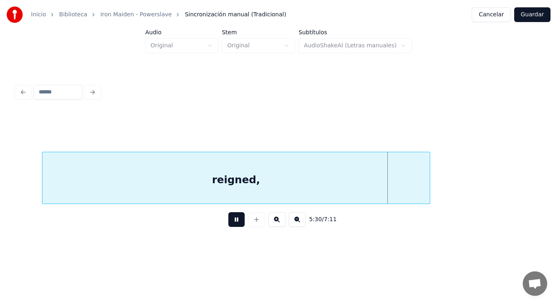
click at [234, 225] on button at bounding box center [236, 219] width 16 height 15
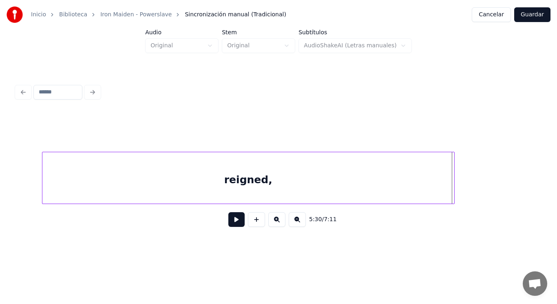
click at [454, 184] on div at bounding box center [453, 177] width 2 height 51
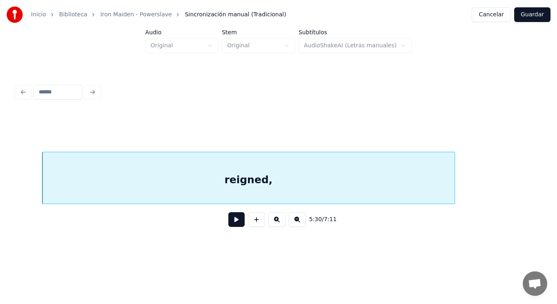
click at [231, 220] on button at bounding box center [236, 219] width 16 height 15
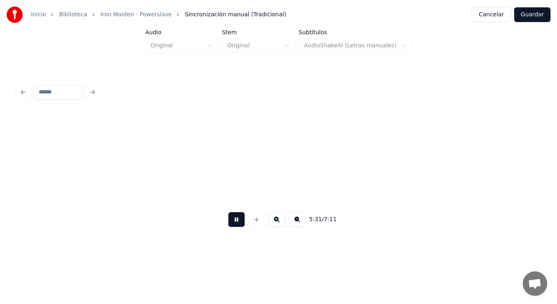
scroll to position [0, 189547]
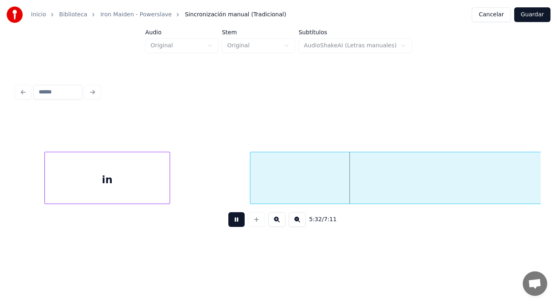
click at [231, 220] on button at bounding box center [236, 219] width 16 height 15
click at [143, 179] on div "in" at bounding box center [107, 179] width 125 height 55
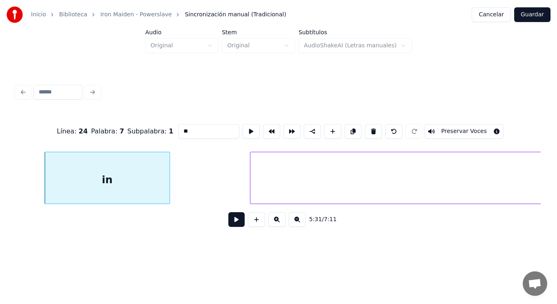
click at [228, 226] on button at bounding box center [236, 219] width 16 height 15
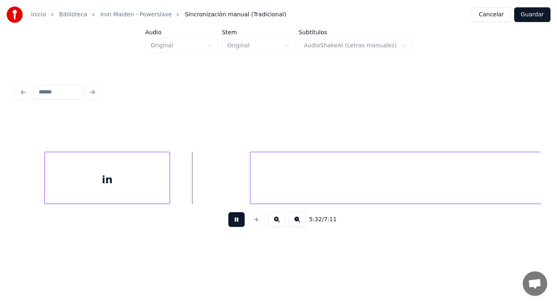
click at [228, 226] on button at bounding box center [236, 219] width 16 height 15
click at [188, 184] on div at bounding box center [188, 177] width 2 height 51
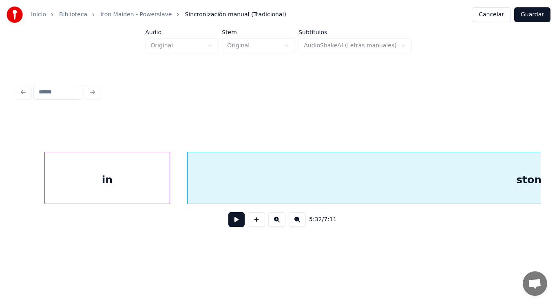
click at [231, 224] on button at bounding box center [236, 219] width 16 height 15
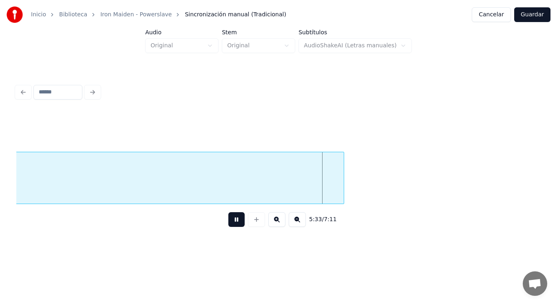
click at [231, 224] on button at bounding box center [236, 219] width 16 height 15
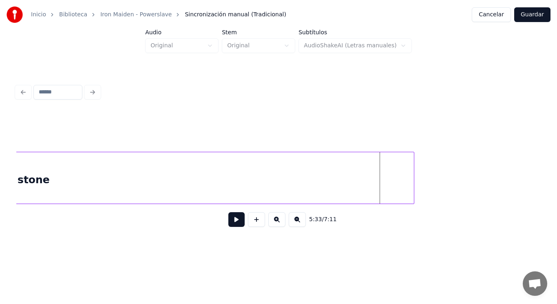
click at [412, 187] on div at bounding box center [413, 177] width 2 height 51
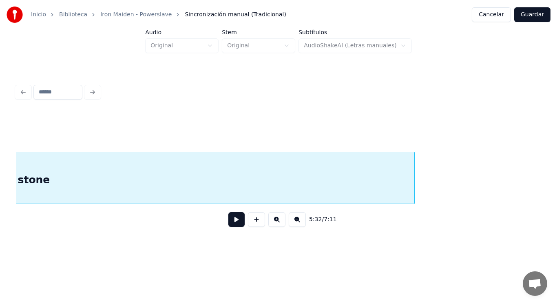
scroll to position [0, 189718]
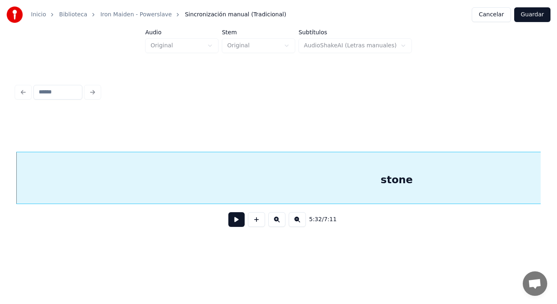
click at [229, 221] on button at bounding box center [236, 219] width 16 height 15
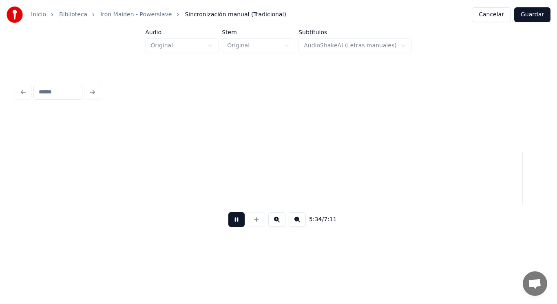
scroll to position [0, 191316]
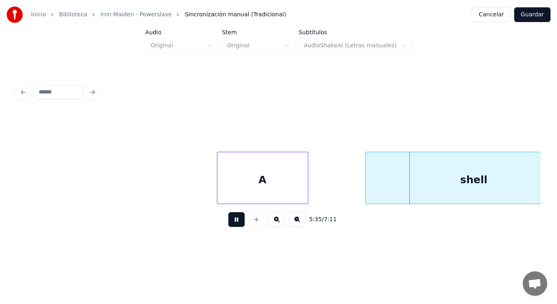
click at [229, 221] on button at bounding box center [236, 219] width 16 height 15
click at [294, 197] on div "A" at bounding box center [262, 179] width 91 height 55
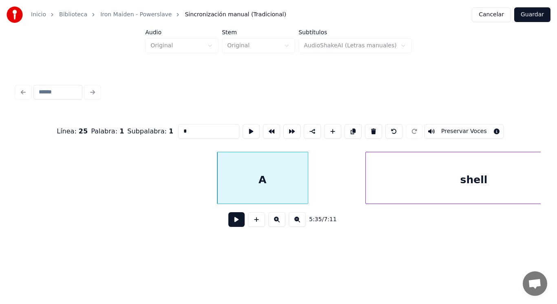
click at [235, 218] on button at bounding box center [236, 219] width 16 height 15
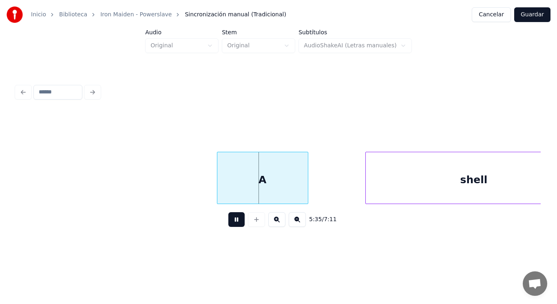
click at [235, 218] on button at bounding box center [236, 219] width 16 height 15
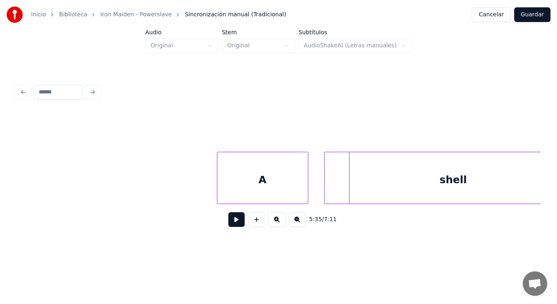
click at [326, 187] on div at bounding box center [326, 177] width 2 height 51
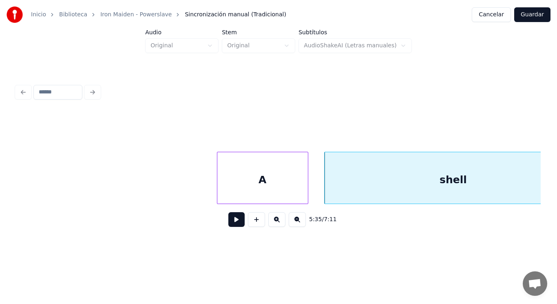
click at [233, 220] on button at bounding box center [236, 219] width 16 height 15
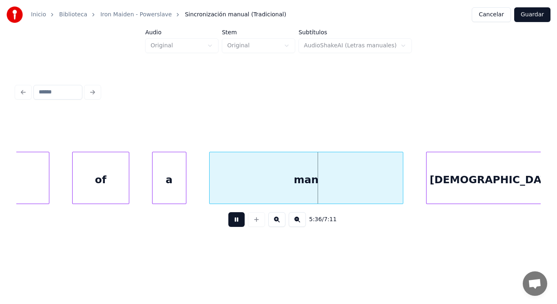
click at [233, 220] on button at bounding box center [236, 219] width 16 height 15
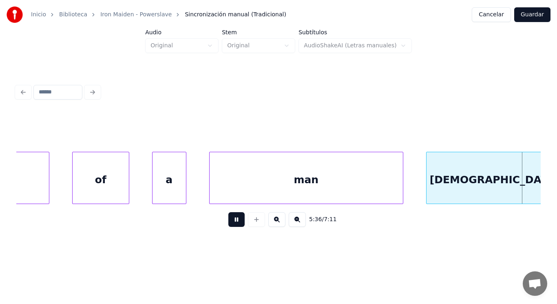
scroll to position [0, 192383]
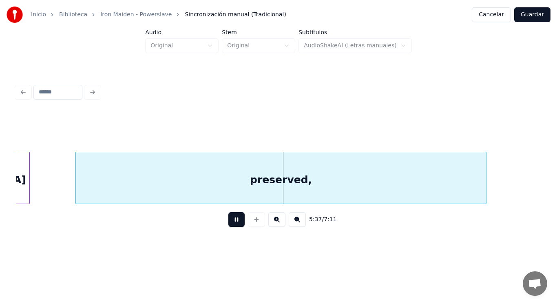
click at [233, 220] on button at bounding box center [236, 219] width 16 height 15
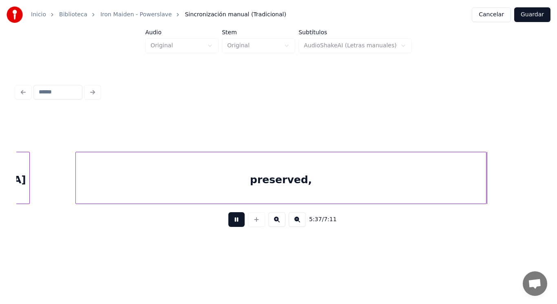
scroll to position [0, 192914]
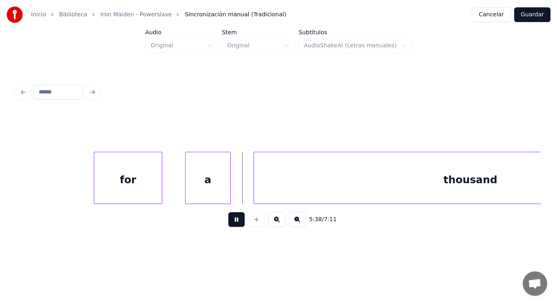
click at [233, 220] on button at bounding box center [236, 219] width 16 height 15
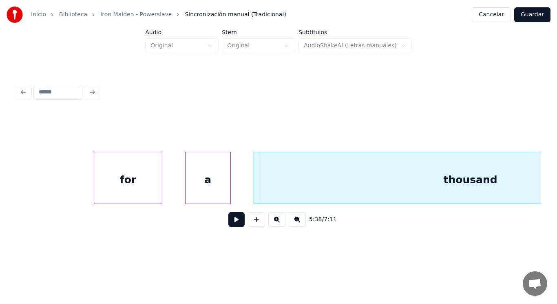
click at [145, 181] on div "for" at bounding box center [128, 179] width 68 height 55
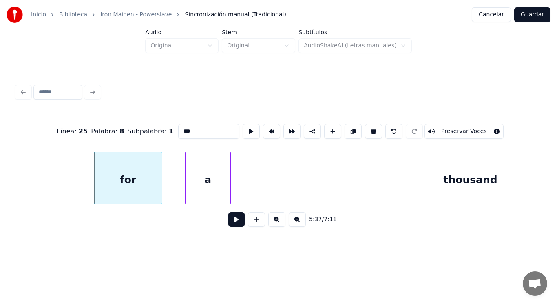
click at [237, 225] on button at bounding box center [236, 219] width 16 height 15
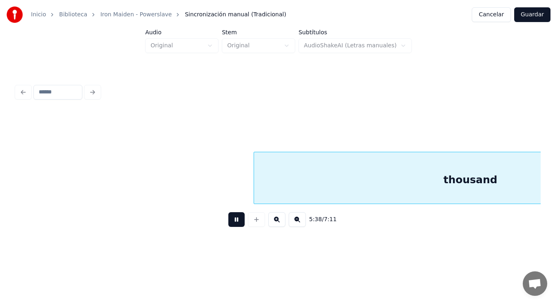
scroll to position [0, 193448]
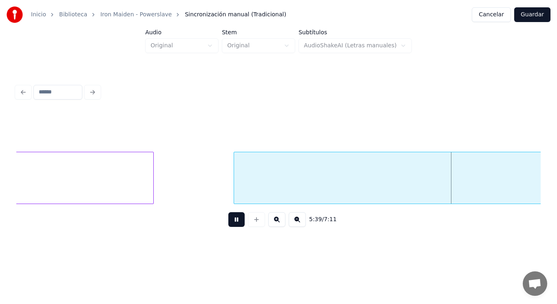
click at [237, 225] on button at bounding box center [236, 219] width 16 height 15
click at [225, 193] on div at bounding box center [225, 177] width 2 height 51
click at [231, 226] on button at bounding box center [236, 219] width 16 height 15
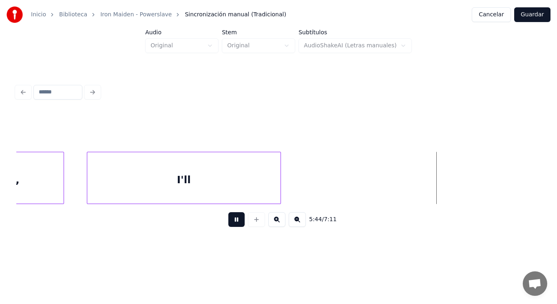
click at [231, 226] on button at bounding box center [236, 219] width 16 height 15
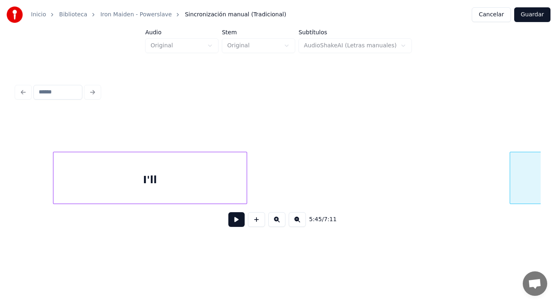
scroll to position [0, 196660]
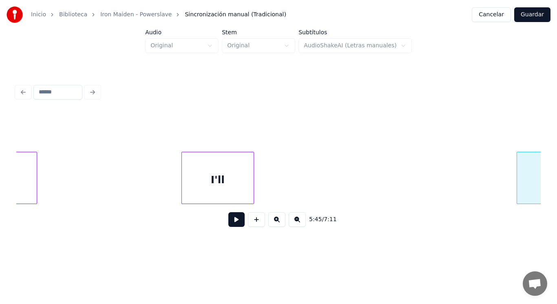
click at [182, 176] on div at bounding box center [183, 177] width 2 height 51
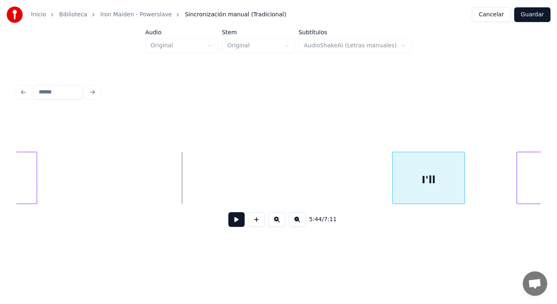
click at [409, 165] on div "I'll" at bounding box center [429, 179] width 72 height 55
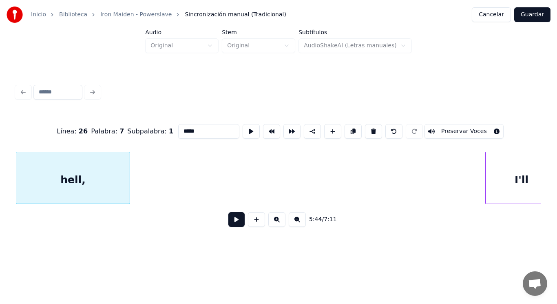
click at [234, 221] on button at bounding box center [236, 219] width 16 height 15
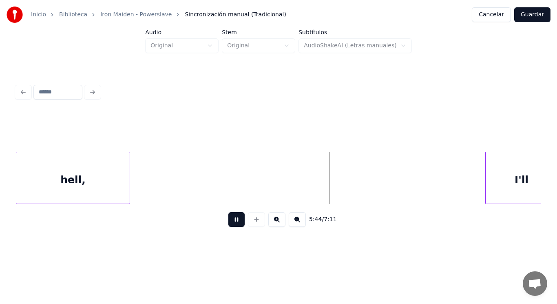
click at [234, 221] on button at bounding box center [236, 219] width 16 height 15
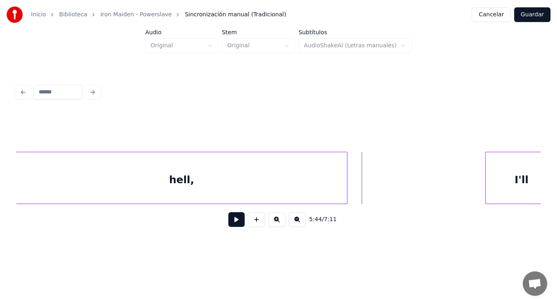
click at [345, 186] on div at bounding box center [346, 177] width 2 height 51
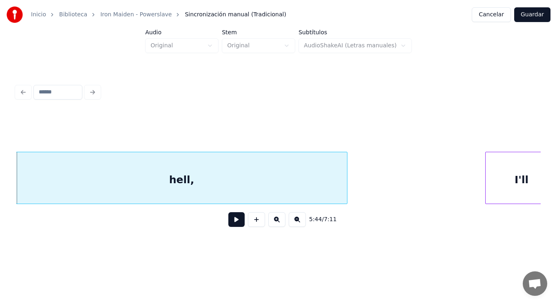
click at [231, 223] on button at bounding box center [236, 219] width 16 height 15
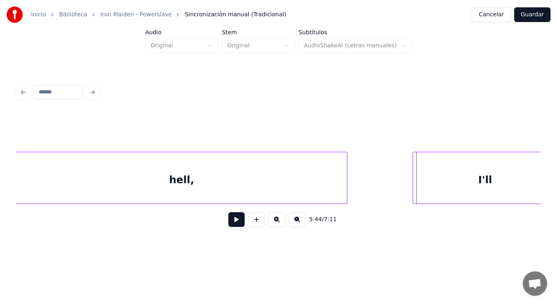
click at [415, 193] on div at bounding box center [414, 177] width 2 height 51
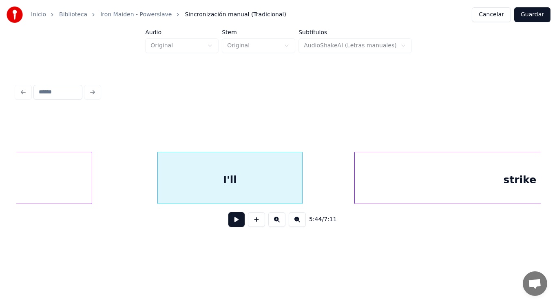
scroll to position [0, 196845]
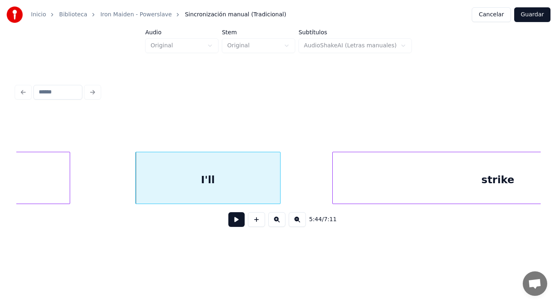
click at [231, 220] on button at bounding box center [236, 219] width 16 height 15
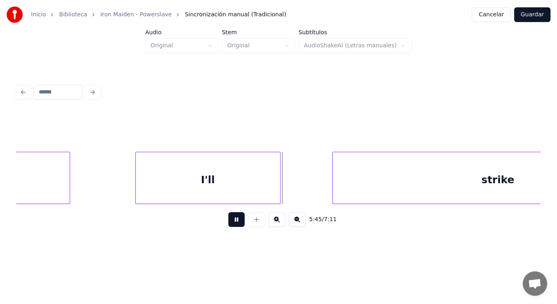
click at [231, 220] on button at bounding box center [236, 219] width 16 height 15
click at [306, 190] on div at bounding box center [305, 177] width 2 height 51
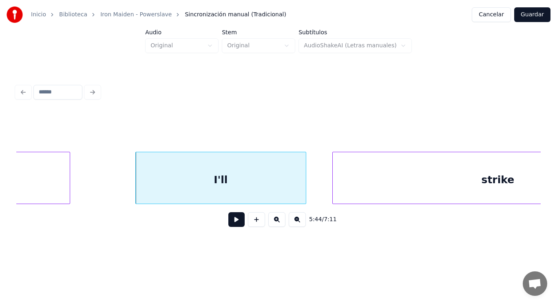
click at [234, 223] on button at bounding box center [236, 219] width 16 height 15
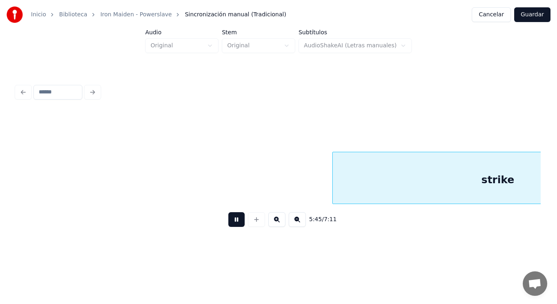
scroll to position [0, 197372]
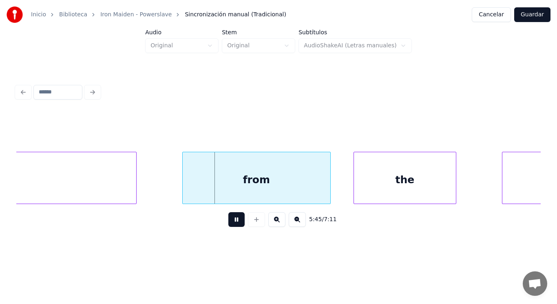
click at [234, 223] on button at bounding box center [236, 219] width 16 height 15
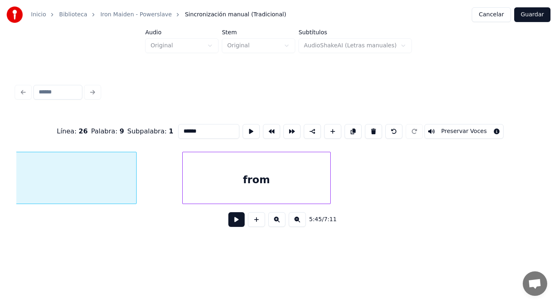
scroll to position [0, 197162]
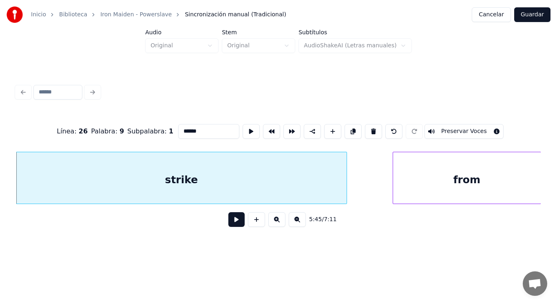
click at [228, 220] on button at bounding box center [236, 219] width 16 height 15
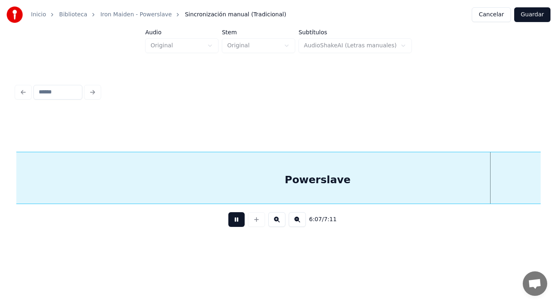
scroll to position [0, 209932]
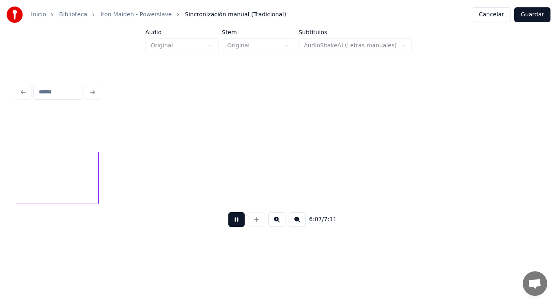
click at [228, 220] on button at bounding box center [236, 219] width 16 height 15
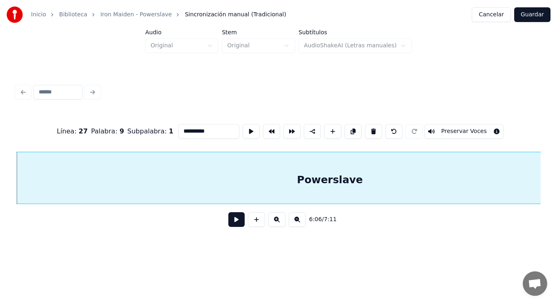
click at [231, 222] on button at bounding box center [236, 219] width 16 height 15
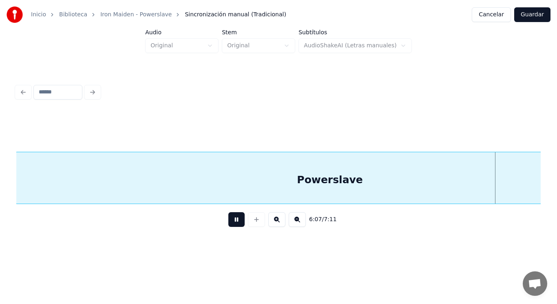
scroll to position [0, 209920]
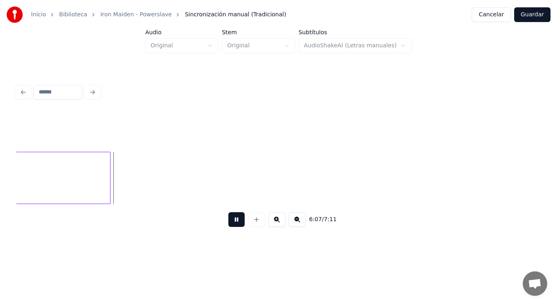
click at [231, 222] on button at bounding box center [236, 219] width 16 height 15
click at [171, 185] on div at bounding box center [172, 177] width 2 height 51
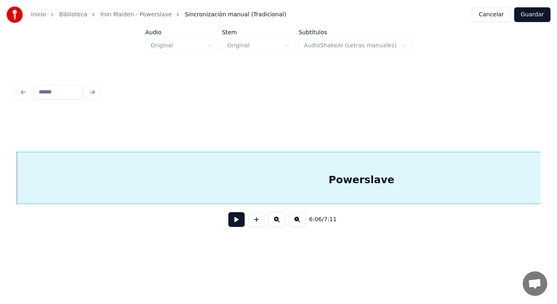
click at [230, 222] on button at bounding box center [236, 219] width 16 height 15
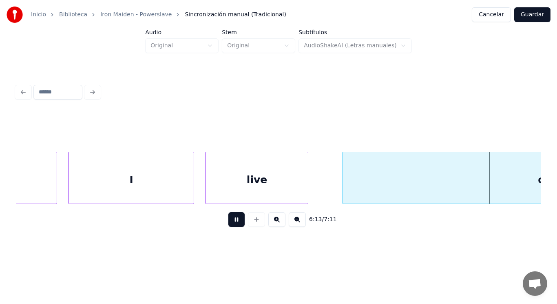
scroll to position [0, 213622]
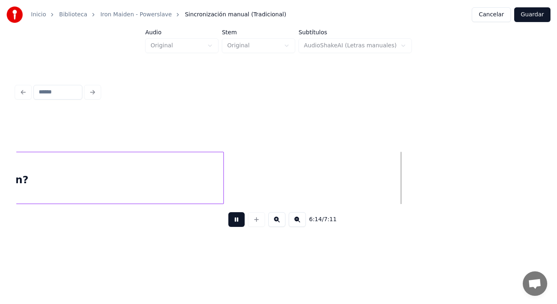
click at [230, 222] on button at bounding box center [236, 219] width 16 height 15
click at [173, 173] on div "on?" at bounding box center [18, 179] width 410 height 55
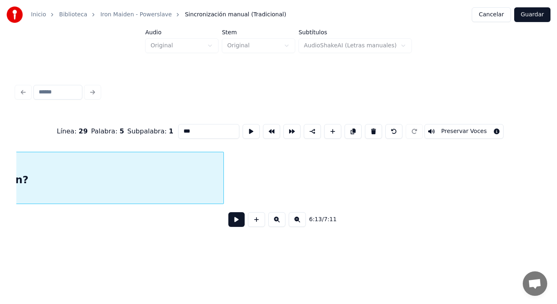
scroll to position [0, 213419]
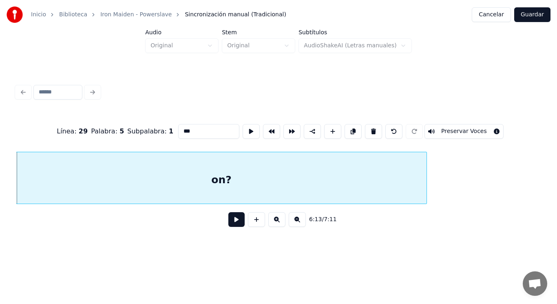
click at [231, 223] on button at bounding box center [236, 219] width 16 height 15
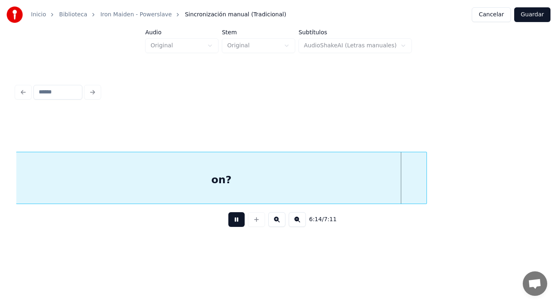
click at [231, 223] on button at bounding box center [236, 219] width 16 height 15
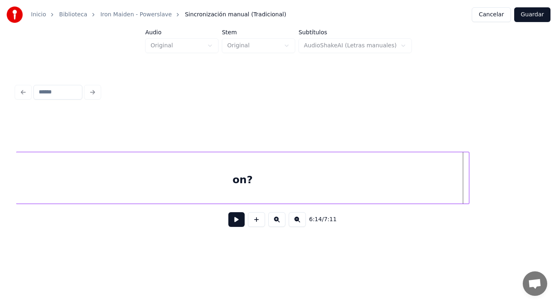
click at [467, 186] on div at bounding box center [468, 177] width 2 height 51
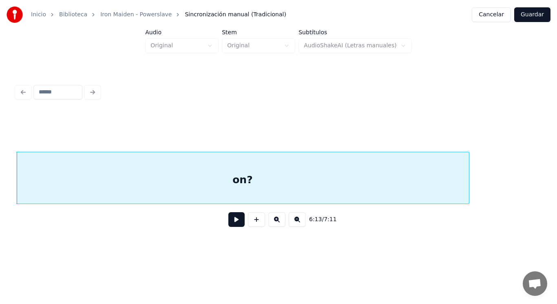
click at [228, 223] on button at bounding box center [236, 219] width 16 height 15
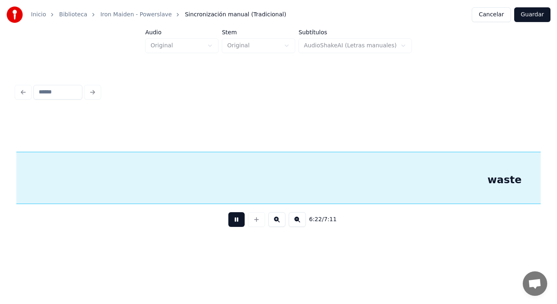
scroll to position [0, 218211]
click at [228, 223] on button at bounding box center [236, 219] width 16 height 15
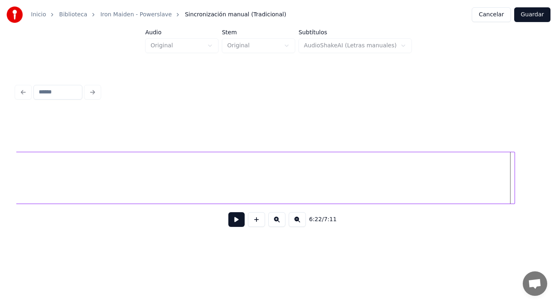
click at [515, 184] on div at bounding box center [513, 177] width 2 height 51
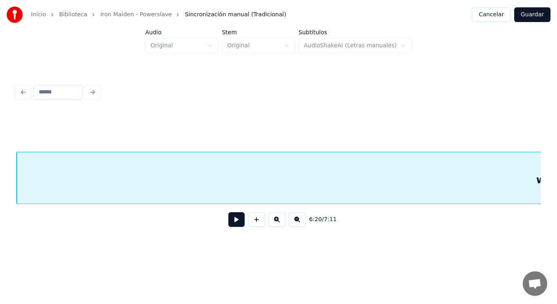
click at [236, 221] on button at bounding box center [236, 219] width 16 height 15
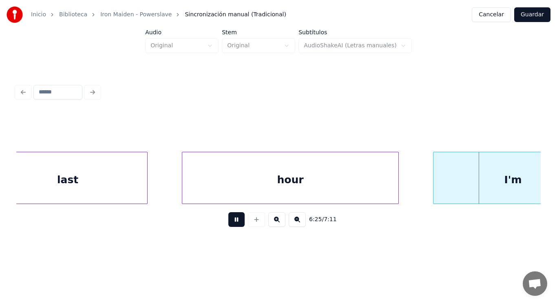
scroll to position [0, 220287]
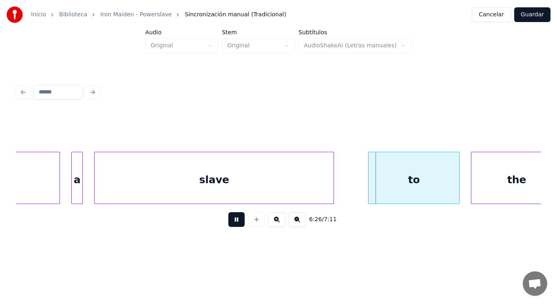
click at [236, 221] on button at bounding box center [236, 219] width 16 height 15
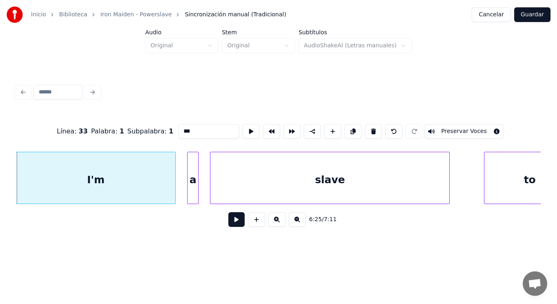
click at [228, 225] on button at bounding box center [236, 219] width 16 height 15
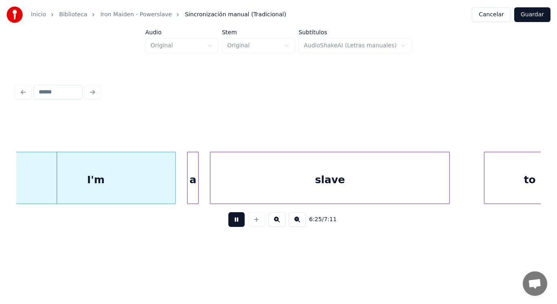
click at [228, 225] on button at bounding box center [236, 219] width 16 height 15
click at [163, 187] on div "I'm" at bounding box center [95, 179] width 159 height 55
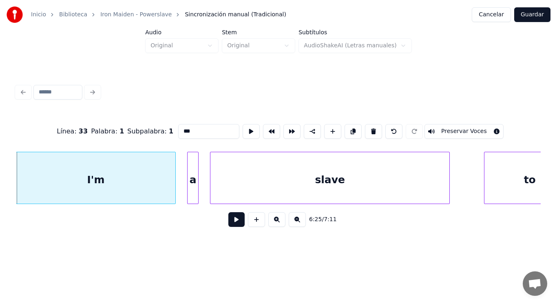
click at [231, 224] on button at bounding box center [236, 219] width 16 height 15
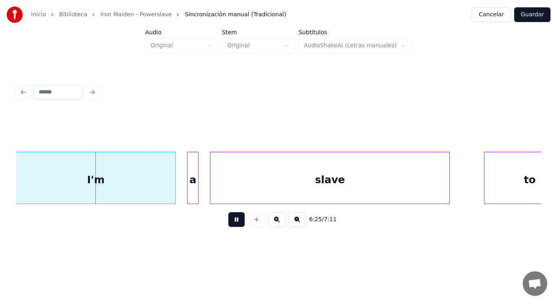
click at [231, 224] on button at bounding box center [236, 219] width 16 height 15
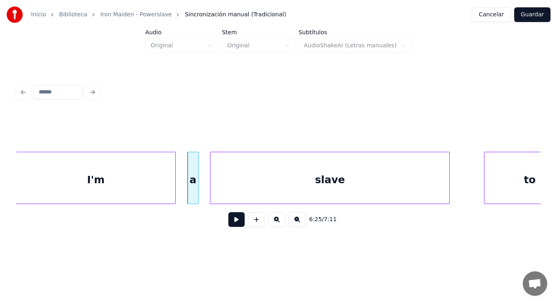
click at [155, 178] on div "I'm" at bounding box center [95, 179] width 159 height 55
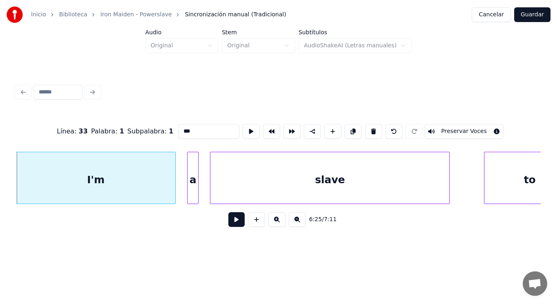
click at [229, 227] on button at bounding box center [236, 219] width 16 height 15
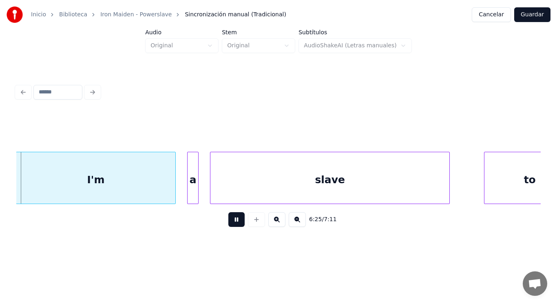
click at [229, 227] on button at bounding box center [236, 219] width 16 height 15
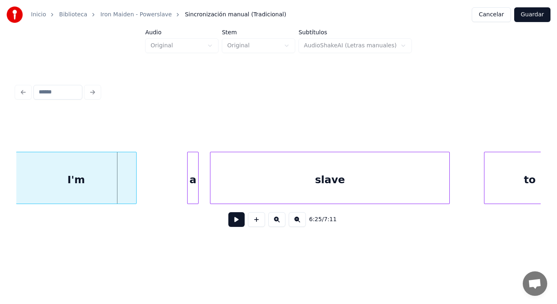
click at [134, 181] on div at bounding box center [135, 177] width 2 height 51
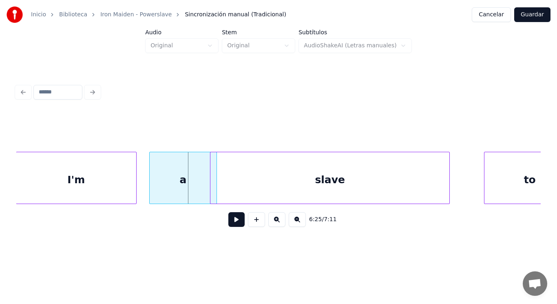
click at [152, 187] on div at bounding box center [151, 177] width 2 height 51
click at [187, 190] on div at bounding box center [185, 177] width 2 height 51
click at [236, 223] on button at bounding box center [236, 219] width 16 height 15
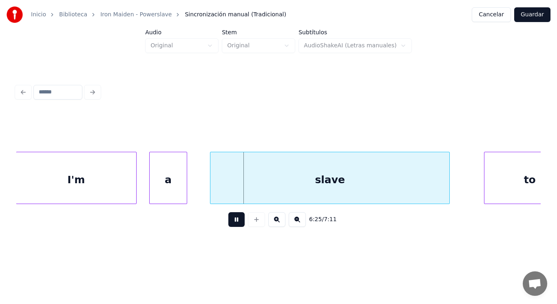
click at [236, 223] on button at bounding box center [236, 219] width 16 height 15
click at [203, 194] on div at bounding box center [203, 177] width 2 height 51
click at [231, 223] on button at bounding box center [236, 219] width 16 height 15
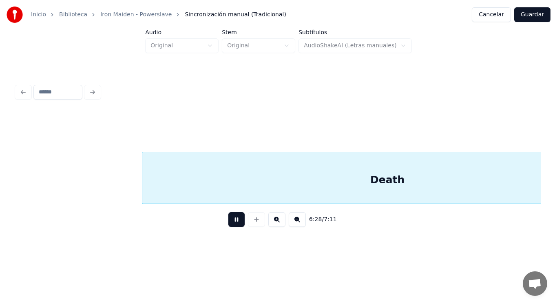
scroll to position [0, 221765]
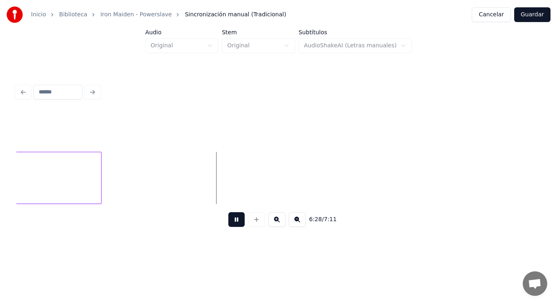
click at [231, 223] on button at bounding box center [236, 219] width 16 height 15
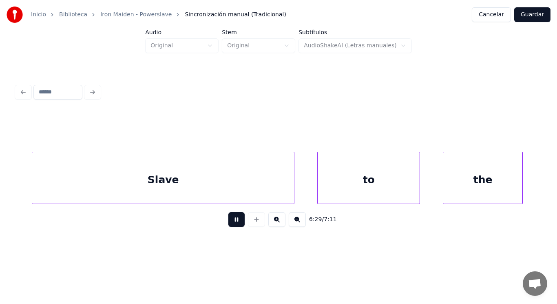
click at [231, 223] on button at bounding box center [236, 219] width 16 height 15
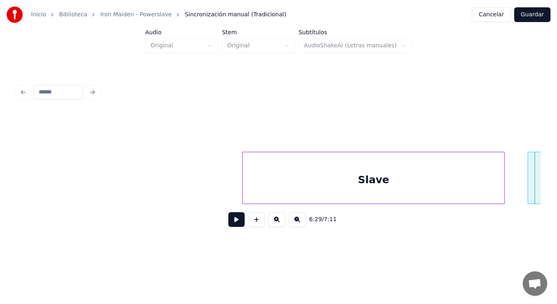
scroll to position [0, 222080]
drag, startPoint x: 93, startPoint y: 175, endPoint x: 241, endPoint y: 231, distance: 158.2
click at [234, 223] on button at bounding box center [236, 219] width 16 height 15
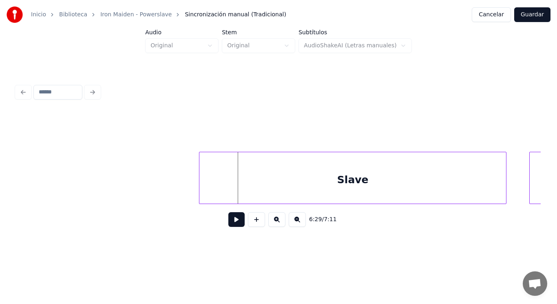
click at [201, 189] on div at bounding box center [201, 177] width 2 height 51
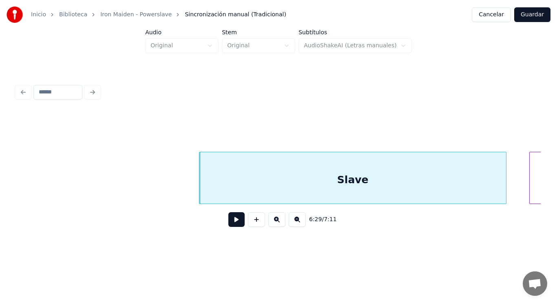
click at [228, 217] on button at bounding box center [236, 219] width 16 height 15
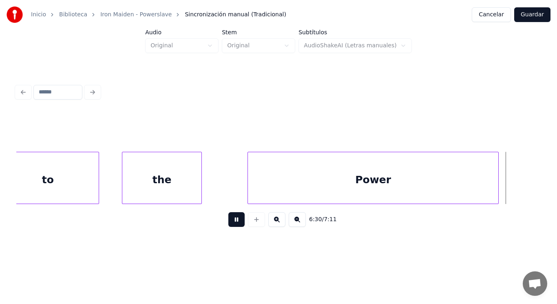
scroll to position [0, 223146]
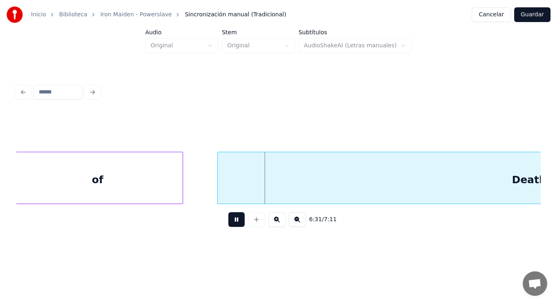
click at [228, 217] on button at bounding box center [236, 219] width 16 height 15
click at [139, 178] on div "of" at bounding box center [97, 179] width 171 height 55
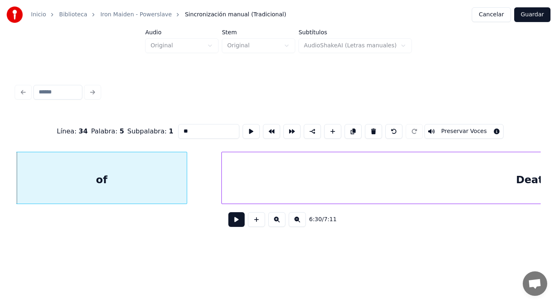
click at [231, 226] on button at bounding box center [236, 219] width 16 height 15
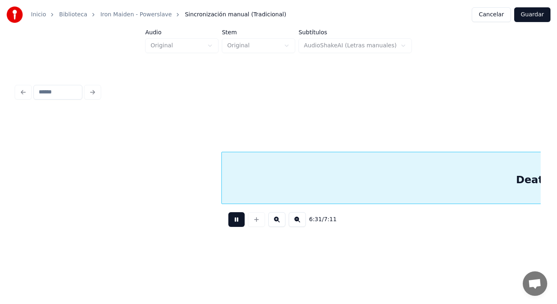
scroll to position [0, 223676]
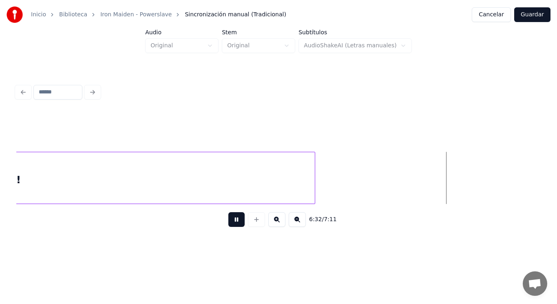
click at [231, 226] on button at bounding box center [236, 219] width 16 height 15
click at [346, 188] on div at bounding box center [345, 177] width 2 height 51
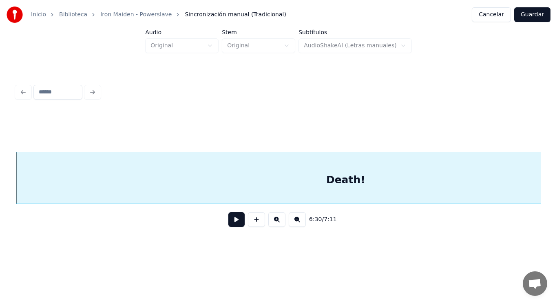
click at [229, 226] on button at bounding box center [236, 219] width 16 height 15
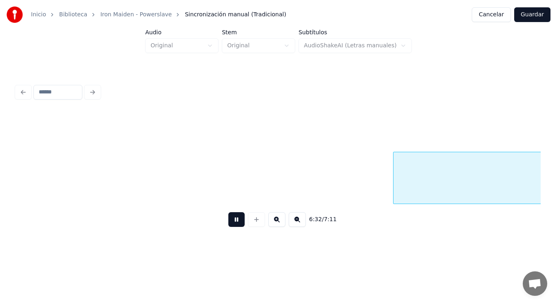
scroll to position [0, 224406]
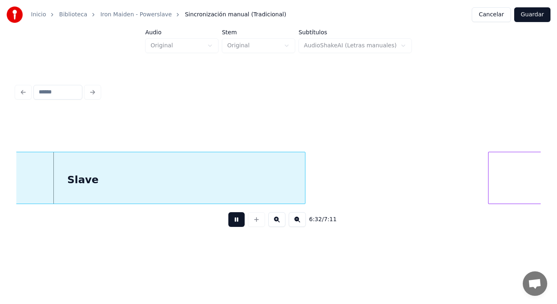
click at [229, 226] on button at bounding box center [236, 219] width 16 height 15
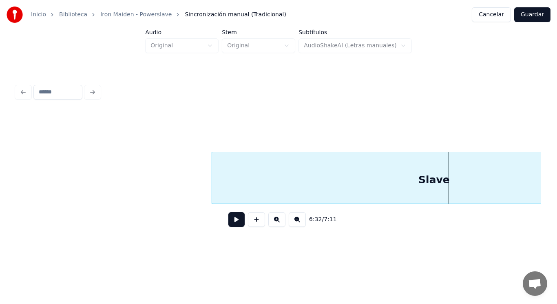
scroll to position [0, 224031]
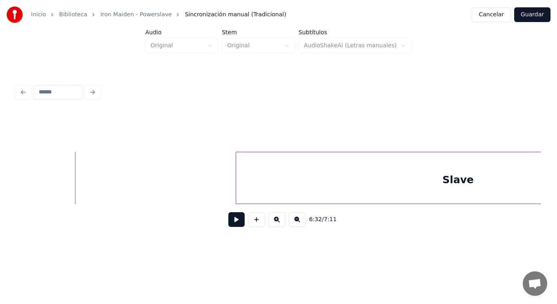
click at [230, 226] on button at bounding box center [236, 219] width 16 height 15
click at [182, 186] on div at bounding box center [182, 177] width 2 height 51
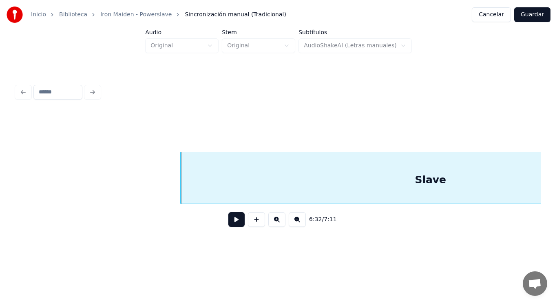
click at [228, 220] on button at bounding box center [236, 219] width 16 height 15
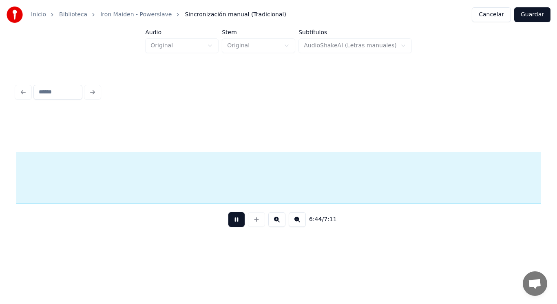
scroll to position [0, 230938]
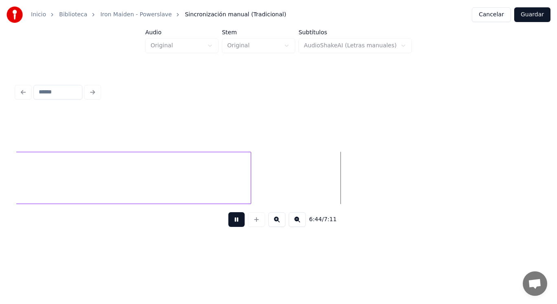
click at [228, 220] on button at bounding box center [236, 219] width 16 height 15
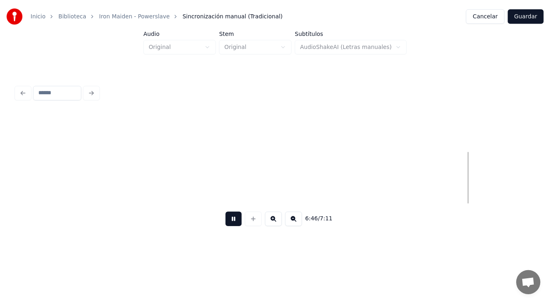
scroll to position [0, 232523]
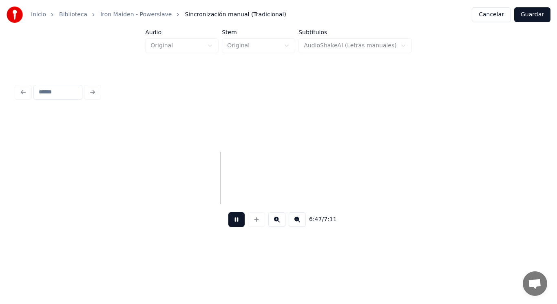
click at [228, 220] on button at bounding box center [236, 219] width 16 height 15
click at [531, 14] on button "Guardar" at bounding box center [533, 14] width 36 height 15
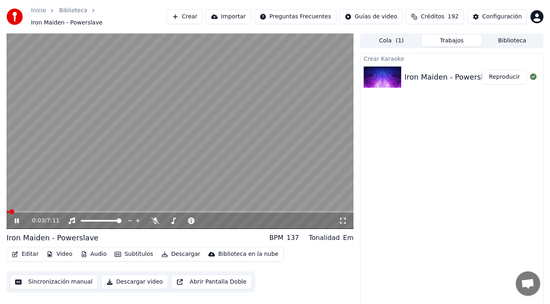
click at [16, 218] on icon at bounding box center [17, 220] width 4 height 5
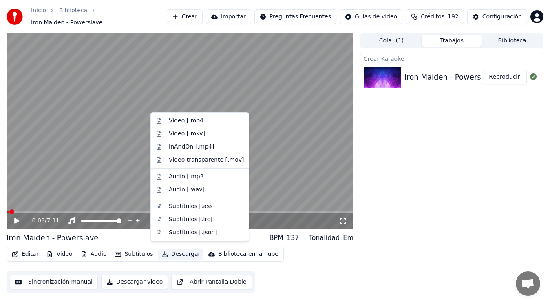
click at [175, 250] on button "Descargar" at bounding box center [181, 253] width 46 height 11
click at [181, 121] on div "Video [.mp4]" at bounding box center [187, 121] width 37 height 8
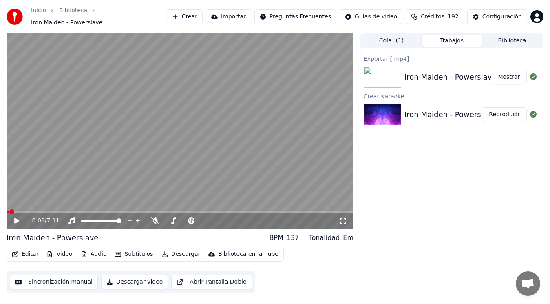
click at [508, 75] on button "Mostrar" at bounding box center [509, 77] width 36 height 15
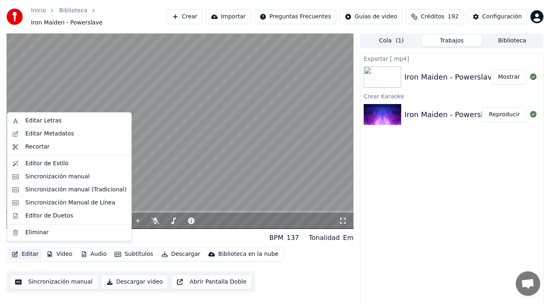
click at [23, 249] on button "Editar" at bounding box center [25, 253] width 33 height 11
click at [33, 232] on div "Eliminar" at bounding box center [36, 232] width 23 height 8
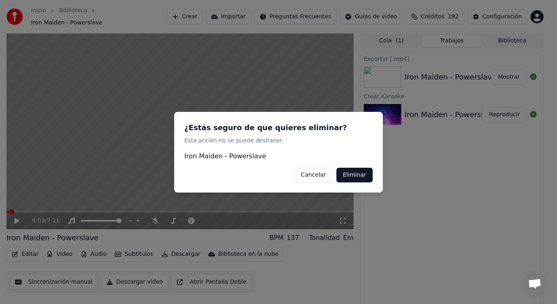
click at [350, 177] on button "Eliminar" at bounding box center [355, 174] width 36 height 15
